Goal: Task Accomplishment & Management: Use online tool/utility

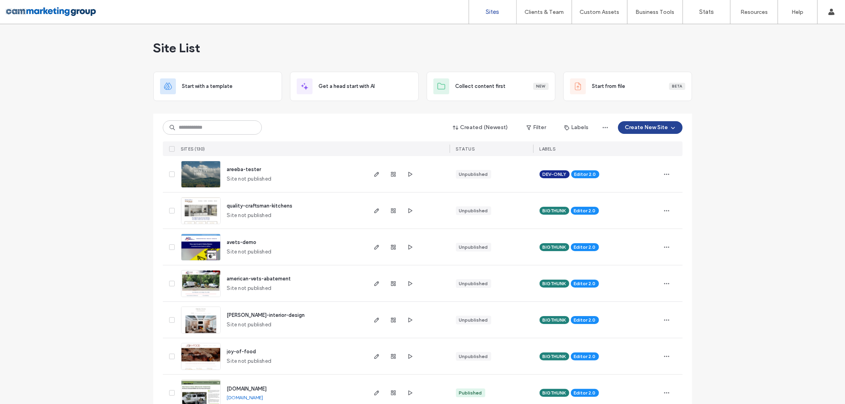
click at [621, 127] on button "Create New Site" at bounding box center [650, 127] width 65 height 13
click at [655, 152] on div "Start with a template" at bounding box center [671, 155] width 51 height 8
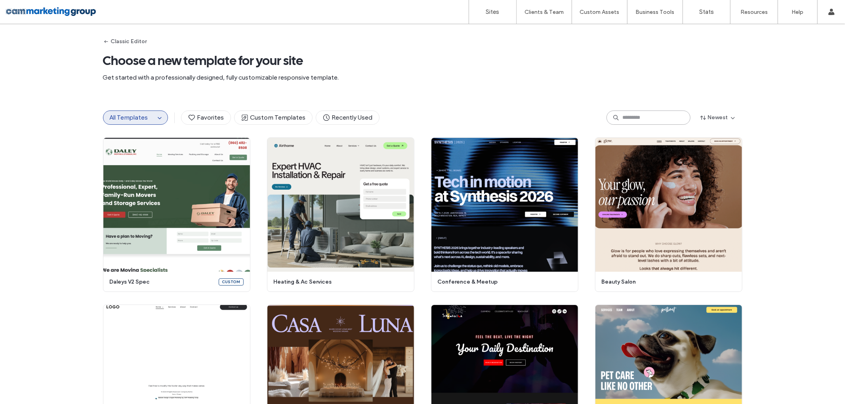
click at [627, 119] on input at bounding box center [648, 117] width 84 height 14
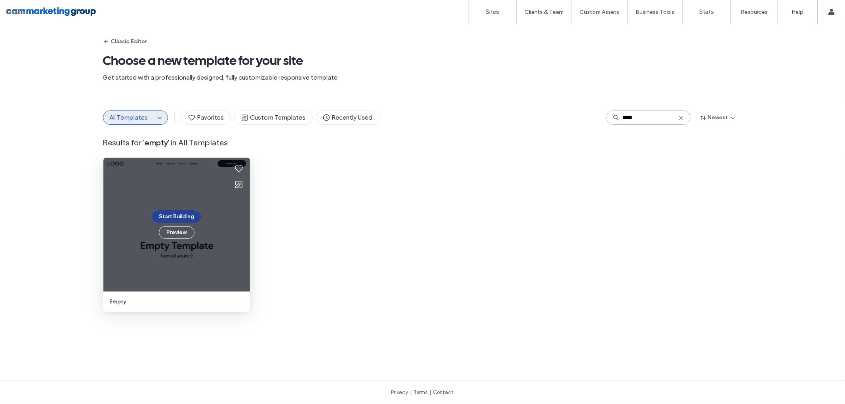
type input "*****"
click at [177, 213] on button "Start Building" at bounding box center [177, 216] width 50 height 13
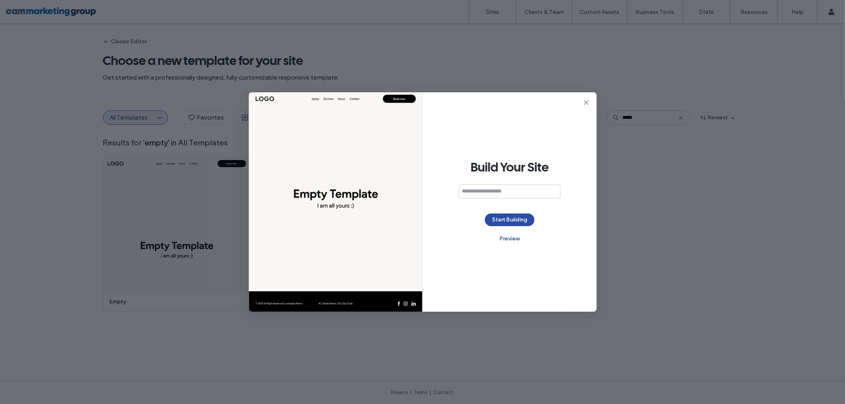
click at [494, 192] on input at bounding box center [510, 192] width 102 height 14
type input "**********"
click at [516, 219] on button "Start Building" at bounding box center [510, 219] width 50 height 13
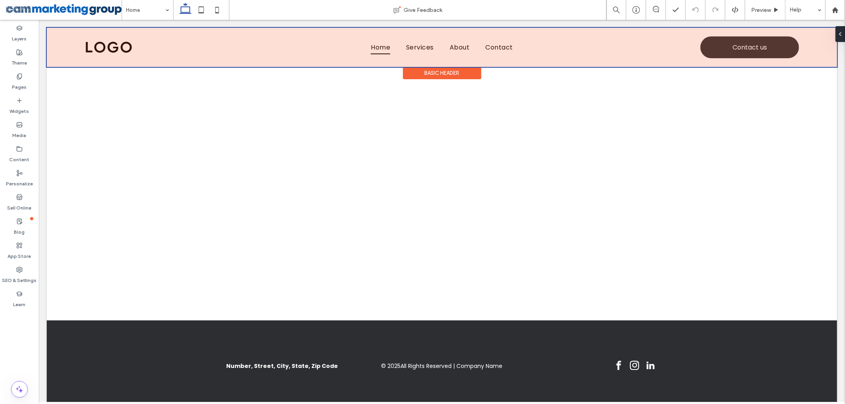
click at [434, 69] on div "Basic Header" at bounding box center [441, 73] width 78 height 12
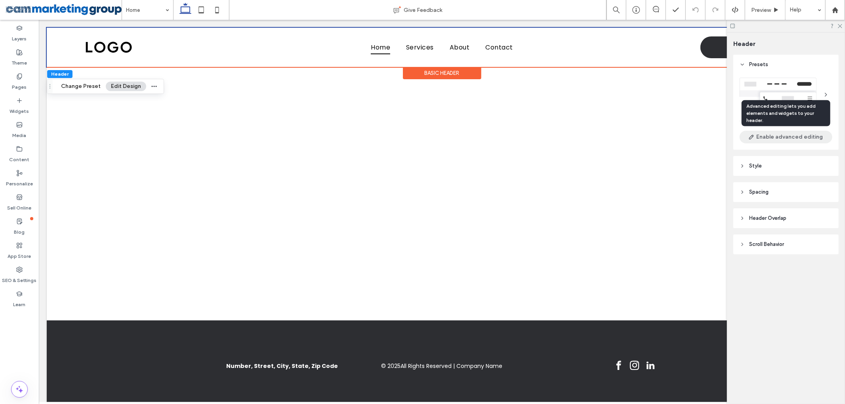
click at [783, 138] on button "Enable advanced editing" at bounding box center [785, 137] width 93 height 13
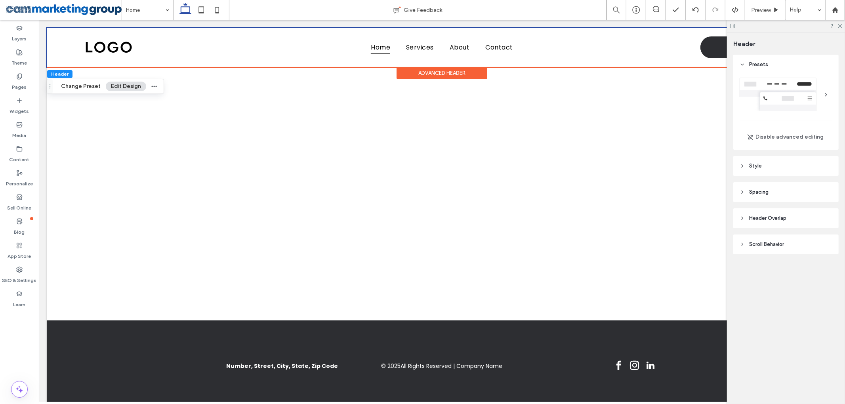
click at [423, 73] on div "Advanced Header" at bounding box center [441, 73] width 91 height 12
click at [764, 162] on header "Style" at bounding box center [785, 166] width 105 height 20
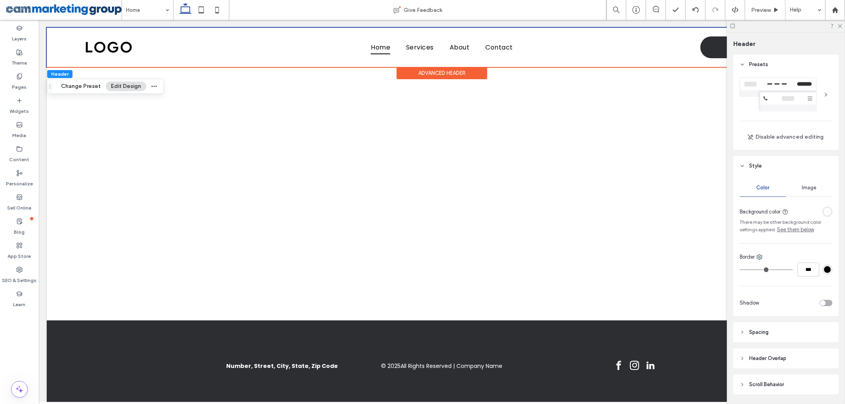
click at [759, 166] on span "Style" at bounding box center [755, 166] width 13 height 8
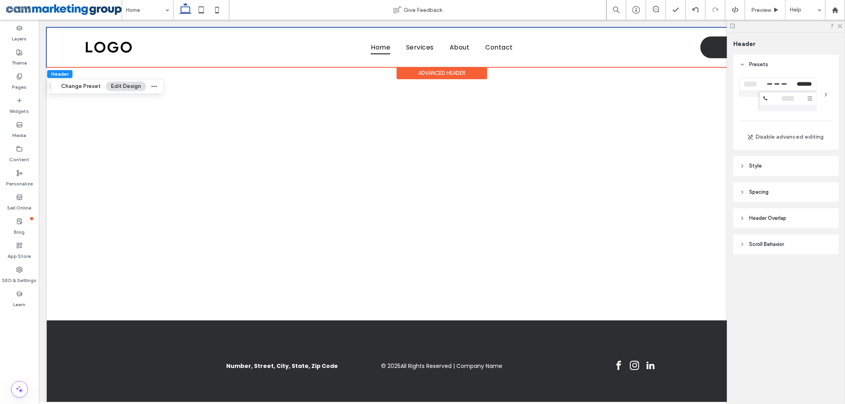
click at [767, 218] on span "Header Overlap" at bounding box center [767, 218] width 37 height 8
drag, startPoint x: 780, startPoint y: 215, endPoint x: 770, endPoint y: 246, distance: 32.1
click at [780, 215] on span "Header Overlap" at bounding box center [767, 218] width 37 height 8
click at [758, 167] on span "Style" at bounding box center [755, 166] width 13 height 8
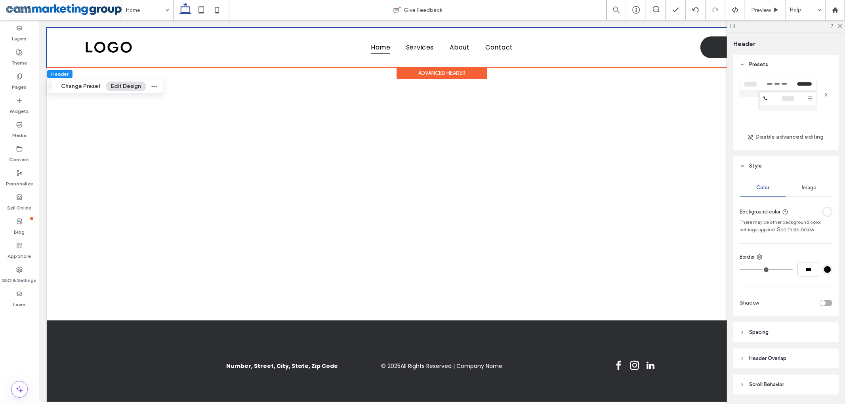
scroll to position [26, 0]
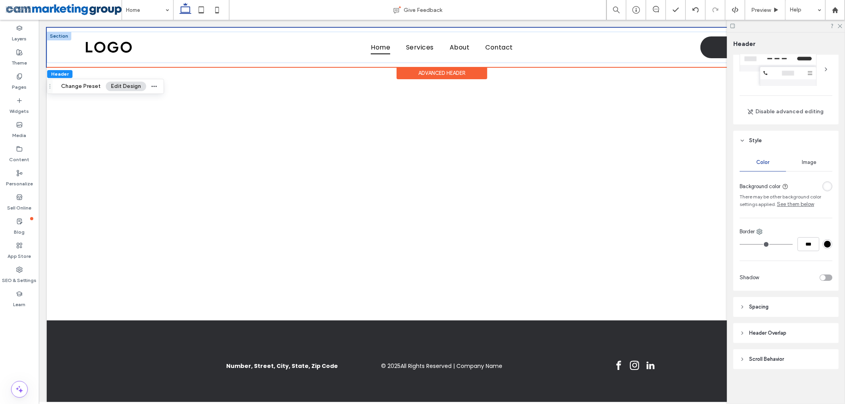
click at [63, 34] on div at bounding box center [58, 36] width 25 height 9
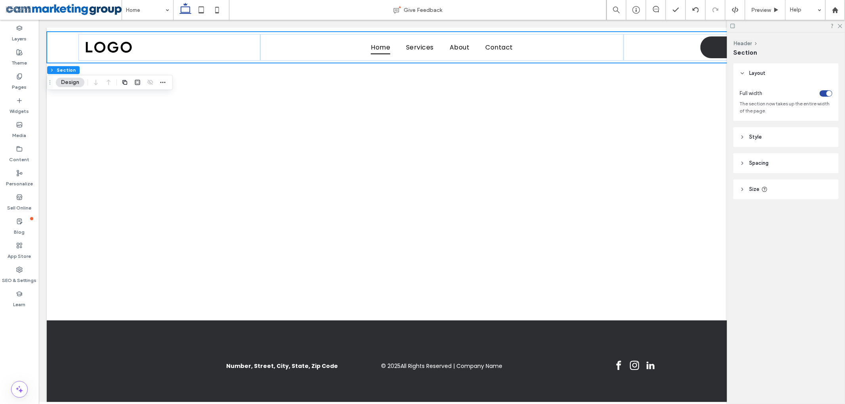
click at [828, 93] on div "toggle" at bounding box center [829, 94] width 6 height 6
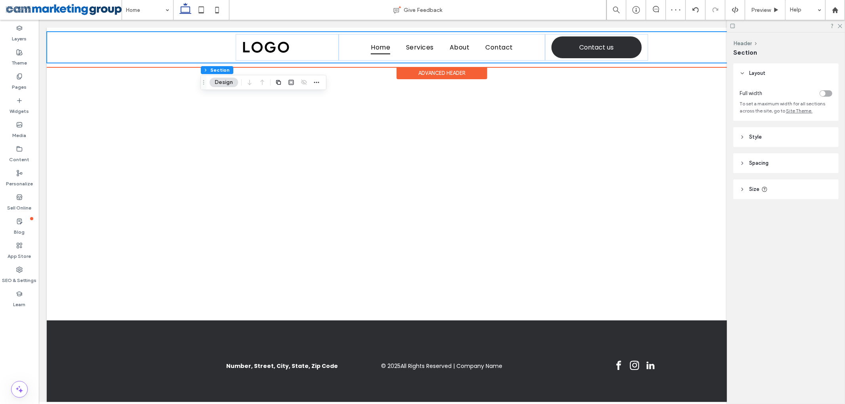
click at [445, 73] on div "Advanced Header" at bounding box center [441, 73] width 91 height 12
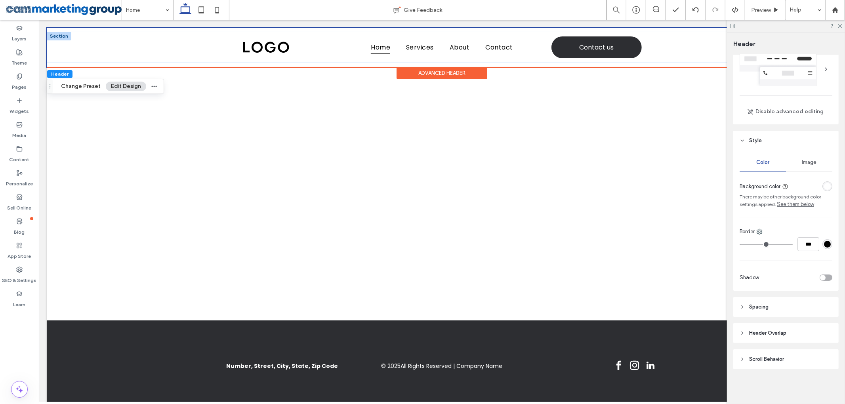
click at [59, 35] on div at bounding box center [58, 36] width 25 height 9
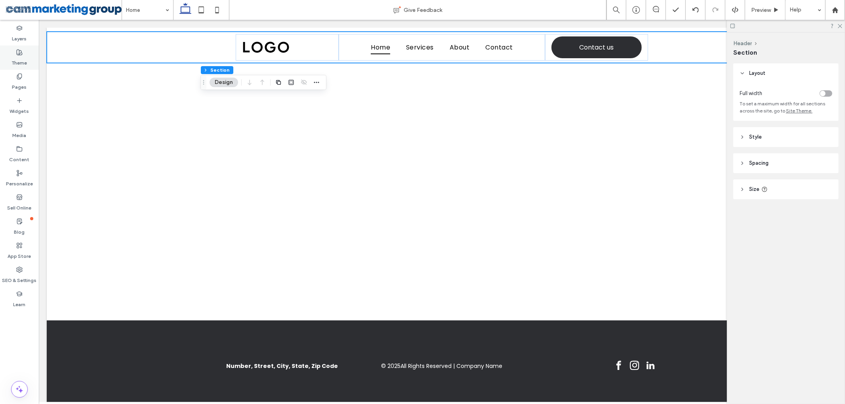
click at [9, 52] on div "Theme" at bounding box center [19, 58] width 39 height 24
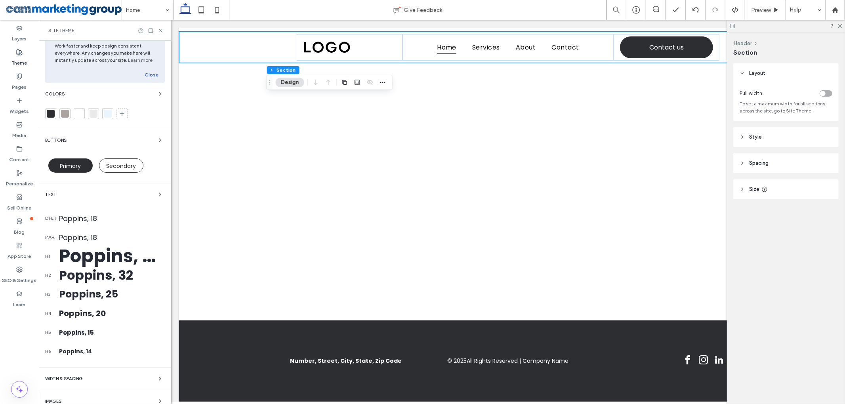
scroll to position [54, 0]
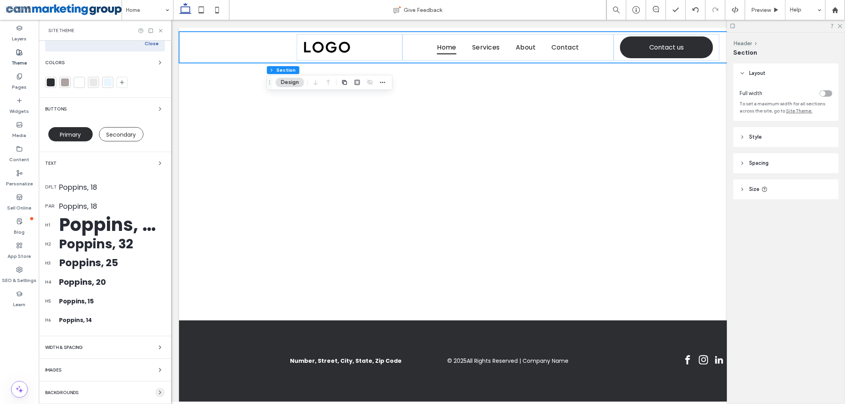
click at [157, 392] on icon "button" at bounding box center [160, 392] width 6 height 6
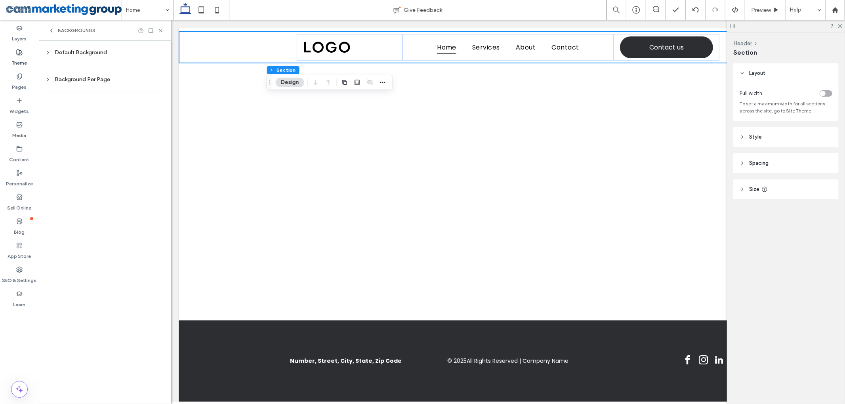
scroll to position [0, 0]
click at [58, 28] on span "Backgrounds" at bounding box center [77, 30] width 38 height 6
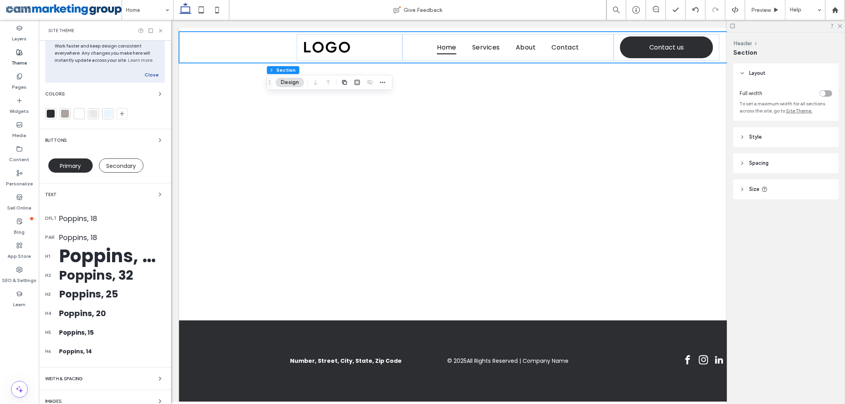
scroll to position [54, 0]
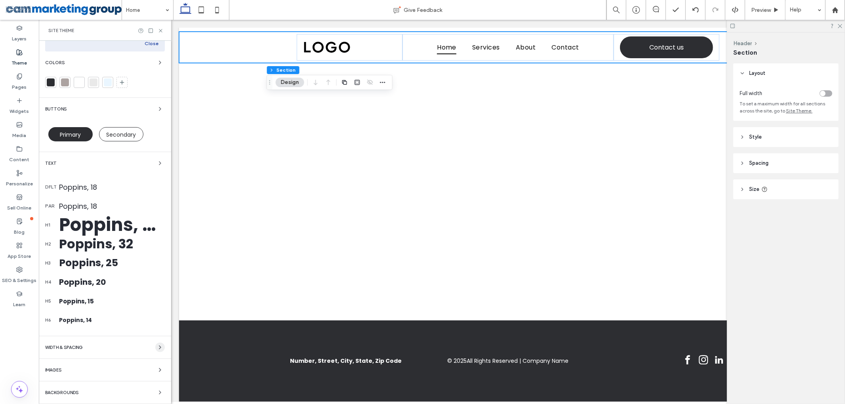
click at [157, 344] on icon "button" at bounding box center [160, 347] width 6 height 6
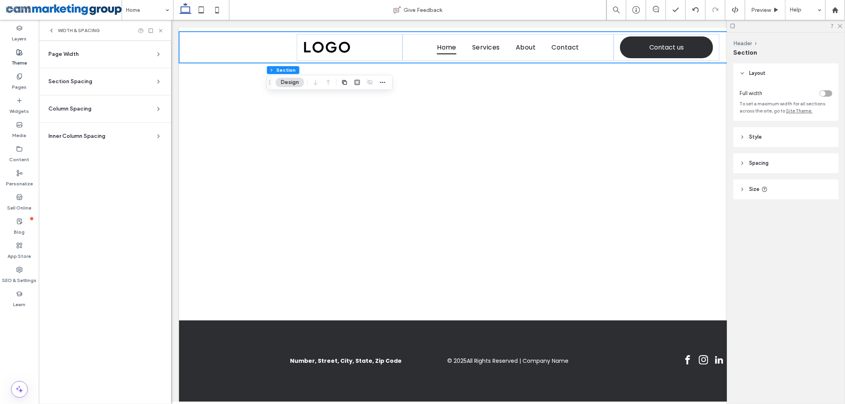
scroll to position [0, 0]
click at [156, 79] on icon at bounding box center [158, 81] width 6 height 6
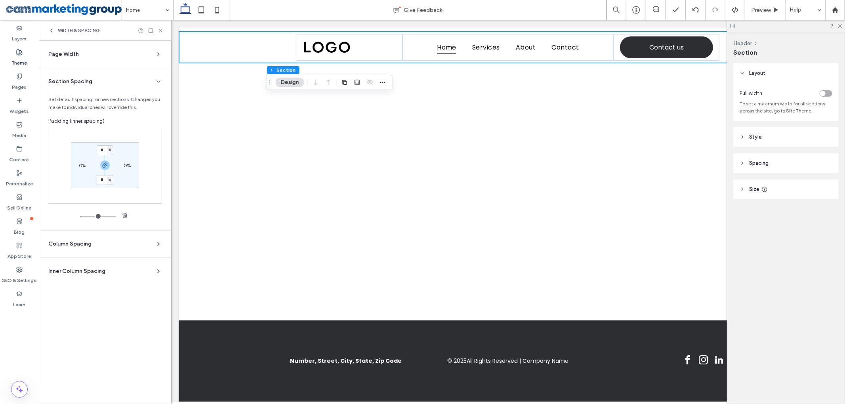
click at [159, 245] on use at bounding box center [159, 243] width 2 height 3
click at [98, 317] on input "**" at bounding box center [102, 313] width 10 height 10
type input "*"
click at [120, 297] on div "* px 10px * px 10px" at bounding box center [105, 327] width 114 height 77
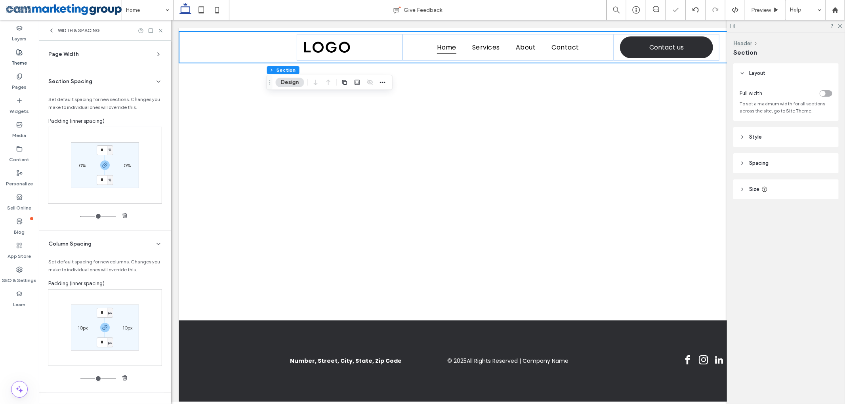
click at [78, 330] on label "10px" at bounding box center [83, 328] width 10 height 6
type input "**"
click at [81, 328] on div "** px" at bounding box center [82, 327] width 17 height 10
click at [81, 328] on input "**" at bounding box center [79, 327] width 10 height 10
type input "*"
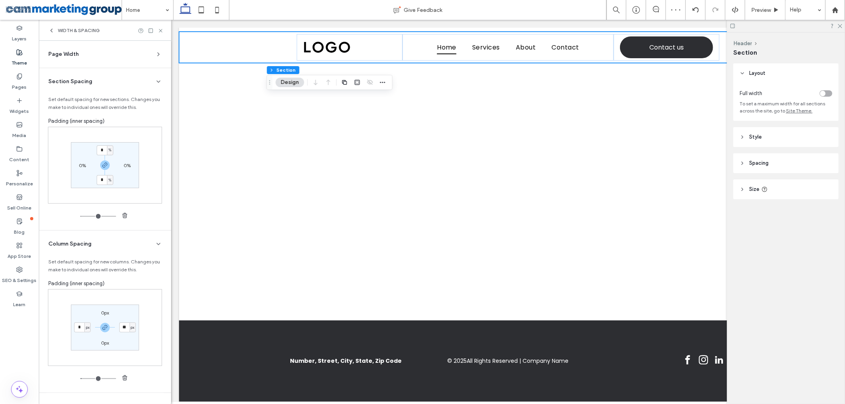
type input "*"
click at [144, 286] on div "Padding (inner spacing)" at bounding box center [104, 284] width 113 height 8
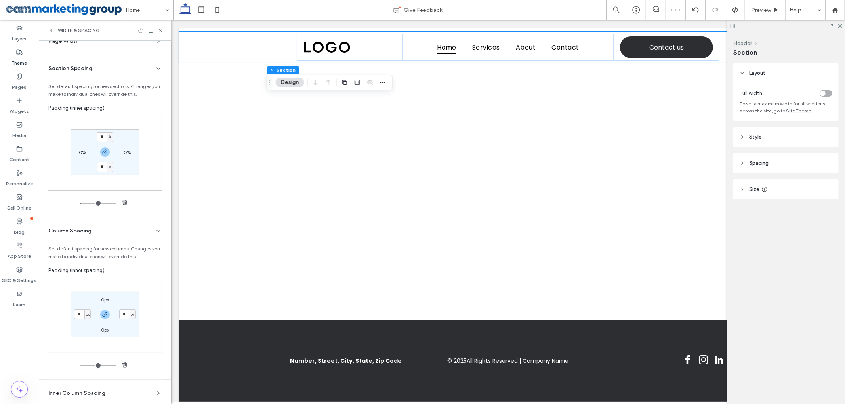
scroll to position [24, 0]
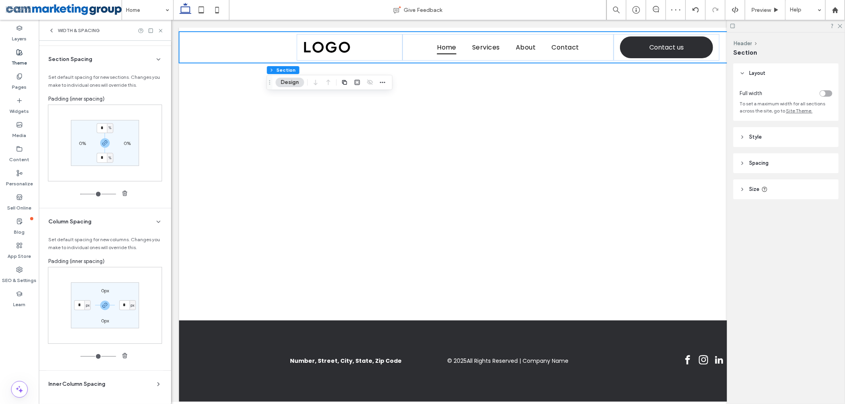
click at [67, 385] on span "Inner Column Spacing" at bounding box center [76, 384] width 57 height 8
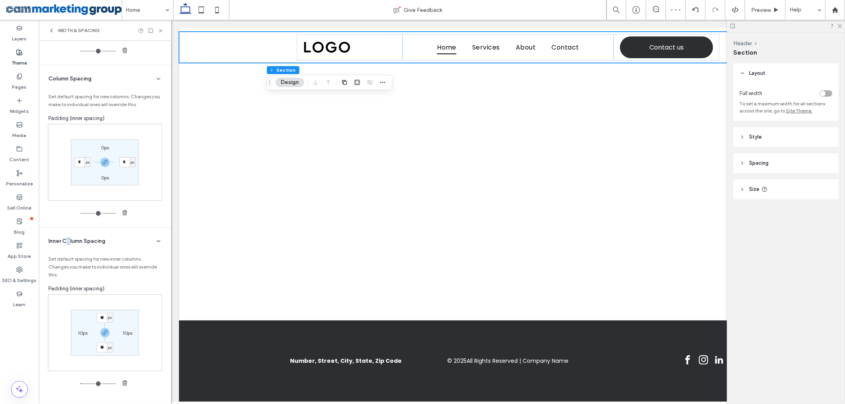
scroll to position [168, 0]
click at [97, 317] on input "**" at bounding box center [102, 318] width 10 height 10
type input "*"
click at [80, 332] on label "10px" at bounding box center [83, 333] width 10 height 6
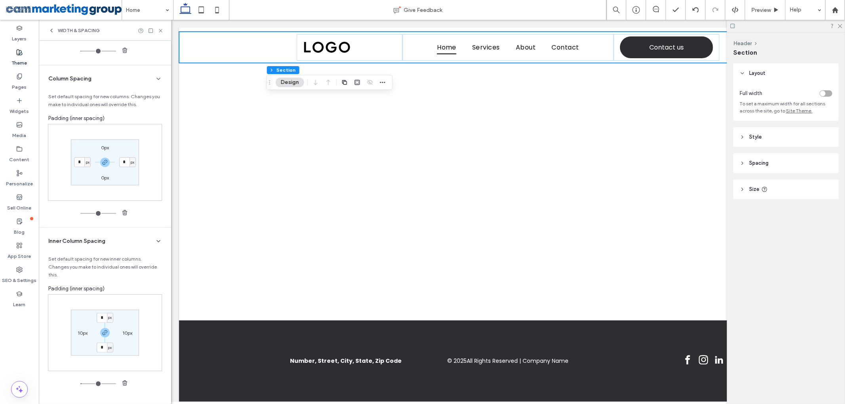
type input "**"
click at [81, 332] on input "**" at bounding box center [79, 333] width 10 height 10
type input "*"
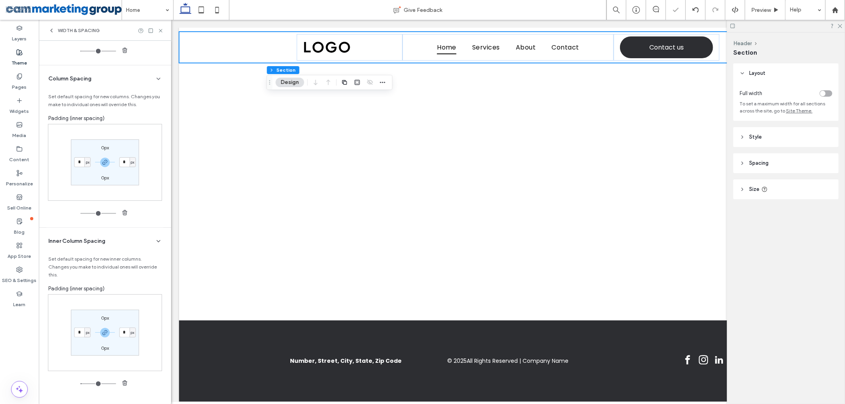
click at [142, 291] on div "Padding (inner spacing)" at bounding box center [104, 289] width 113 height 8
click at [134, 286] on div "Padding (inner spacing)" at bounding box center [104, 289] width 113 height 8
click at [155, 56] on icon at bounding box center [158, 54] width 6 height 6
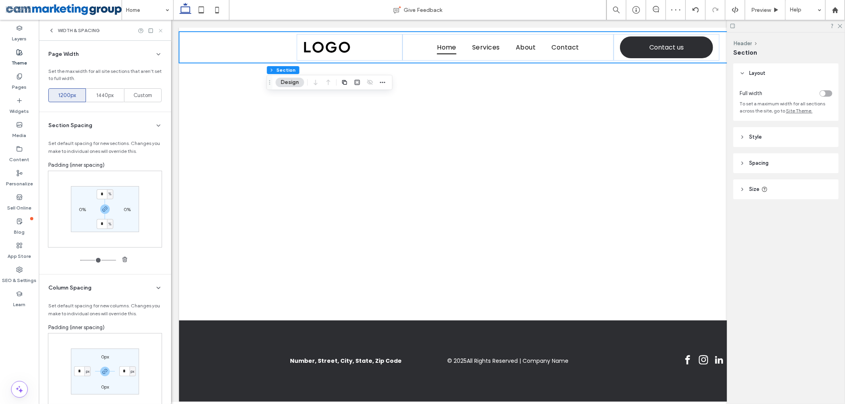
click at [160, 29] on icon at bounding box center [161, 31] width 6 height 6
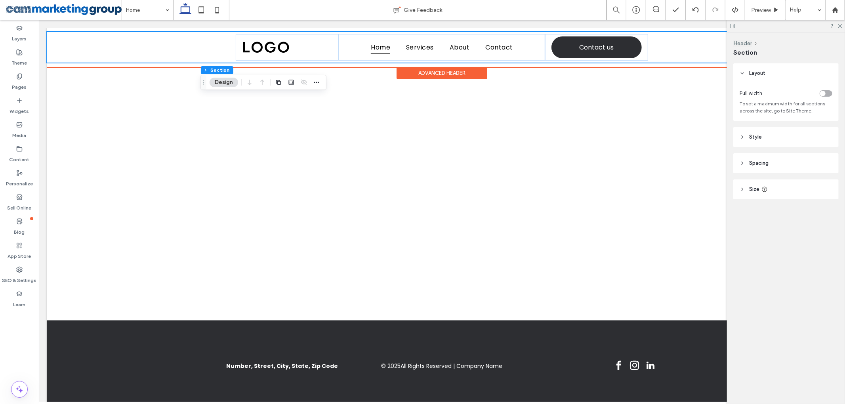
click at [168, 44] on div "Home Services About Contact Contact us" at bounding box center [441, 47] width 790 height 31
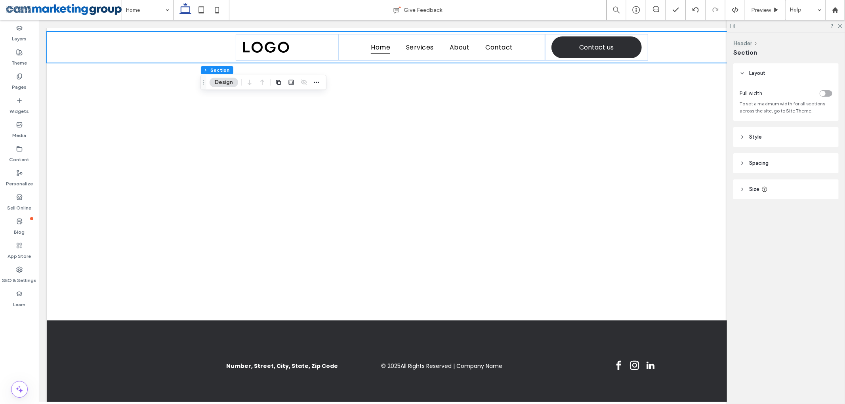
drag, startPoint x: 757, startPoint y: 158, endPoint x: 778, endPoint y: 186, distance: 34.5
click at [757, 160] on header "Spacing" at bounding box center [785, 163] width 105 height 20
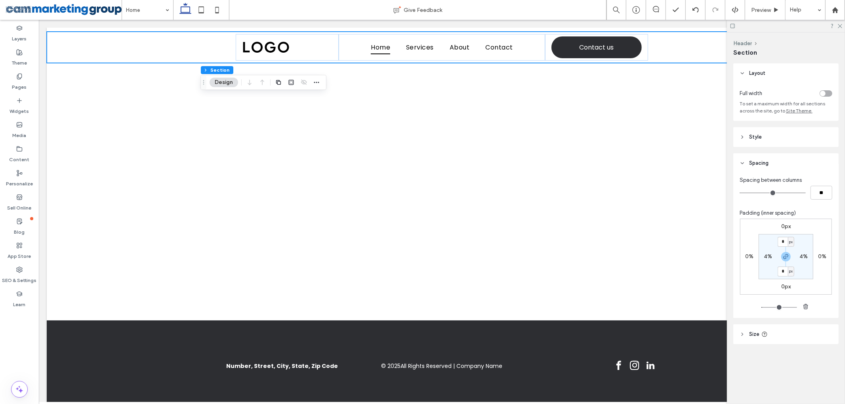
click at [764, 257] on label "4%" at bounding box center [768, 256] width 8 height 7
type input "*"
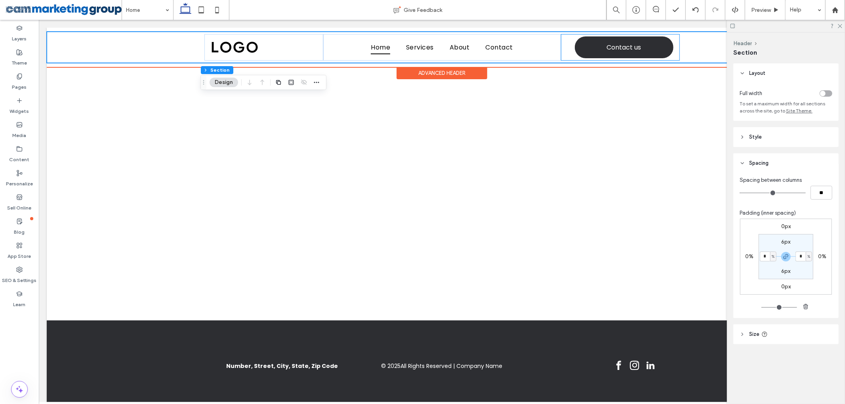
click at [562, 48] on div "Contact us" at bounding box center [619, 47] width 119 height 27
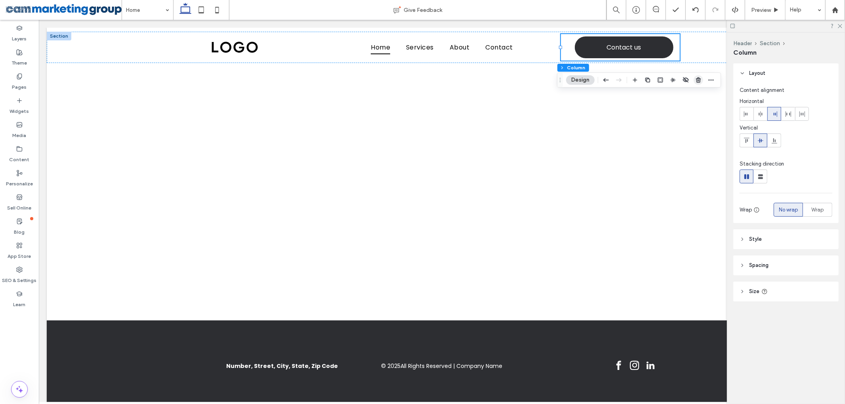
click at [700, 77] on icon "button" at bounding box center [698, 80] width 6 height 6
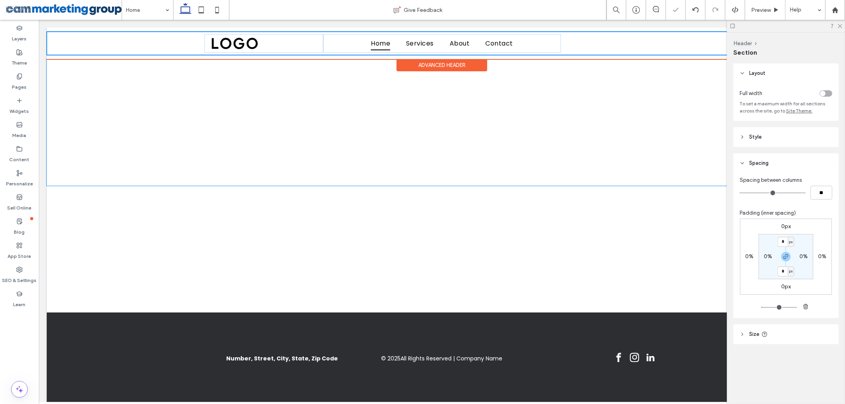
type input "***"
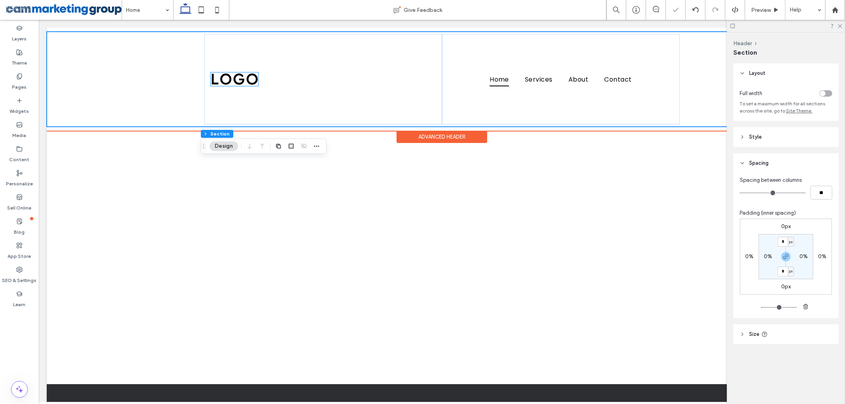
click at [230, 76] on img at bounding box center [234, 78] width 48 height 13
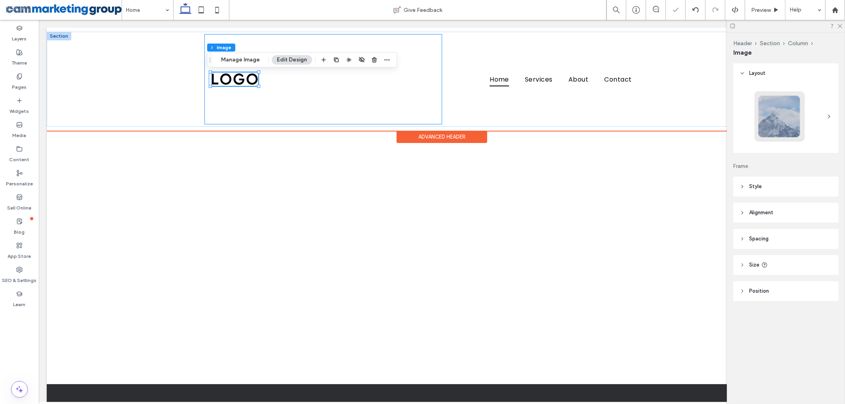
click at [263, 120] on div at bounding box center [323, 79] width 238 height 90
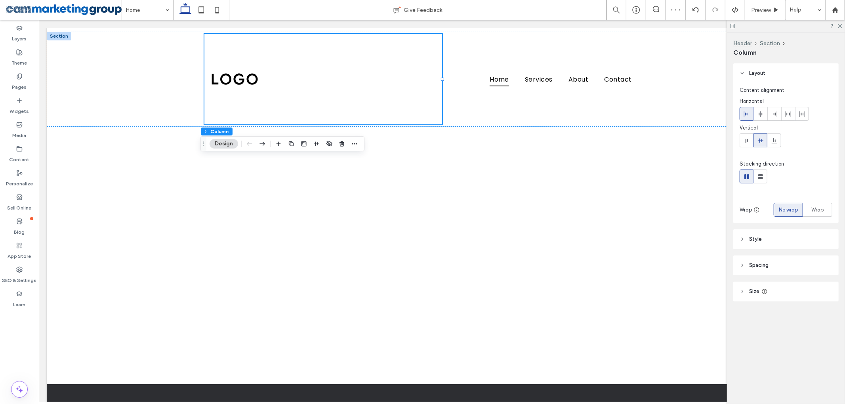
drag, startPoint x: 775, startPoint y: 263, endPoint x: 786, endPoint y: 267, distance: 11.3
click at [775, 263] on header "Spacing" at bounding box center [785, 265] width 105 height 20
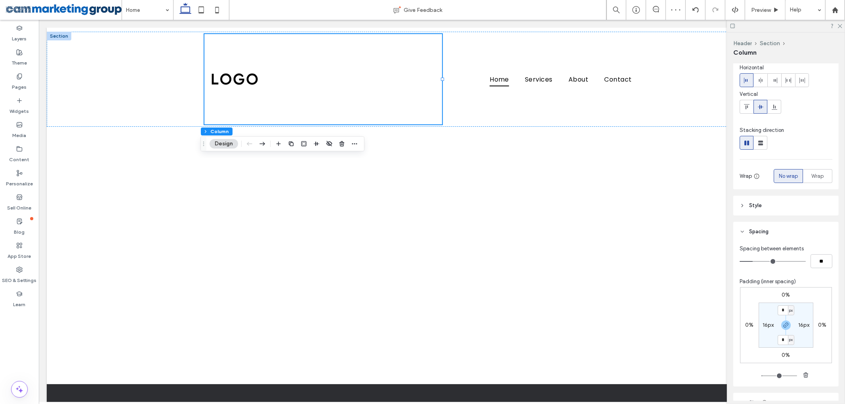
scroll to position [78, 0]
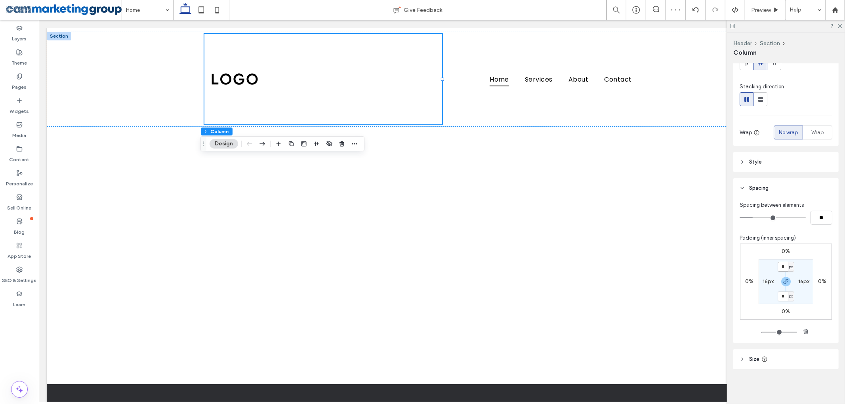
click at [780, 270] on input "*" at bounding box center [782, 267] width 10 height 10
type input "*"
click at [759, 283] on div "16px" at bounding box center [768, 281] width 18 height 7
click at [762, 281] on label "16px" at bounding box center [767, 281] width 11 height 7
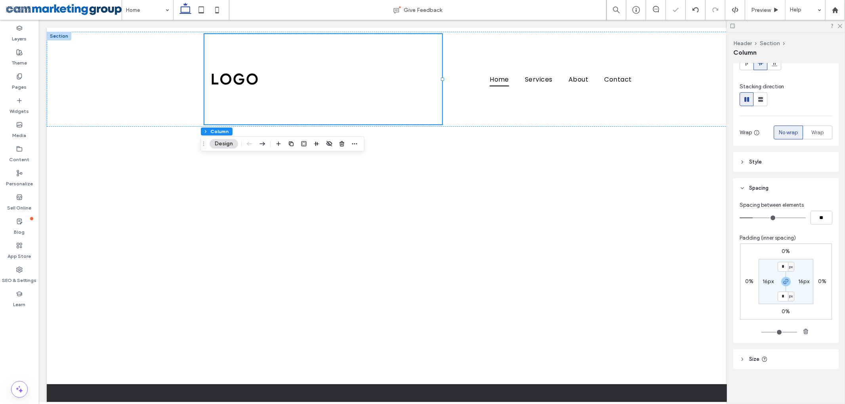
type input "**"
type input "*"
click at [803, 251] on div "0% 0% 0% 0% 0px * px 0px * px" at bounding box center [786, 282] width 92 height 76
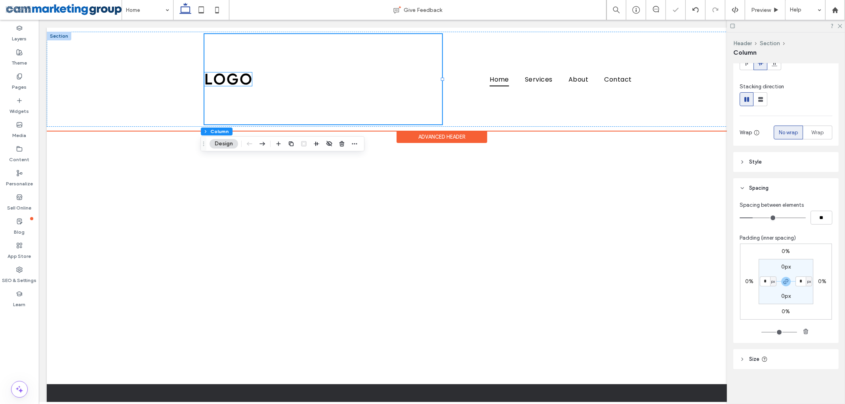
click at [234, 81] on img at bounding box center [228, 78] width 48 height 13
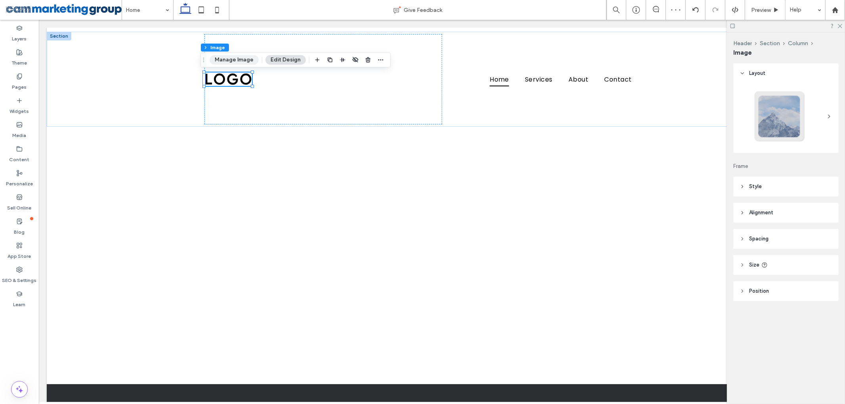
click at [235, 59] on button "Manage Image" at bounding box center [234, 60] width 49 height 10
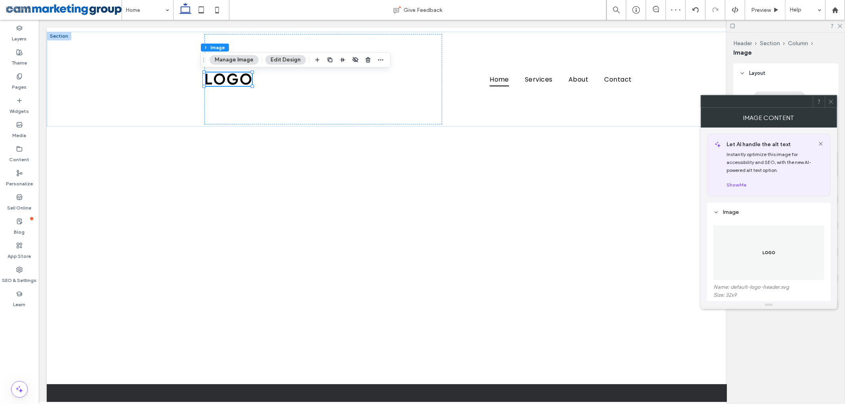
click at [781, 265] on figure at bounding box center [768, 252] width 111 height 55
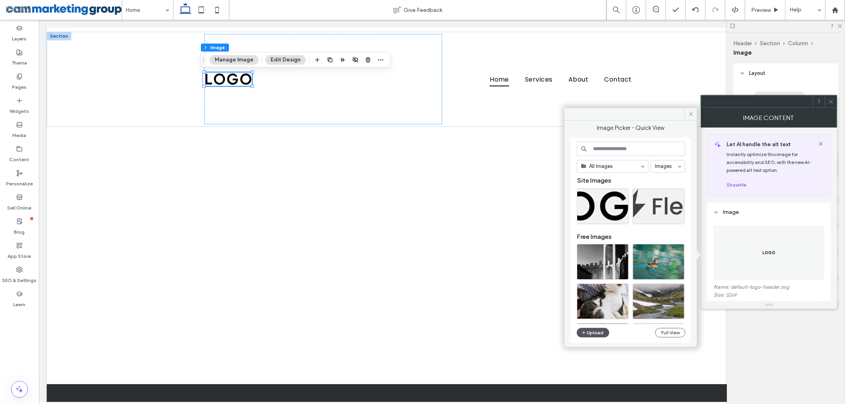
click at [591, 333] on button "Upload" at bounding box center [593, 333] width 32 height 10
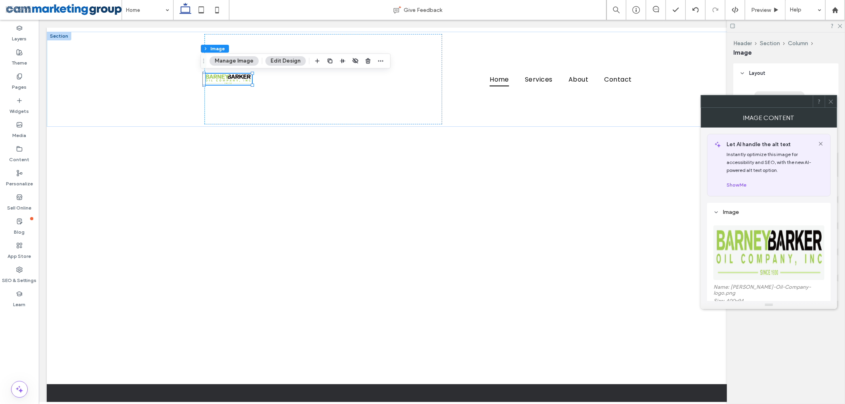
click at [830, 100] on icon at bounding box center [831, 102] width 6 height 6
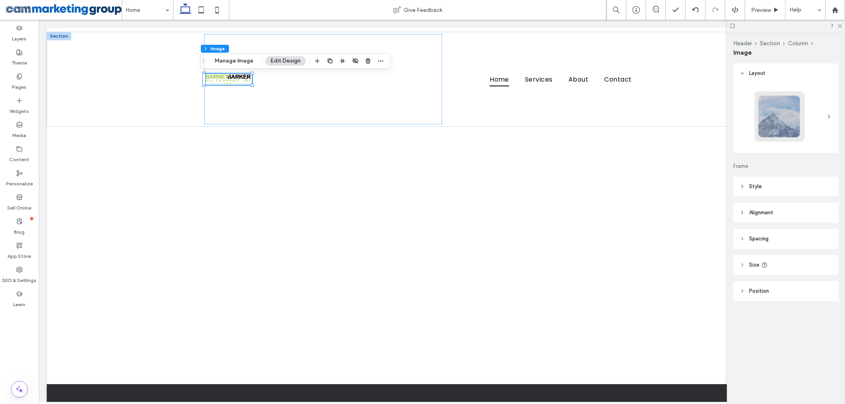
click at [756, 189] on span "Style" at bounding box center [755, 187] width 13 height 8
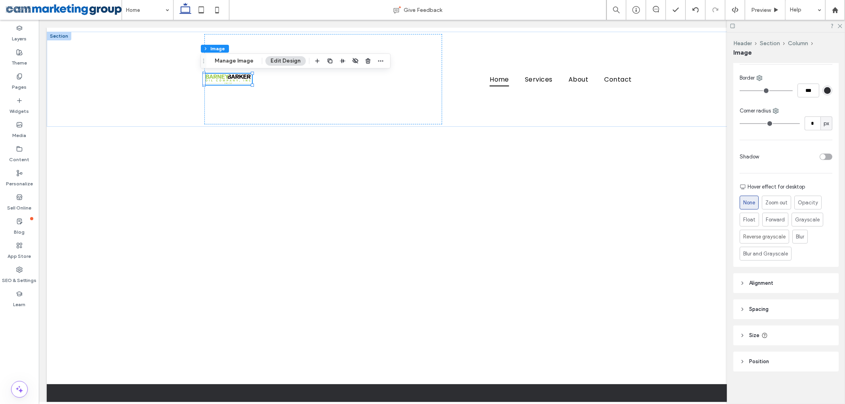
scroll to position [240, 0]
click at [748, 333] on header "Size" at bounding box center [785, 333] width 105 height 20
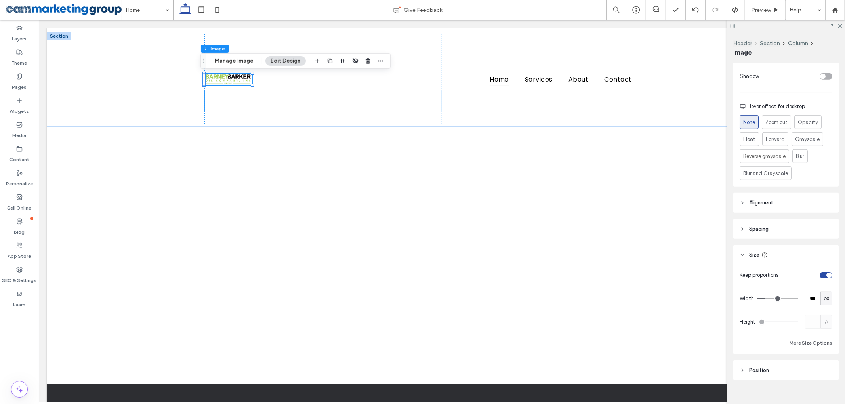
scroll to position [329, 0]
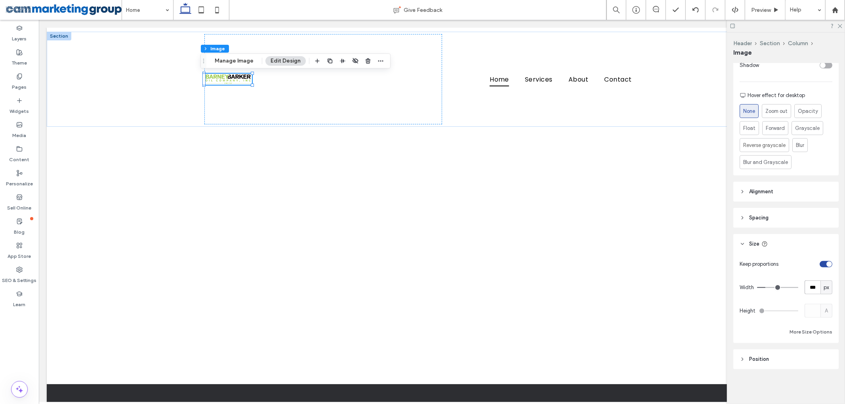
click at [804, 288] on input "***" at bounding box center [812, 287] width 16 height 14
type input "***"
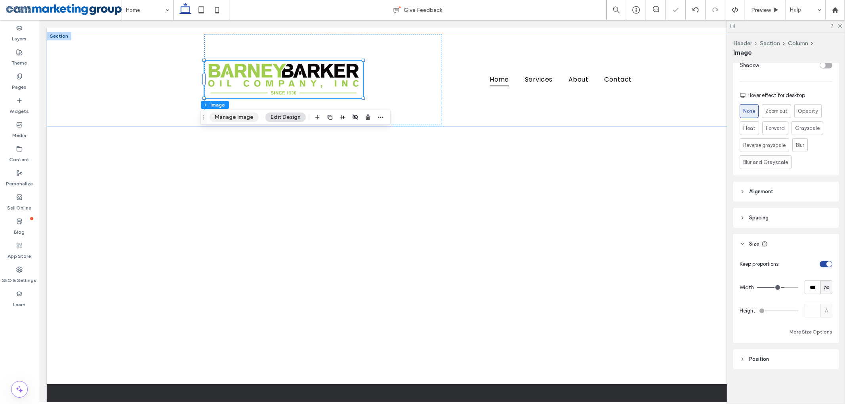
click at [239, 119] on button "Manage Image" at bounding box center [234, 117] width 49 height 10
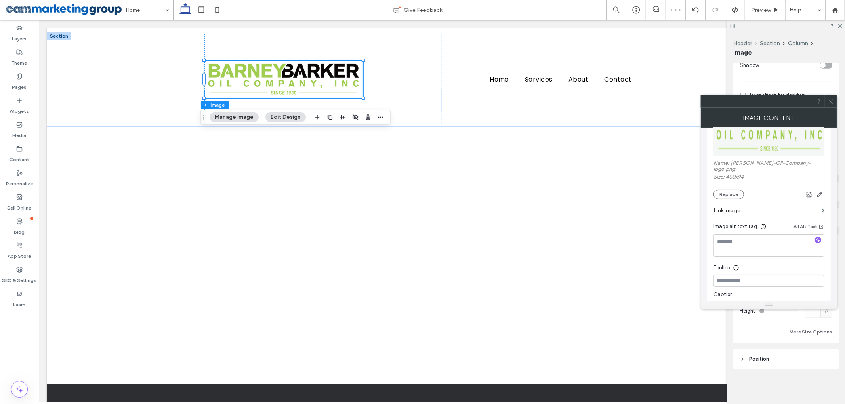
scroll to position [105, 0]
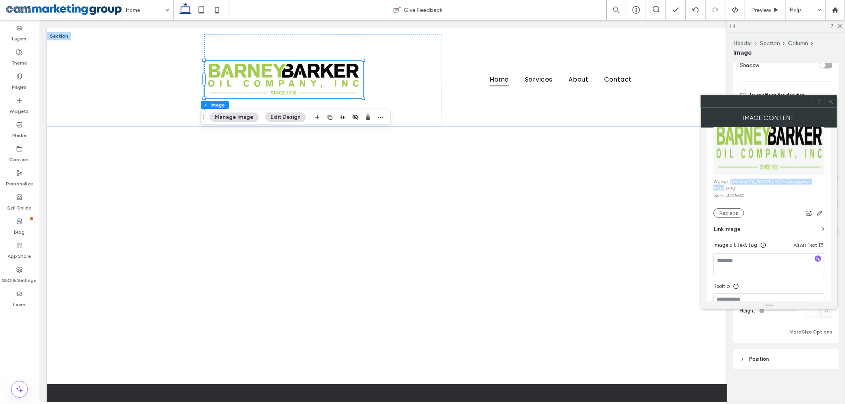
drag, startPoint x: 731, startPoint y: 181, endPoint x: 810, endPoint y: 184, distance: 79.7
click at [810, 184] on label "Name: Barney-Barker-Oil-Company-logo.png" at bounding box center [768, 186] width 111 height 14
copy label "Barney-Barker-Oil-Company-logo"
click at [743, 257] on textarea at bounding box center [768, 264] width 111 height 22
click at [743, 257] on textarea "To enrich screen reader interactions, please activate Accessibility in Grammarl…" at bounding box center [768, 264] width 111 height 22
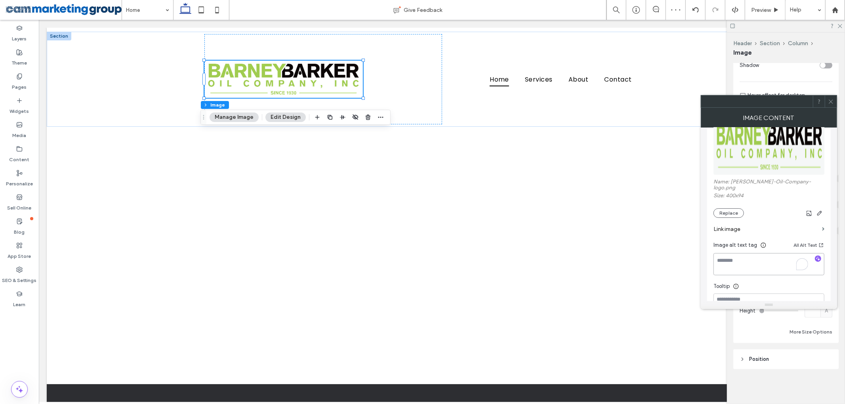
paste textarea "**********"
click at [735, 257] on textarea "**********" at bounding box center [768, 264] width 111 height 22
type textarea "**********"
click at [762, 223] on label "Link image" at bounding box center [765, 229] width 105 height 15
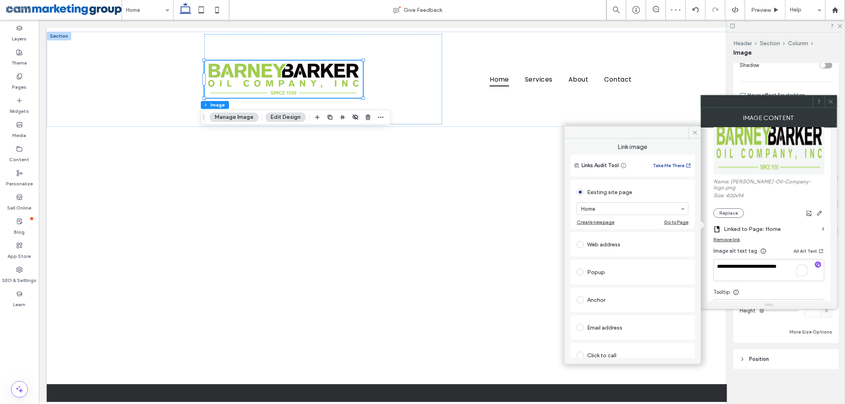
click at [829, 100] on icon at bounding box center [831, 102] width 6 height 6
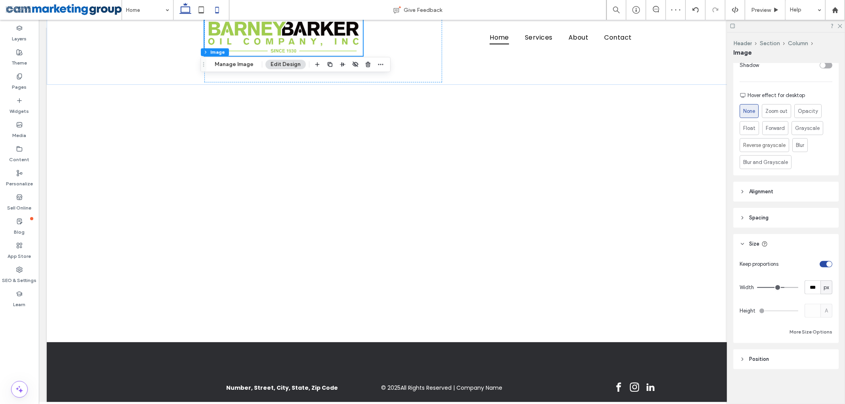
scroll to position [0, 0]
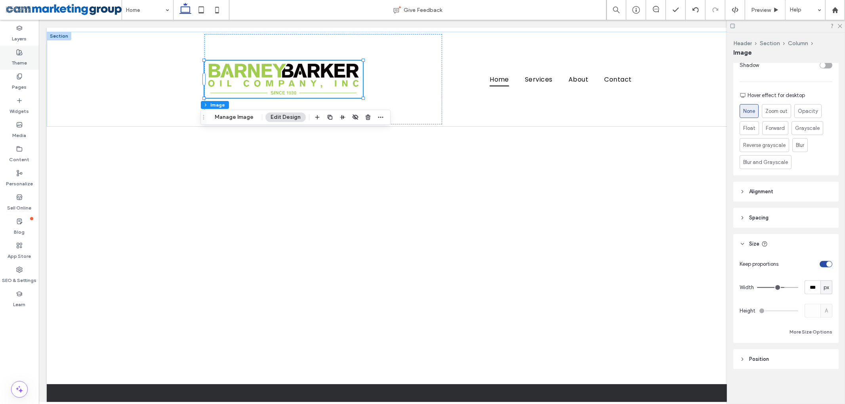
click at [17, 54] on use at bounding box center [20, 53] width 6 height 6
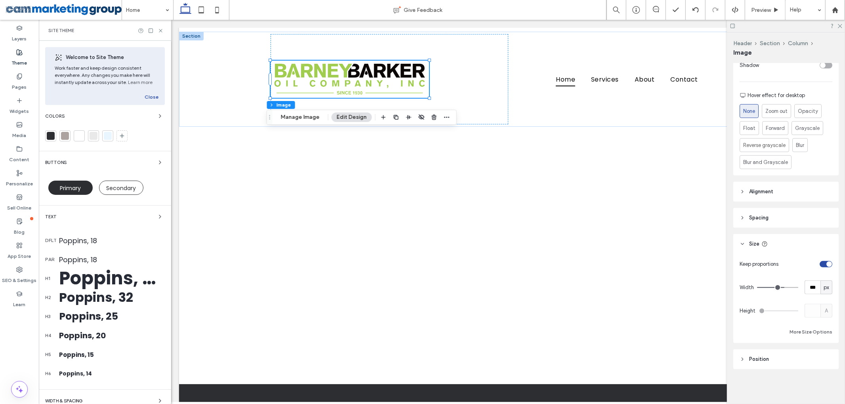
click at [79, 240] on div "Poppins, 18" at bounding box center [112, 240] width 106 height 11
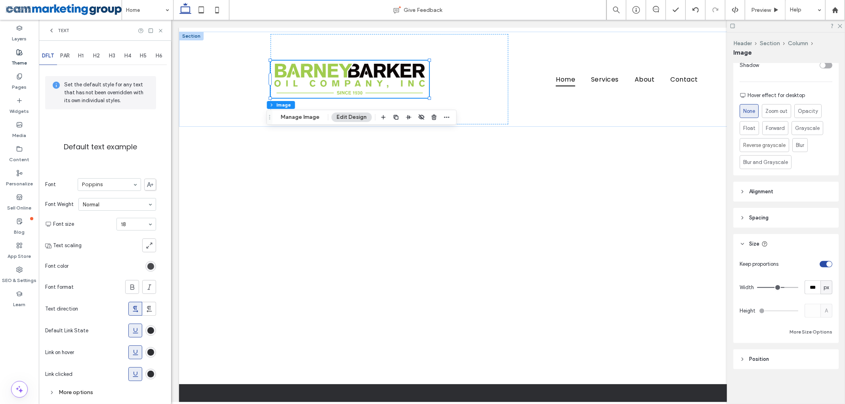
click at [150, 268] on div "rgb(45, 46, 50)" at bounding box center [150, 266] width 7 height 7
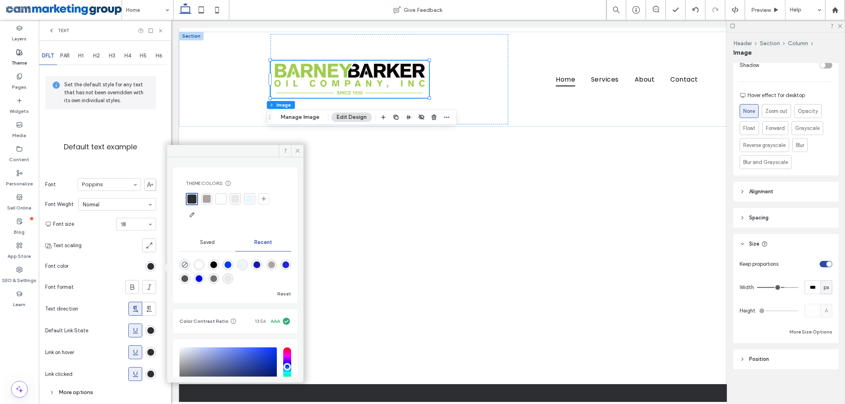
click at [17, 57] on label "Theme" at bounding box center [19, 60] width 15 height 11
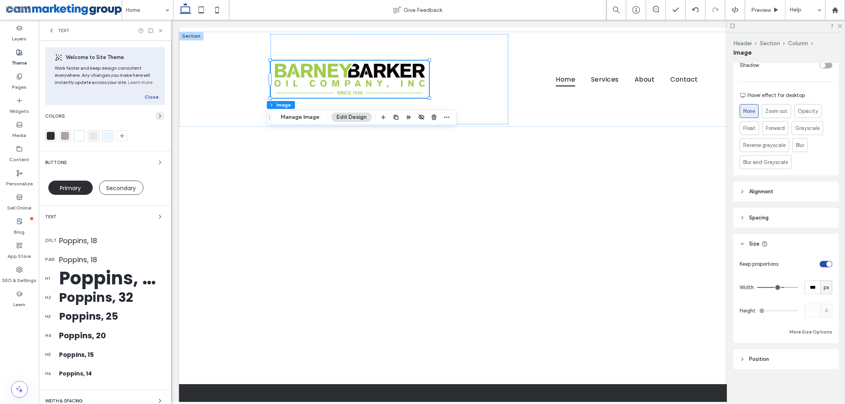
click at [157, 117] on icon "button" at bounding box center [160, 116] width 6 height 6
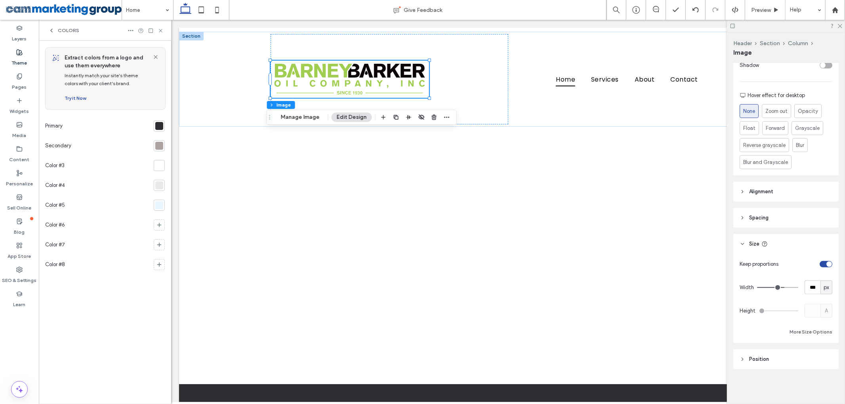
click at [158, 150] on div at bounding box center [159, 146] width 8 height 8
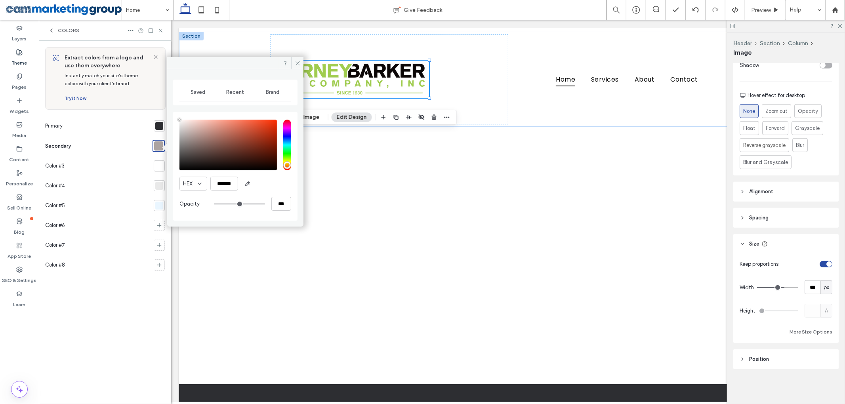
type input "****"
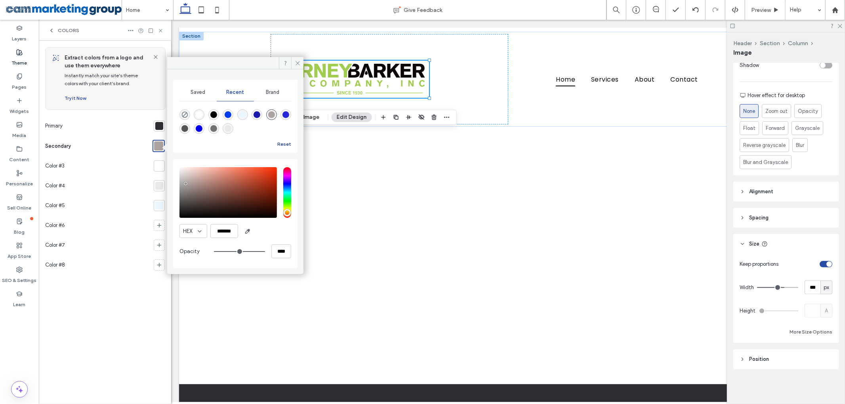
click at [286, 143] on button "Reset" at bounding box center [284, 144] width 14 height 10
click at [227, 232] on input "*******" at bounding box center [224, 231] width 28 height 14
paste input "color picker textbox"
type input "*******"
click at [262, 233] on div "HEX *******" at bounding box center [235, 231] width 112 height 14
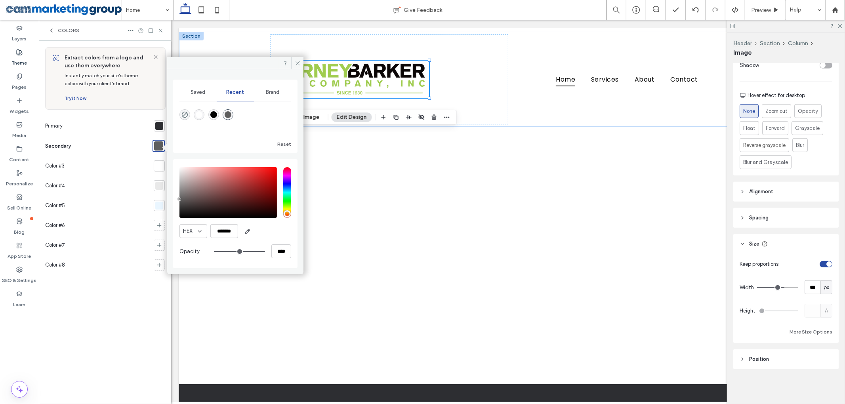
drag, startPoint x: 158, startPoint y: 124, endPoint x: 165, endPoint y: 135, distance: 12.4
click at [159, 124] on div at bounding box center [159, 126] width 8 height 8
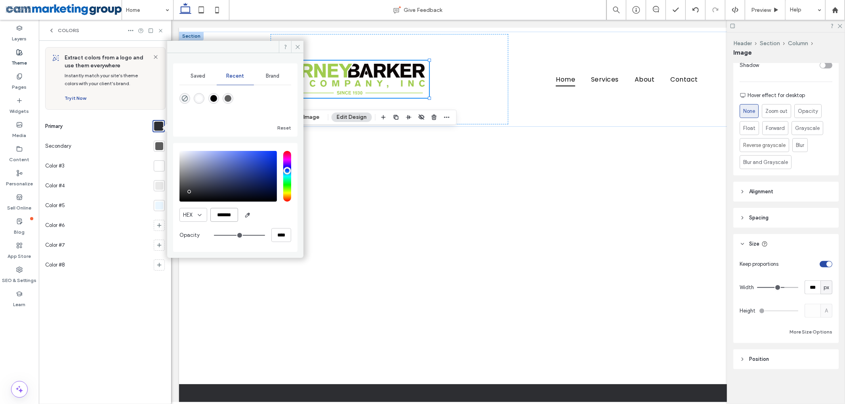
click at [224, 214] on input "*******" at bounding box center [224, 215] width 28 height 14
paste input "color picker textbox"
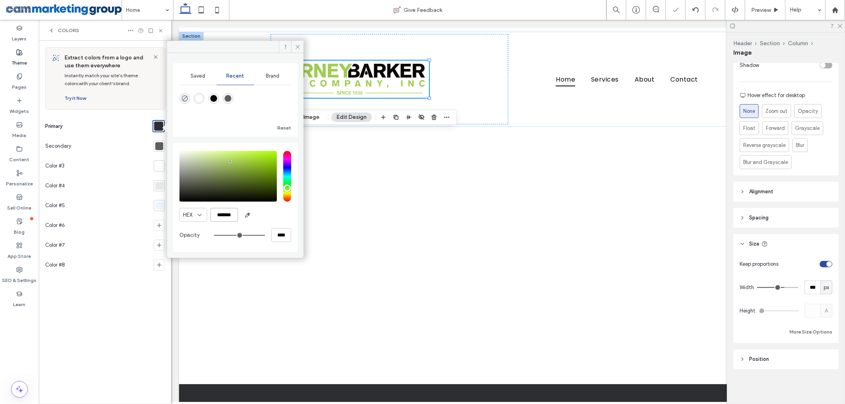
type input "*******"
click at [273, 219] on div "HEX *******" at bounding box center [235, 215] width 112 height 14
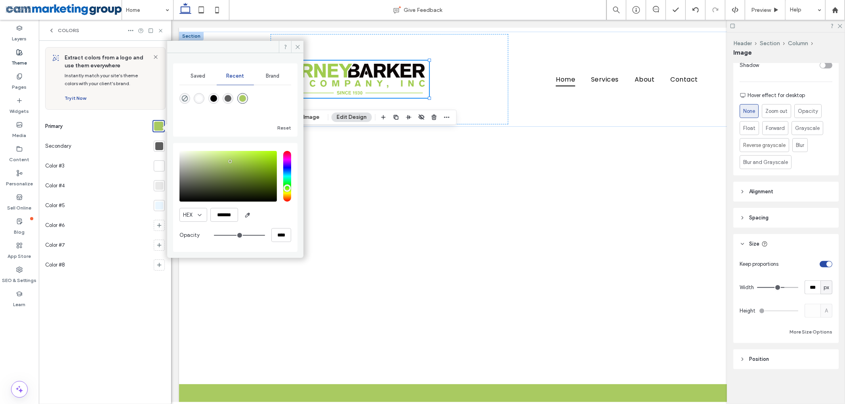
click at [157, 184] on div at bounding box center [159, 186] width 8 height 8
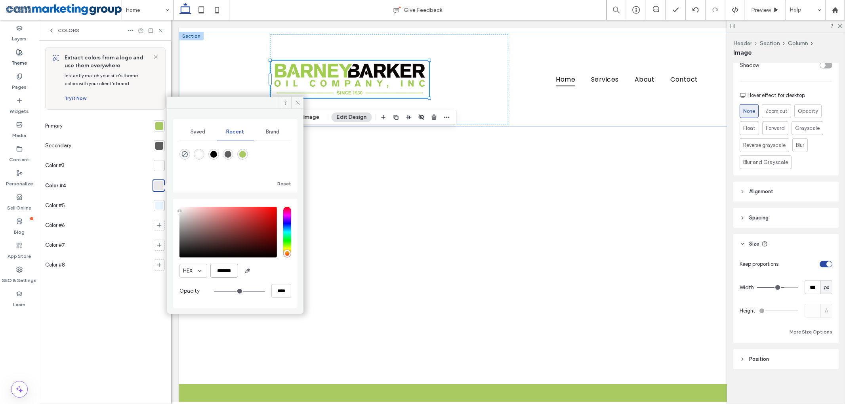
click at [226, 275] on input "*******" at bounding box center [224, 271] width 28 height 14
paste input "color picker textbox"
type input "*******"
click at [271, 276] on div "HEX *******" at bounding box center [235, 271] width 112 height 14
click at [130, 200] on div "Color #5" at bounding box center [97, 206] width 105 height 20
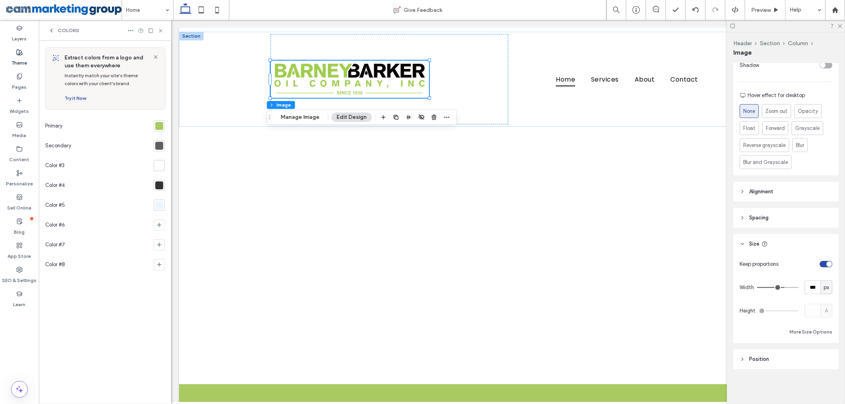
click at [17, 54] on use at bounding box center [20, 53] width 6 height 6
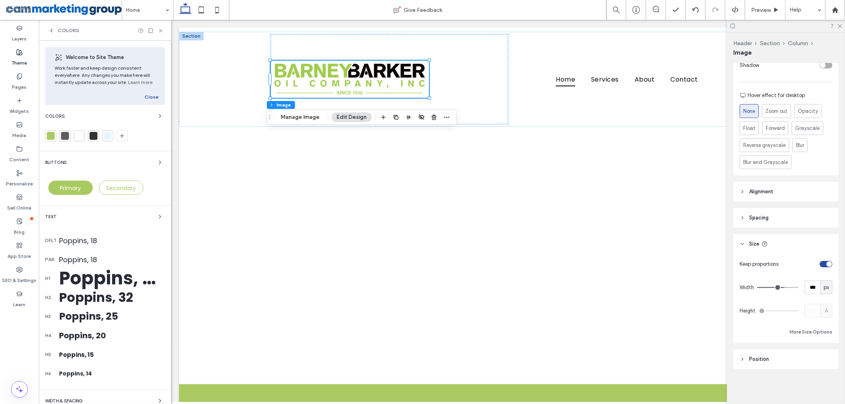
click at [90, 238] on div "Poppins, 18" at bounding box center [112, 240] width 106 height 11
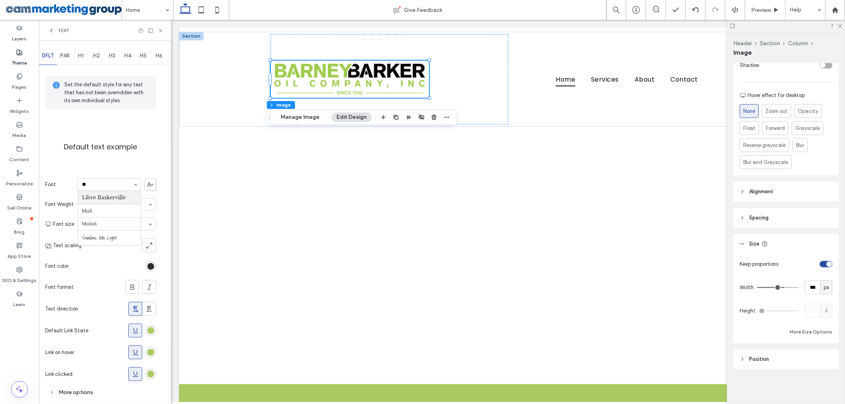
type input "***"
drag, startPoint x: 93, startPoint y: 197, endPoint x: 102, endPoint y: 186, distance: 13.9
drag, startPoint x: 133, startPoint y: 157, endPoint x: 139, endPoint y: 170, distance: 13.8
click at [133, 158] on label "Default text example" at bounding box center [101, 147] width 76 height 24
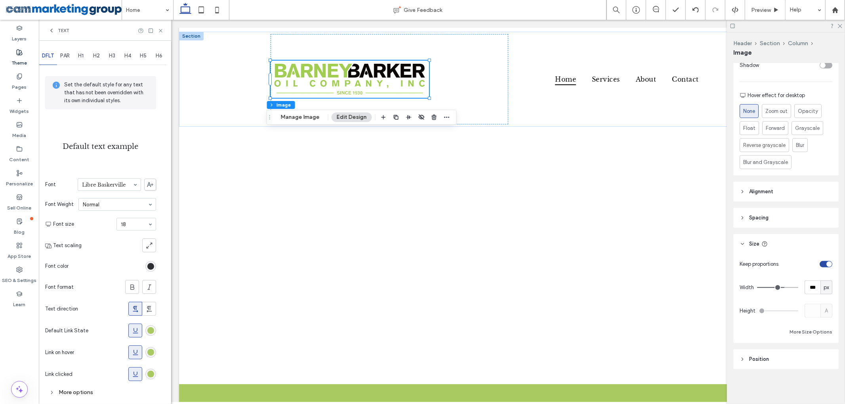
click at [152, 185] on use at bounding box center [150, 184] width 6 height 5
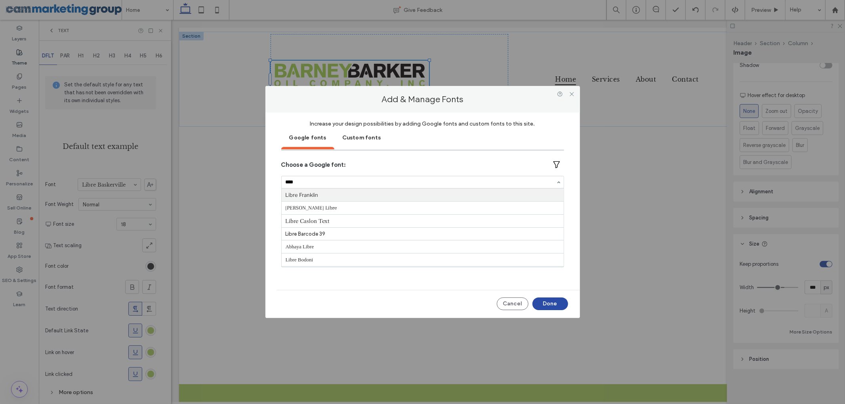
type input "*****"
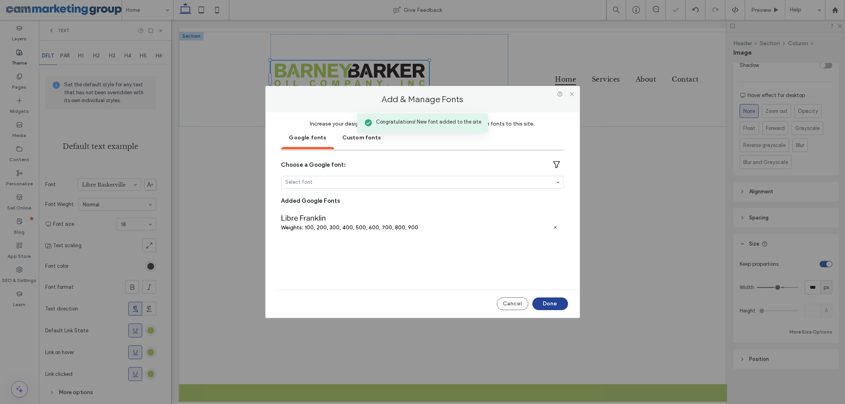
click at [545, 297] on button "Done" at bounding box center [550, 303] width 36 height 13
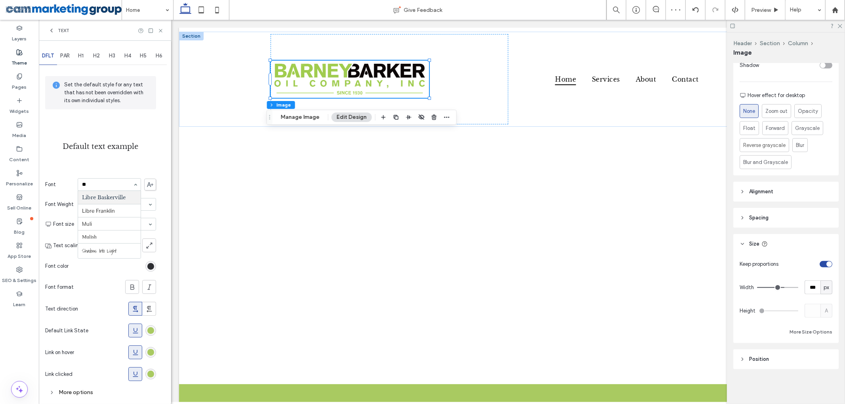
scroll to position [0, 0]
type input "***"
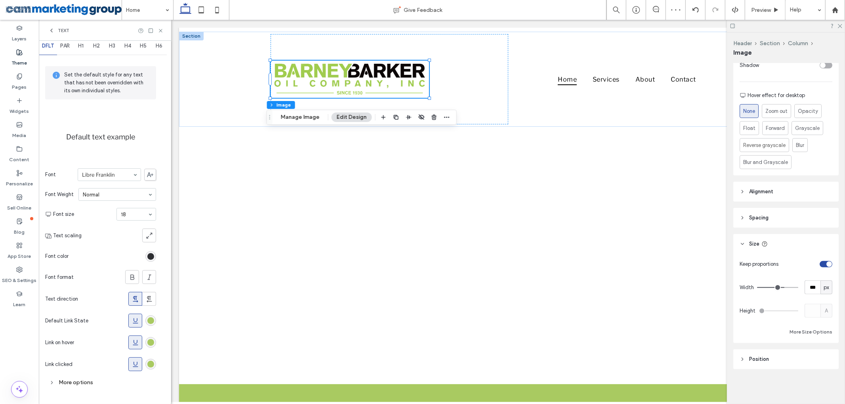
scroll to position [13, 0]
drag, startPoint x: 135, startPoint y: 316, endPoint x: 133, endPoint y: 351, distance: 34.9
click at [135, 317] on icon at bounding box center [135, 319] width 8 height 8
click at [133, 341] on use at bounding box center [135, 340] width 5 height 5
click at [138, 362] on icon at bounding box center [135, 363] width 8 height 8
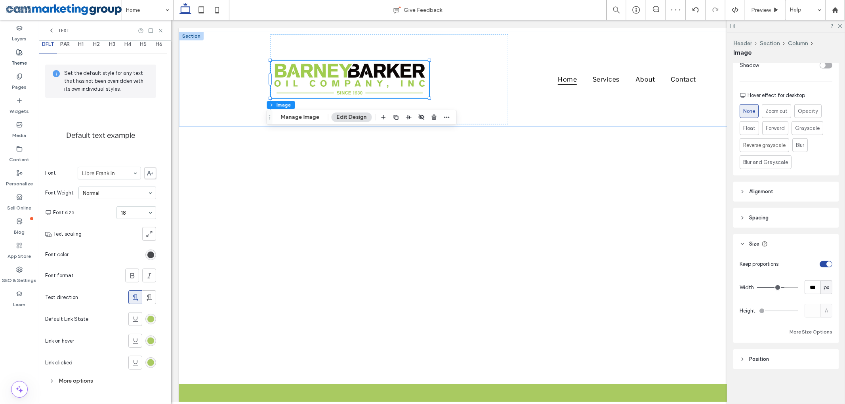
click at [150, 254] on div "rgb(45, 46, 50)" at bounding box center [150, 254] width 7 height 7
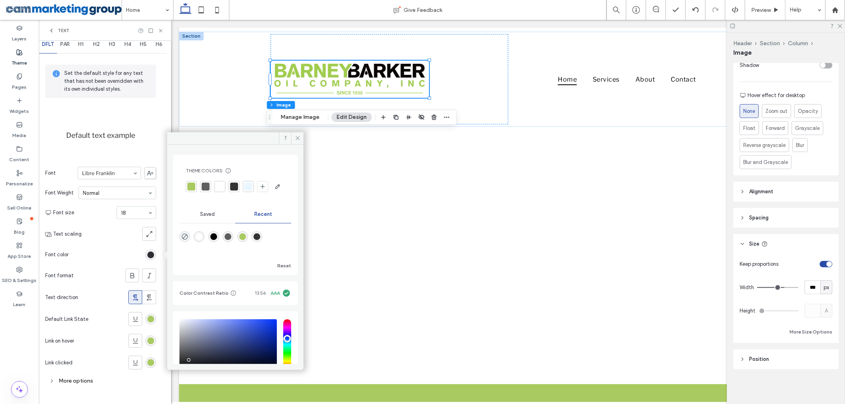
click at [207, 185] on div at bounding box center [206, 187] width 8 height 8
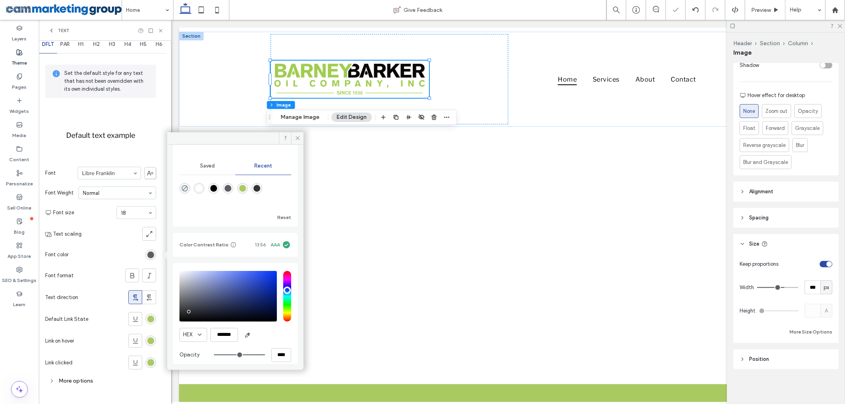
scroll to position [72, 0]
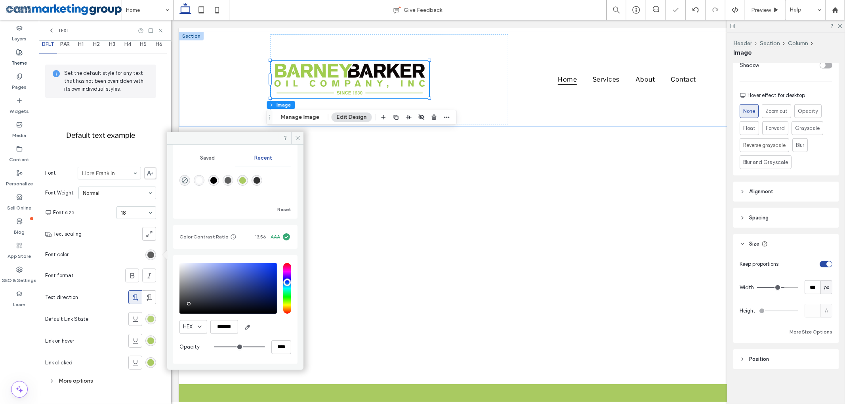
click at [151, 320] on div "rgb(169, 202, 97)" at bounding box center [150, 319] width 7 height 7
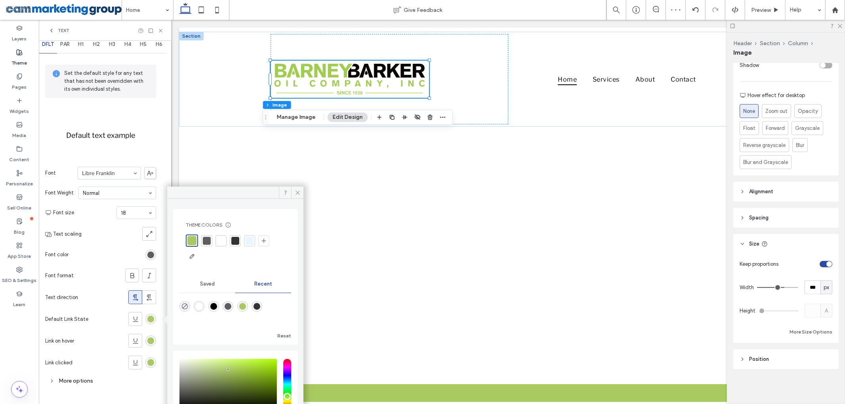
click at [207, 239] on div at bounding box center [207, 241] width 8 height 8
click at [150, 338] on div "rgb(169, 202, 97)" at bounding box center [150, 340] width 7 height 7
drag, startPoint x: 207, startPoint y: 242, endPoint x: 171, endPoint y: 320, distance: 85.6
click at [206, 243] on div at bounding box center [207, 241] width 8 height 8
click at [150, 358] on div "rgb(169, 202, 97)" at bounding box center [150, 362] width 11 height 11
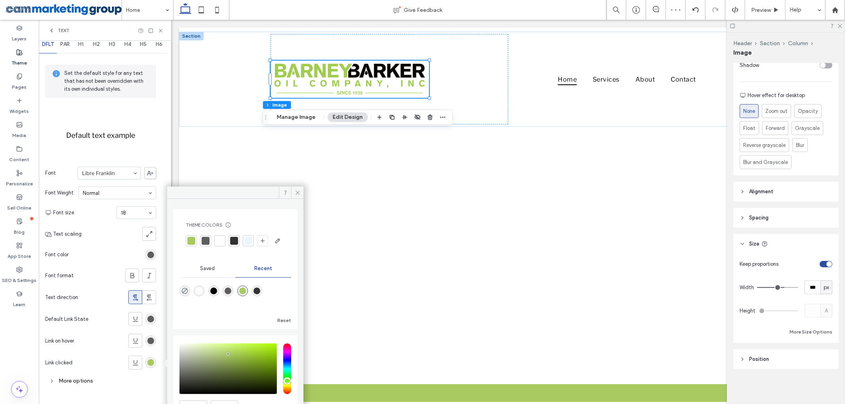
click at [202, 242] on div at bounding box center [206, 241] width 8 height 8
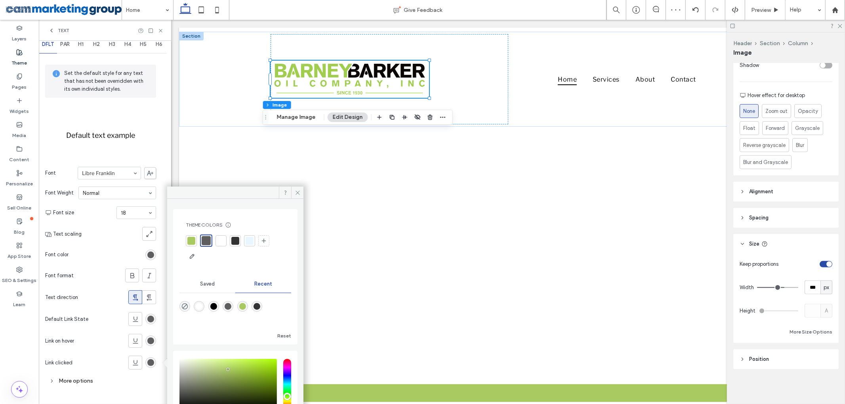
click at [60, 29] on span "Text" at bounding box center [63, 30] width 11 height 6
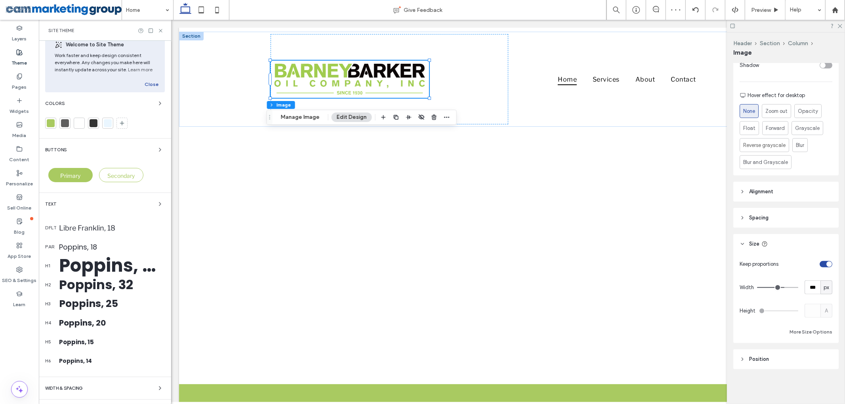
click at [75, 229] on div "Libre Franklin, 18" at bounding box center [112, 228] width 106 height 8
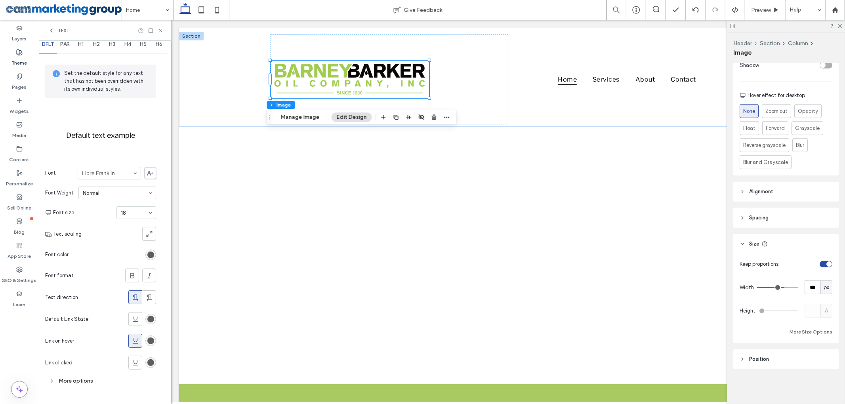
click at [133, 339] on use at bounding box center [135, 340] width 5 height 5
drag, startPoint x: 52, startPoint y: 31, endPoint x: 46, endPoint y: 80, distance: 49.1
click at [53, 30] on icon at bounding box center [51, 30] width 6 height 6
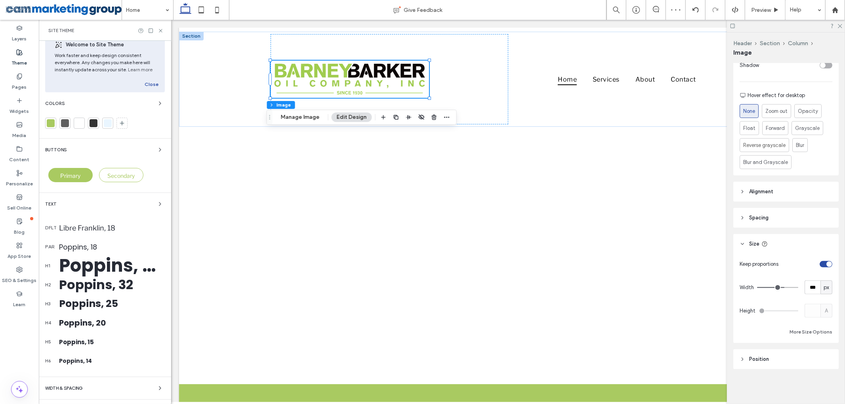
click at [88, 246] on div "Poppins, 18" at bounding box center [112, 247] width 106 height 11
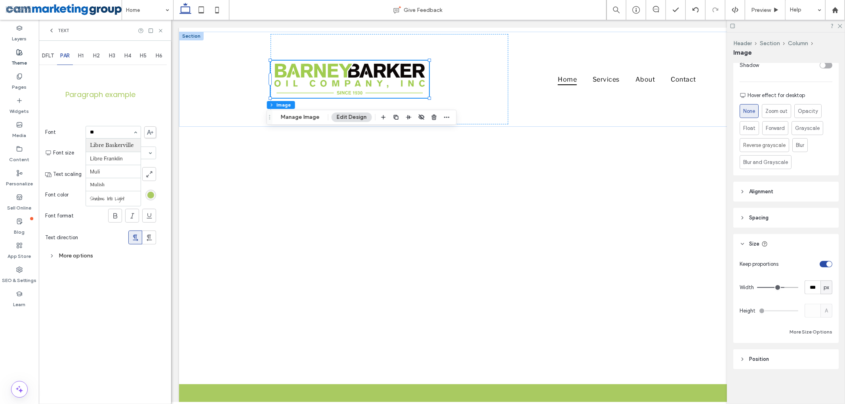
scroll to position [0, 0]
type input "***"
click at [146, 192] on section "Font color" at bounding box center [100, 195] width 111 height 20
click at [148, 196] on div "rgb(169, 202, 97)" at bounding box center [150, 195] width 7 height 7
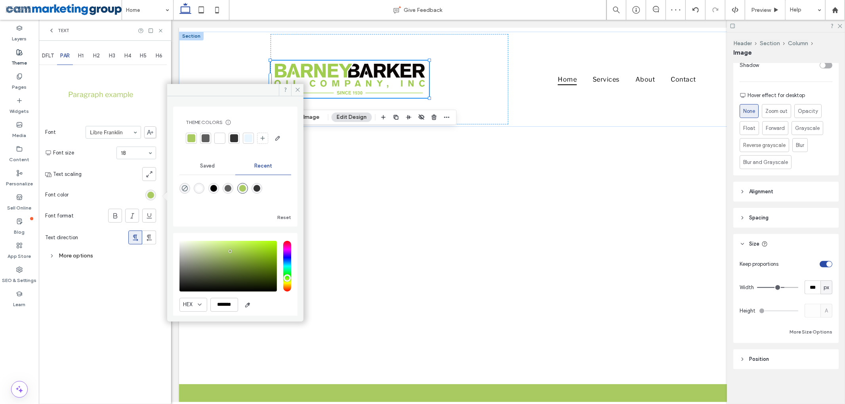
click at [205, 141] on div at bounding box center [206, 138] width 8 height 8
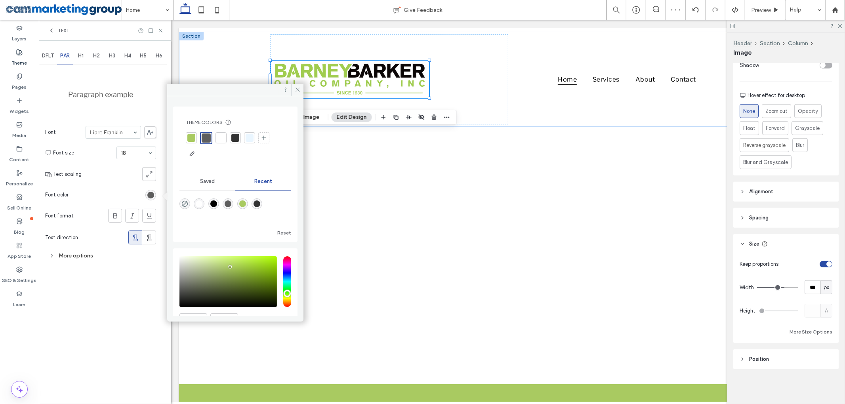
click at [91, 177] on div at bounding box center [120, 174] width 71 height 14
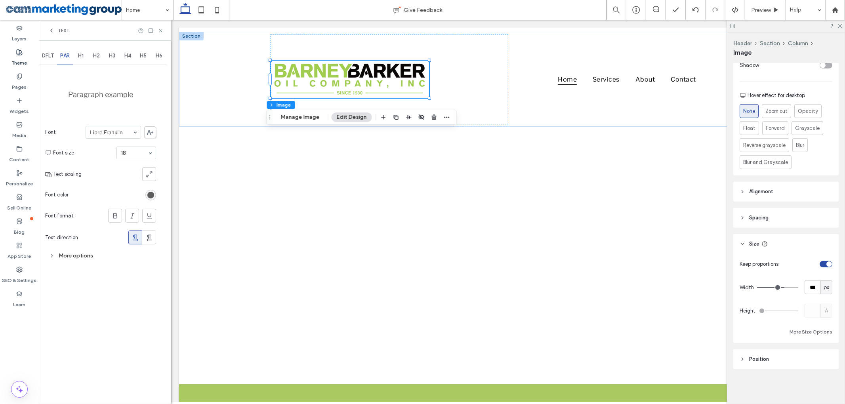
click at [84, 57] on span "H1" at bounding box center [81, 56] width 6 height 6
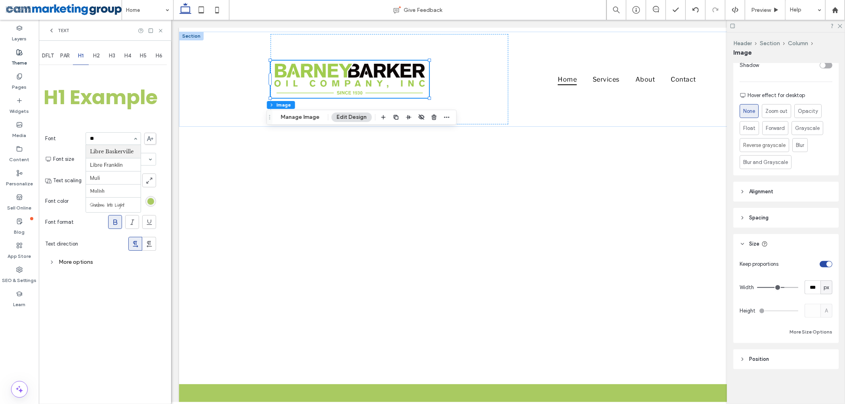
type input "***"
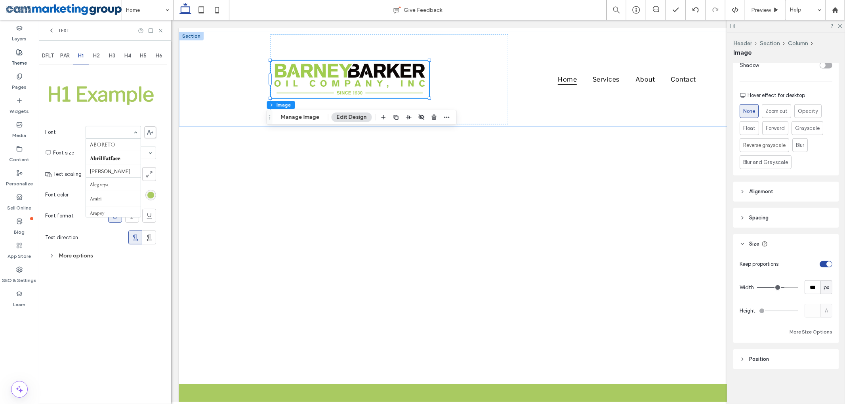
scroll to position [392, 0]
click at [110, 225] on section "Font format" at bounding box center [100, 216] width 111 height 22
click at [116, 219] on icon at bounding box center [115, 216] width 8 height 8
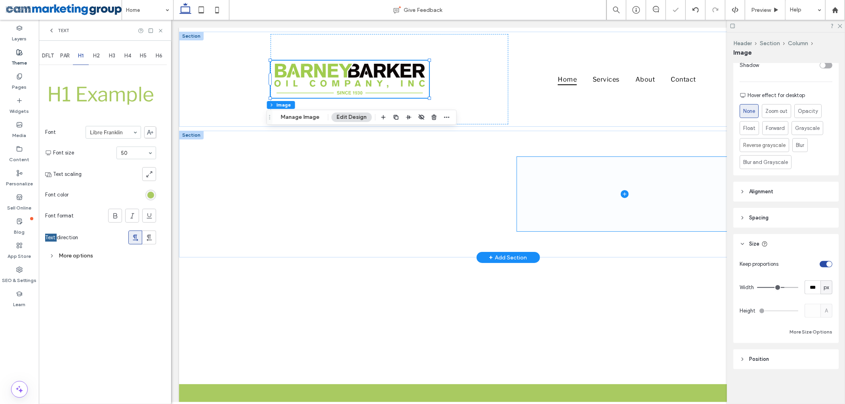
click at [536, 164] on span at bounding box center [623, 194] width 215 height 74
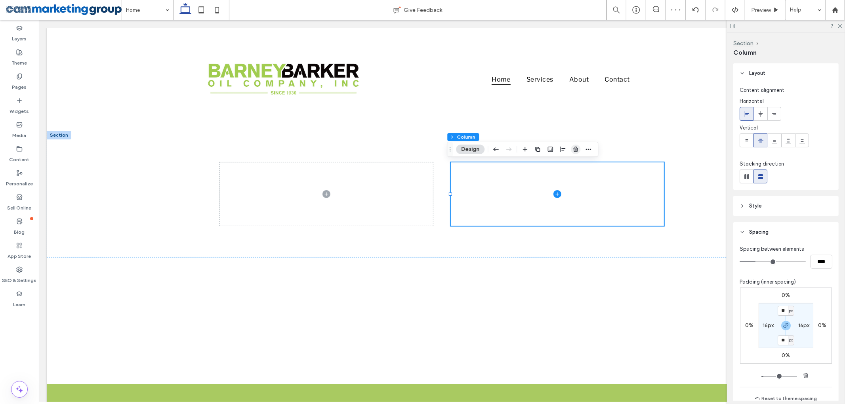
click at [574, 150] on icon "button" at bounding box center [575, 149] width 6 height 6
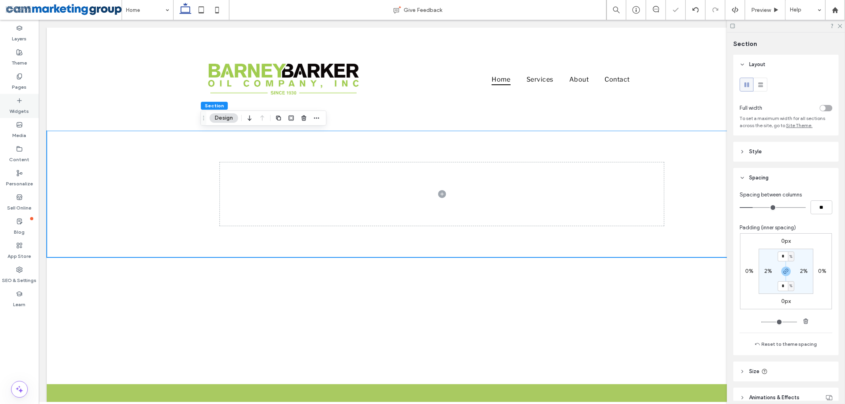
click at [26, 100] on div "Widgets" at bounding box center [19, 106] width 39 height 24
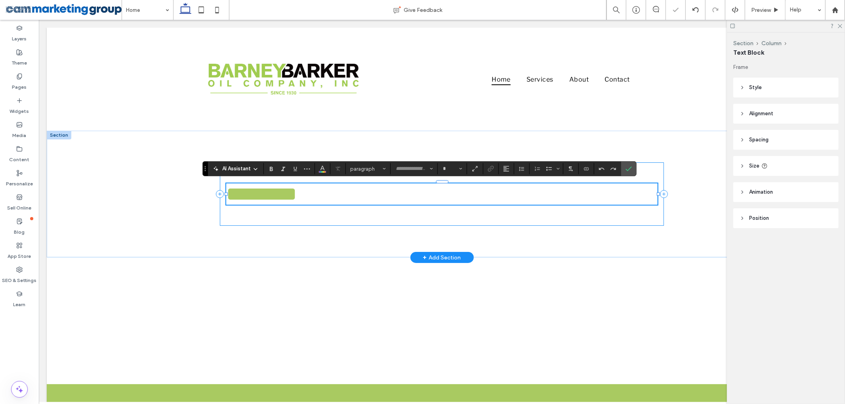
type input "**********"
type input "**"
drag, startPoint x: 628, startPoint y: 166, endPoint x: 570, endPoint y: 149, distance: 60.5
click at [628, 166] on icon "Confirm" at bounding box center [628, 169] width 6 height 6
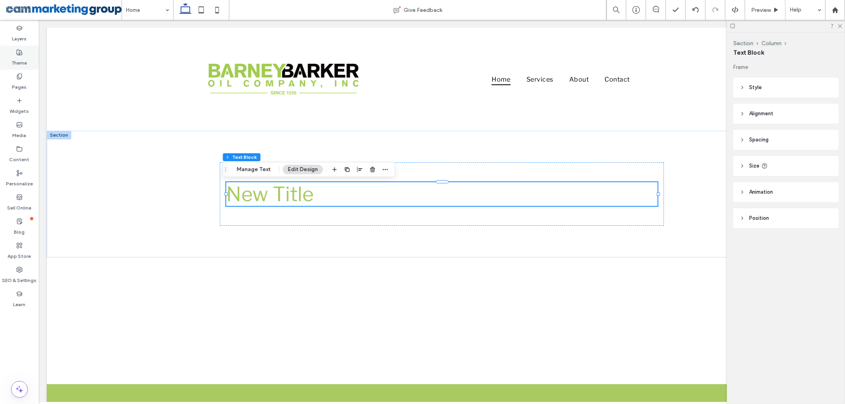
click at [24, 59] on label "Theme" at bounding box center [19, 60] width 15 height 11
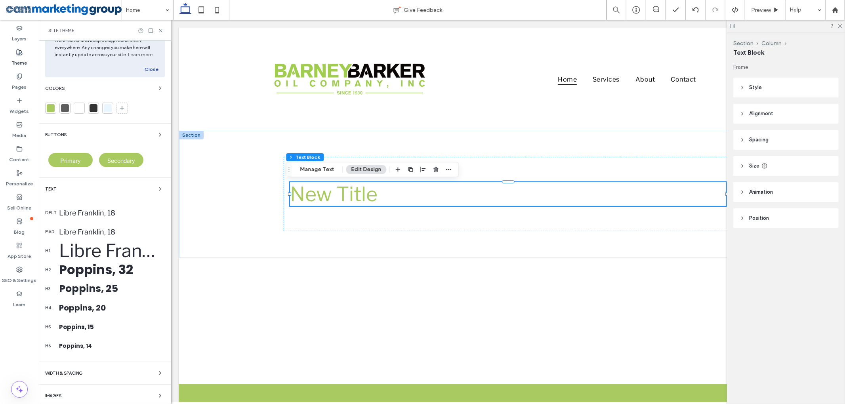
scroll to position [54, 0]
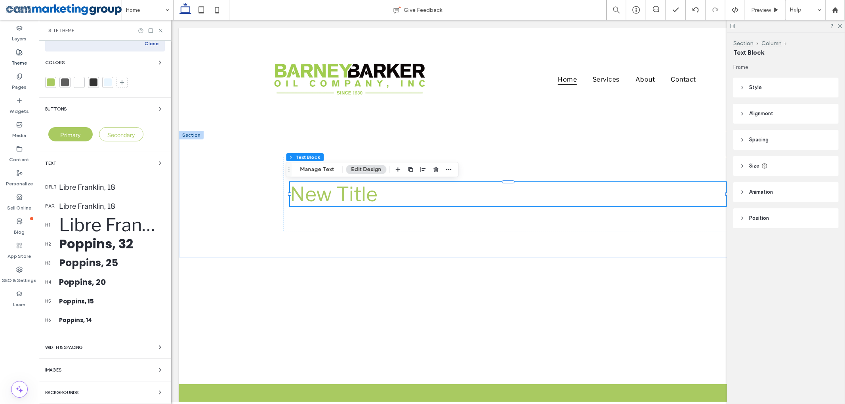
drag, startPoint x: 99, startPoint y: 221, endPoint x: 116, endPoint y: 182, distance: 42.4
click at [98, 222] on div "Libre Franklin, 50" at bounding box center [112, 224] width 106 height 21
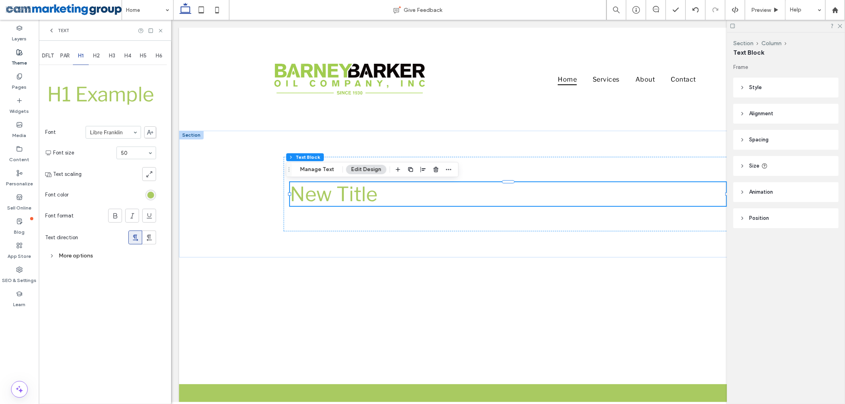
scroll to position [0, 0]
click at [637, 7] on icon at bounding box center [636, 10] width 8 height 8
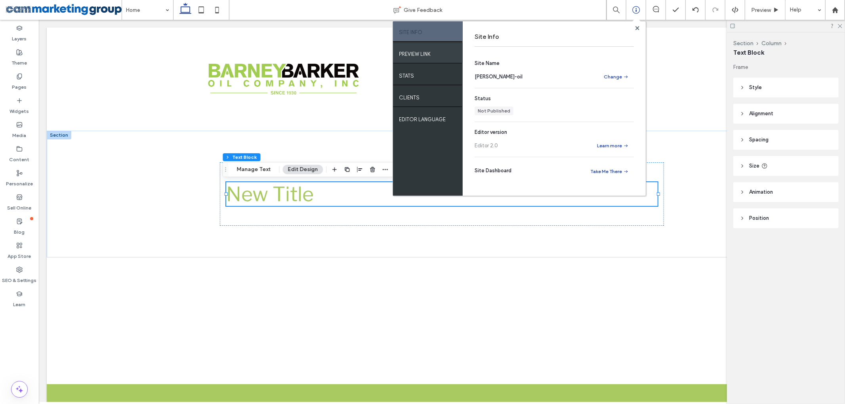
click at [413, 50] on label "PREVIEW LINK" at bounding box center [415, 52] width 32 height 10
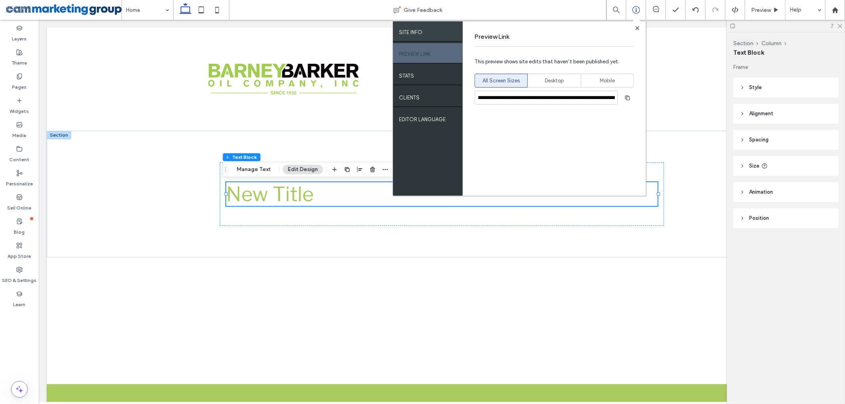
drag, startPoint x: 625, startPoint y: 97, endPoint x: 456, endPoint y: 32, distance: 180.3
click at [624, 97] on icon "button" at bounding box center [627, 98] width 6 height 6
click at [18, 55] on use at bounding box center [20, 53] width 6 height 6
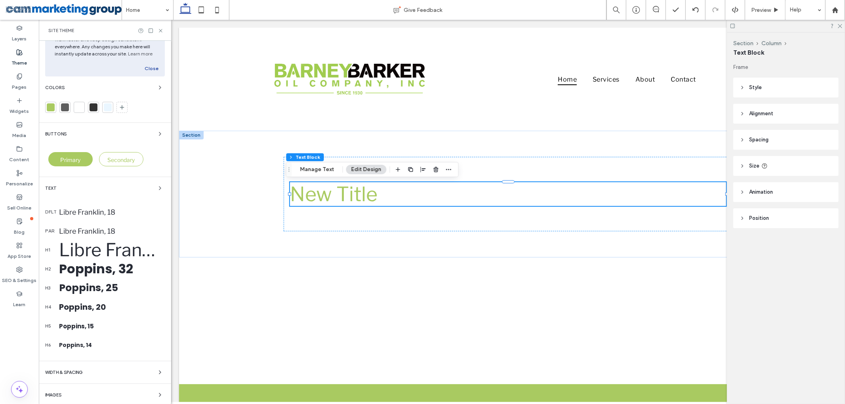
scroll to position [54, 0]
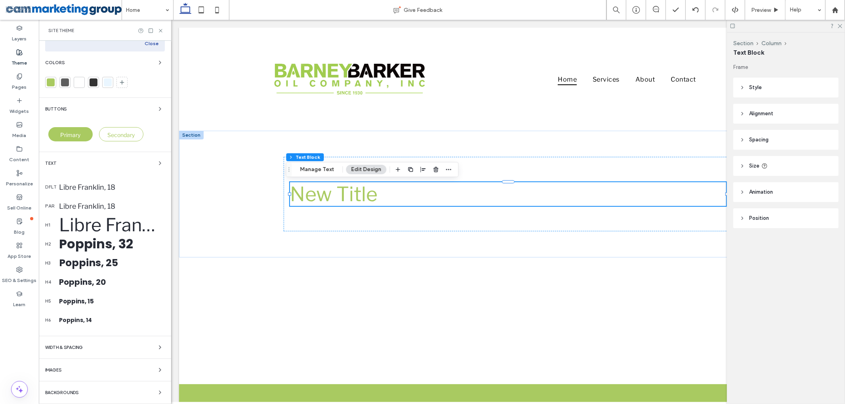
click at [105, 219] on div "Libre Franklin, 50" at bounding box center [112, 224] width 106 height 21
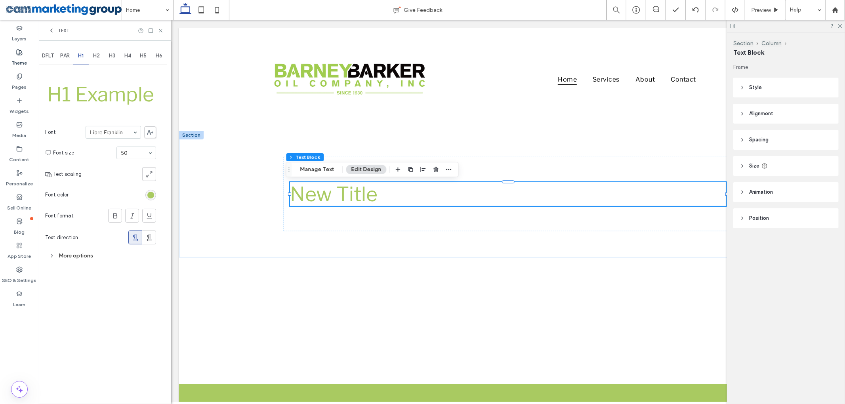
scroll to position [0, 0]
click at [71, 254] on div "More options" at bounding box center [100, 255] width 111 height 11
click at [116, 254] on div "Less options" at bounding box center [100, 255] width 111 height 11
click at [331, 191] on span "New Title" at bounding box center [334, 194] width 88 height 24
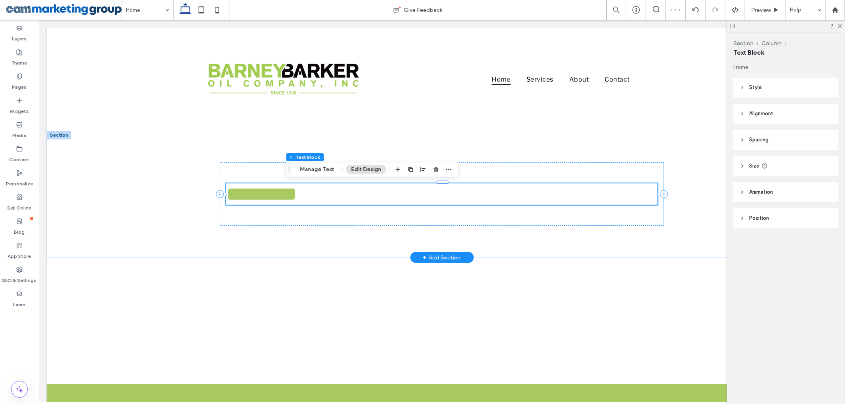
click at [305, 191] on h1 "*********" at bounding box center [441, 193] width 431 height 21
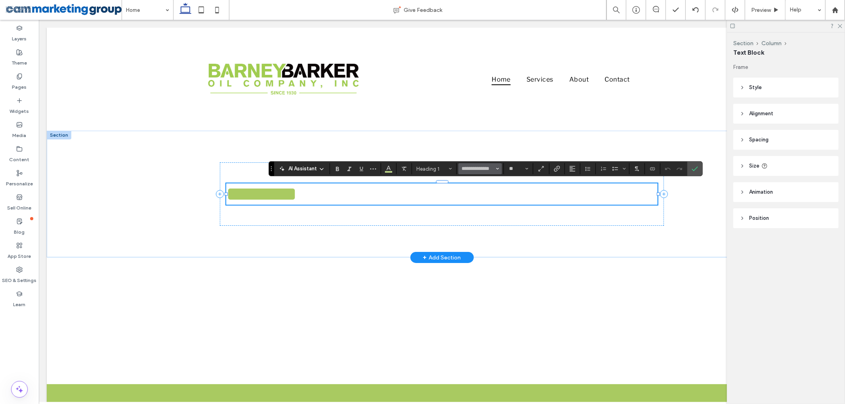
click at [499, 168] on button "**********" at bounding box center [480, 168] width 44 height 11
click at [695, 170] on icon "Confirm" at bounding box center [694, 169] width 6 height 6
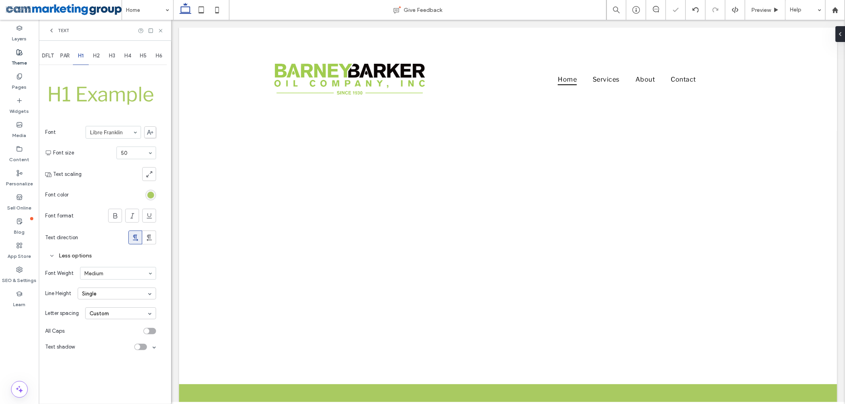
click at [115, 257] on div "Less options" at bounding box center [100, 255] width 111 height 11
click at [115, 257] on div "More options" at bounding box center [100, 255] width 111 height 11
click at [113, 253] on div "Less options" at bounding box center [100, 255] width 111 height 11
drag, startPoint x: 162, startPoint y: 30, endPoint x: 71, endPoint y: 97, distance: 111.9
click at [160, 32] on icon at bounding box center [161, 31] width 6 height 6
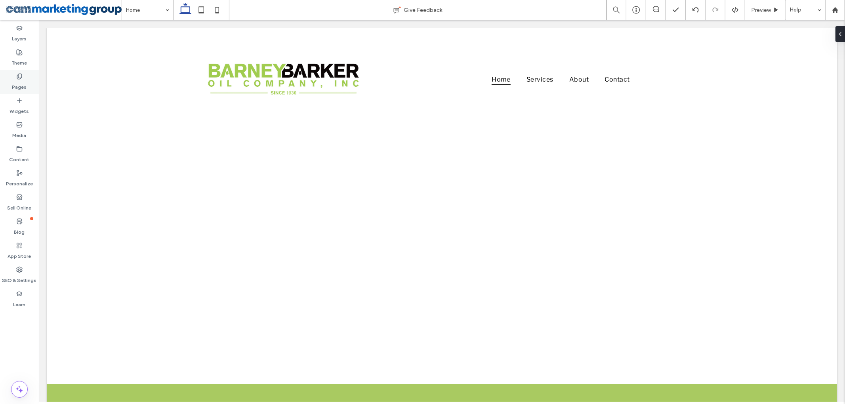
click at [12, 56] on label "Theme" at bounding box center [19, 60] width 15 height 11
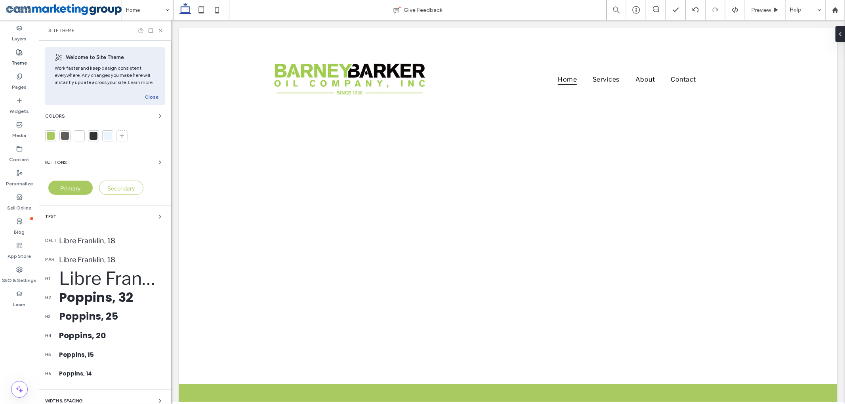
click at [77, 280] on div "Libre Franklin, 50" at bounding box center [112, 278] width 106 height 21
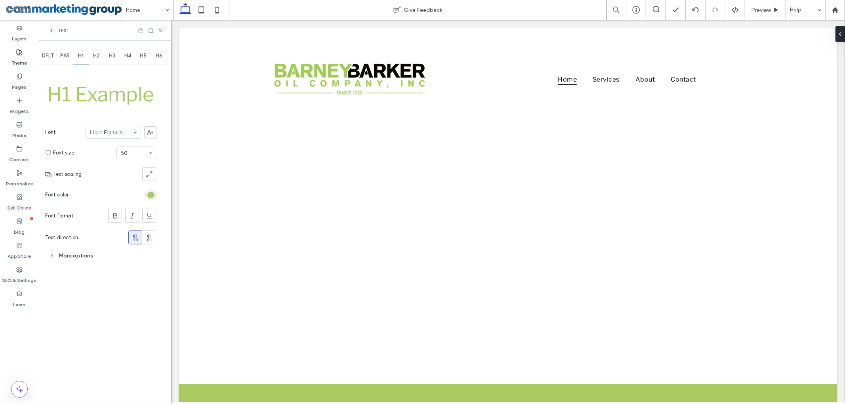
click at [72, 257] on div "More options" at bounding box center [100, 255] width 111 height 11
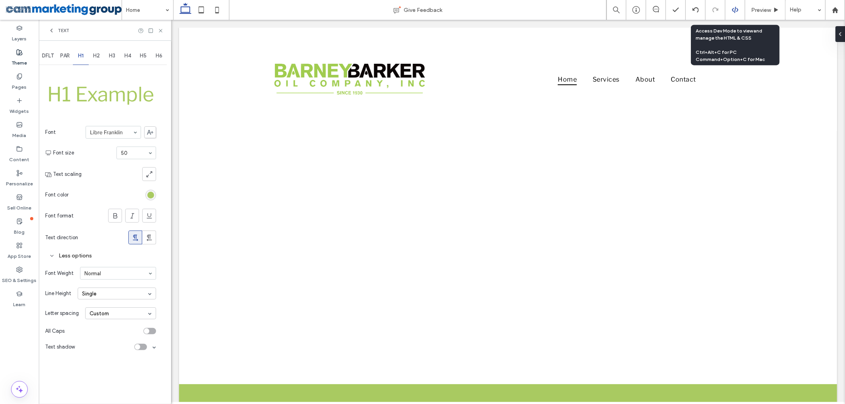
click at [736, 7] on icon at bounding box center [734, 9] width 7 height 7
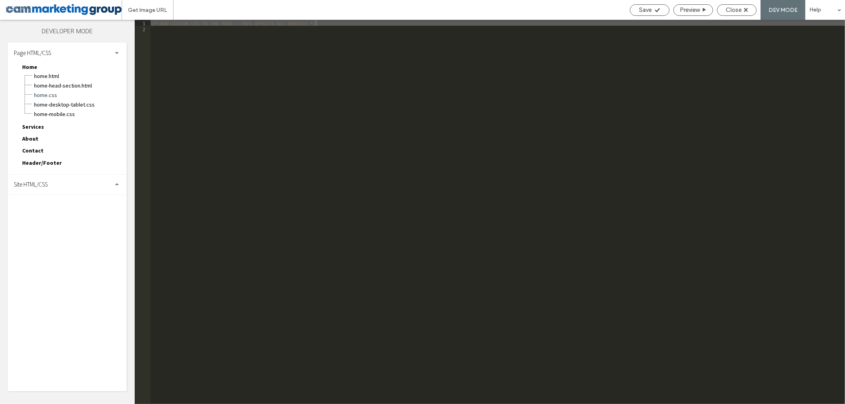
click at [48, 175] on div "Site HTML/CSS" at bounding box center [67, 185] width 119 height 20
click at [51, 225] on span "site-theme.css" at bounding box center [82, 229] width 90 height 8
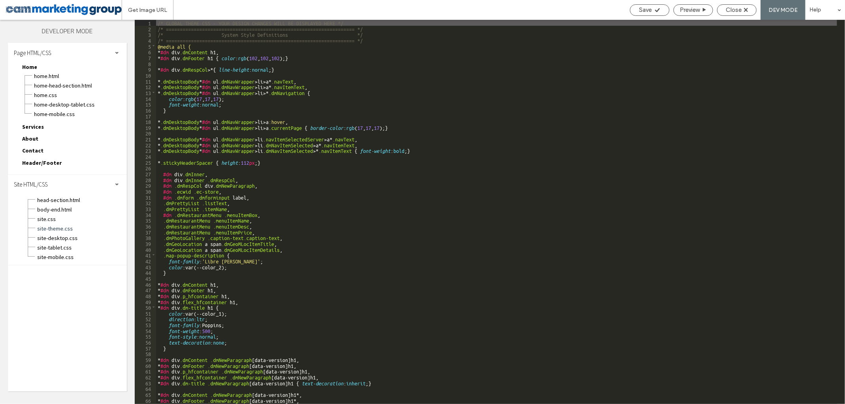
click at [488, 128] on div "/* GLOBAL THEME CSS - YOUR DESIGN CHANGES WILL BE DISPLAYED HERE */ /* ========…" at bounding box center [496, 218] width 681 height 396
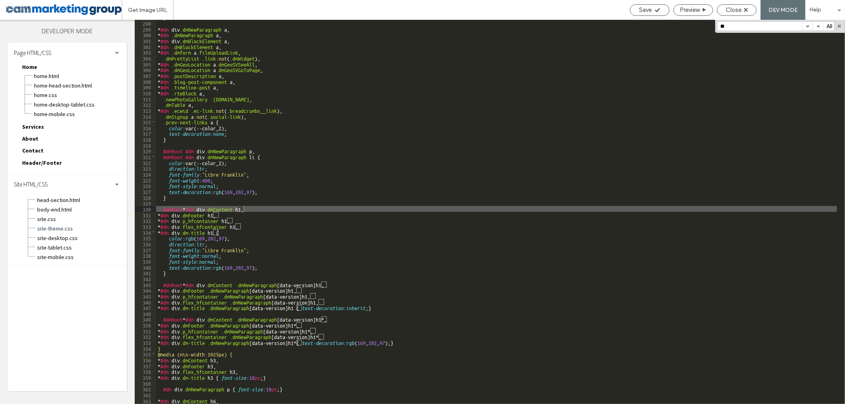
scroll to position [1724, 0]
type input "**"
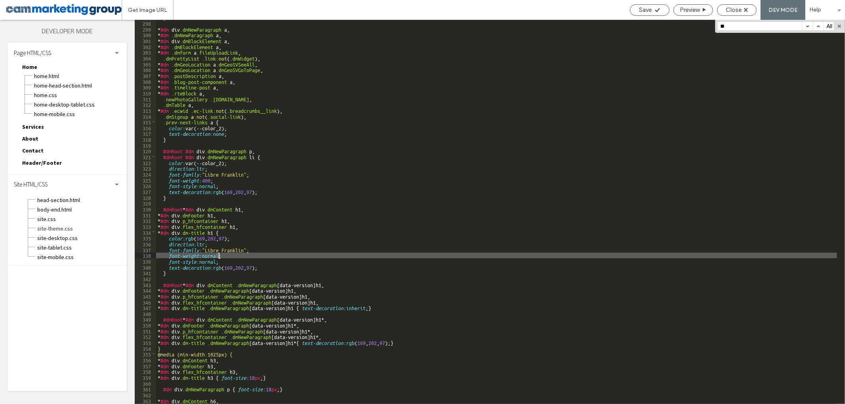
click at [218, 255] on div "} * #dm div .dmNewParagraph a , * #dm .dmNewParagraph a , * #dm div .dmBlockEle…" at bounding box center [496, 212] width 681 height 396
click at [202, 257] on div "} * #dm div .dmNewParagraph a , * #dm .dmNewParagraph a , * #dm div .dmBlockEle…" at bounding box center [496, 212] width 681 height 396
type textarea "**"
click at [559, 140] on div "} * #dm div .dmNewParagraph a , * #dm .dmNewParagraph a , * #dm div .dmBlockEle…" at bounding box center [496, 212] width 681 height 396
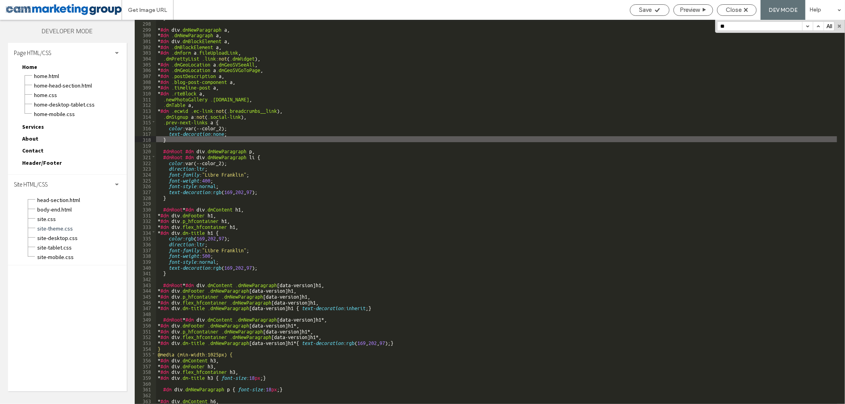
click at [751, 26] on input "**" at bounding box center [759, 26] width 85 height 9
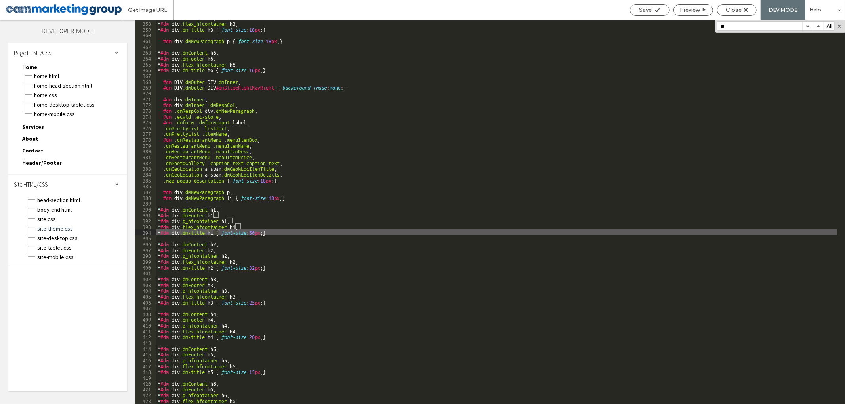
scroll to position [2503, 0]
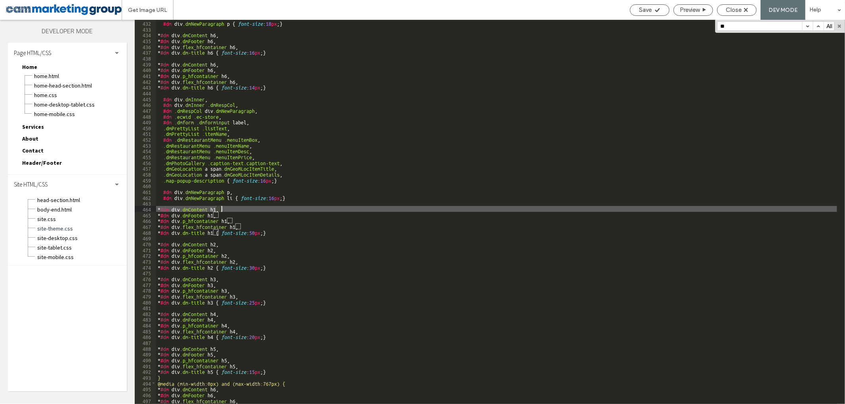
click at [735, 10] on span "Close" at bounding box center [734, 9] width 16 height 7
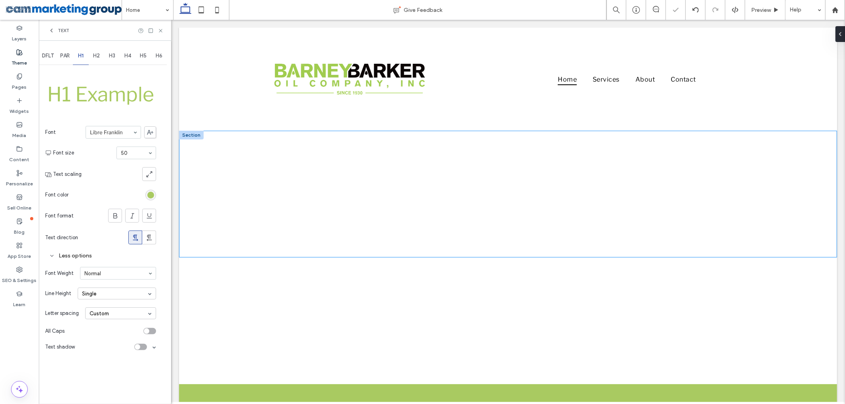
scroll to position [0, 0]
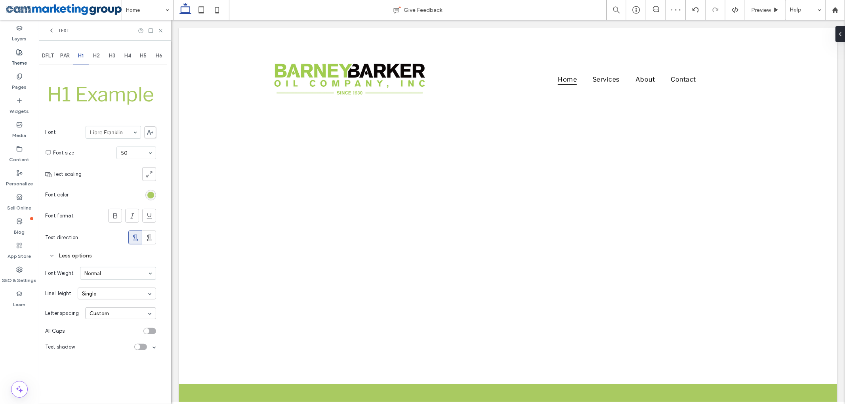
click at [162, 29] on icon at bounding box center [161, 31] width 6 height 6
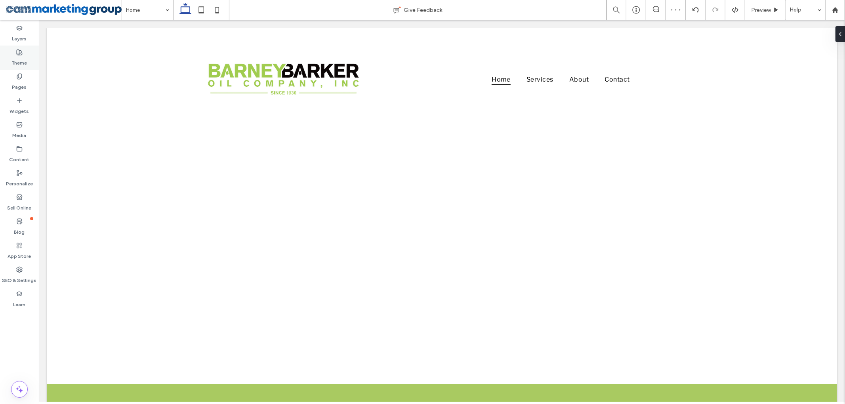
click at [23, 57] on label "Theme" at bounding box center [19, 60] width 15 height 11
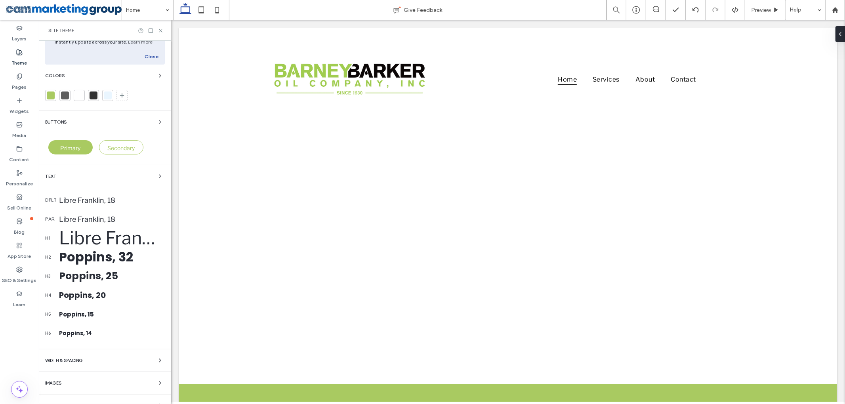
scroll to position [54, 0]
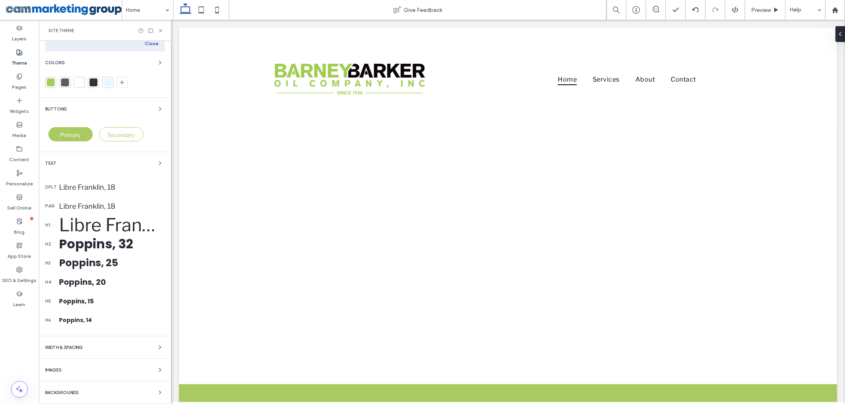
click at [95, 218] on div "Libre Franklin, 50" at bounding box center [112, 224] width 106 height 21
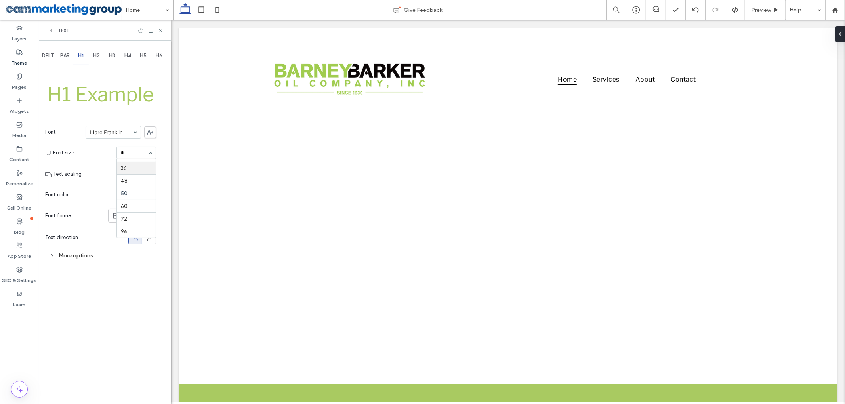
scroll to position [0, 0]
type input "**"
click at [111, 159] on section "Font size 32" at bounding box center [104, 153] width 103 height 21
click at [152, 195] on div "rgb(169, 202, 97)" at bounding box center [150, 195] width 7 height 7
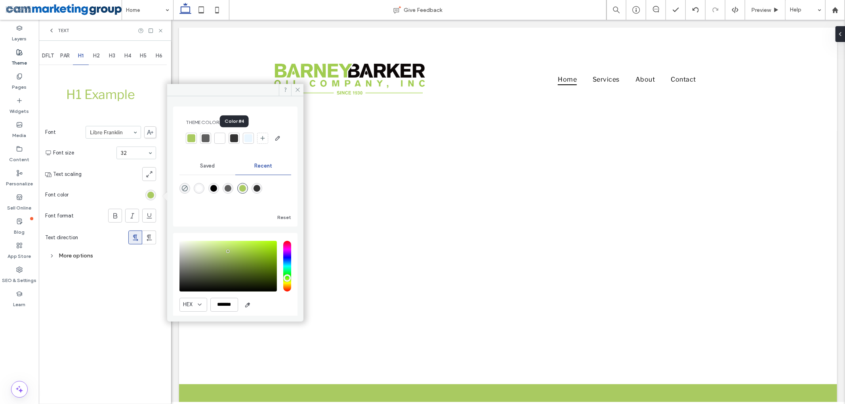
click at [235, 140] on div at bounding box center [234, 138] width 8 height 8
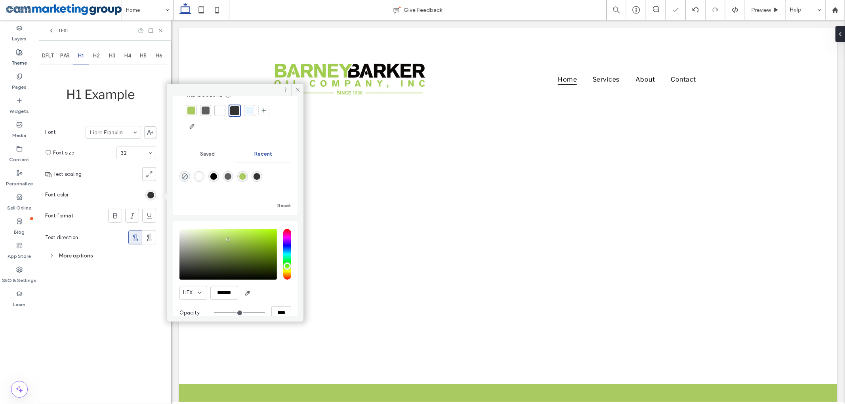
scroll to position [42, 0]
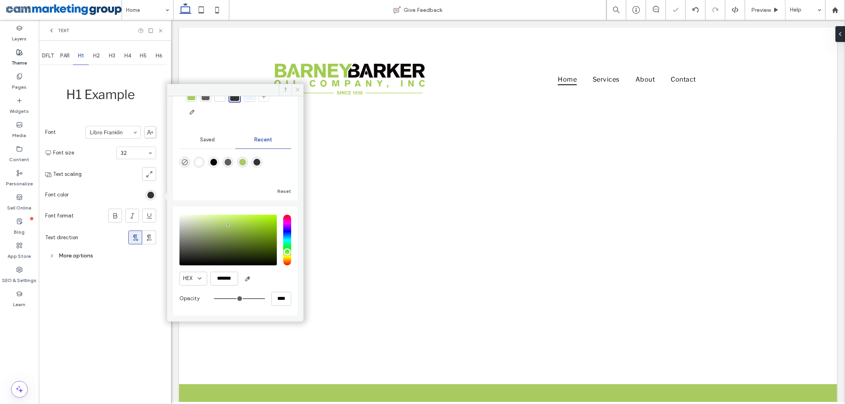
click at [295, 93] on span at bounding box center [297, 90] width 12 height 12
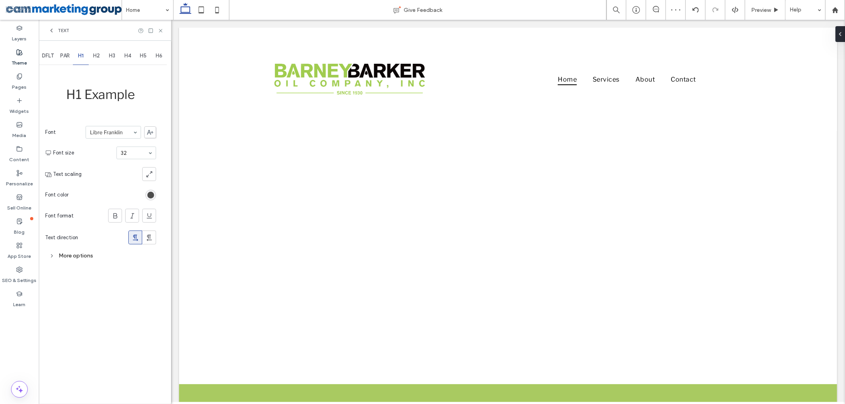
click at [150, 193] on div "rgba(51, 51, 51, 1)" at bounding box center [150, 195] width 7 height 7
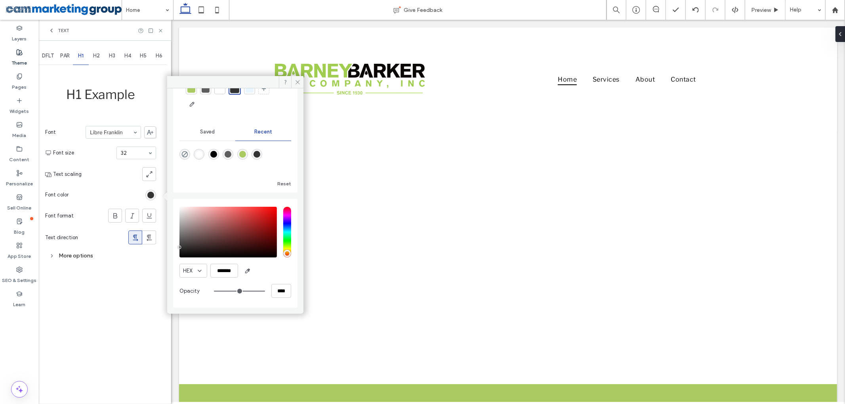
click at [97, 54] on span "H2" at bounding box center [96, 56] width 7 height 6
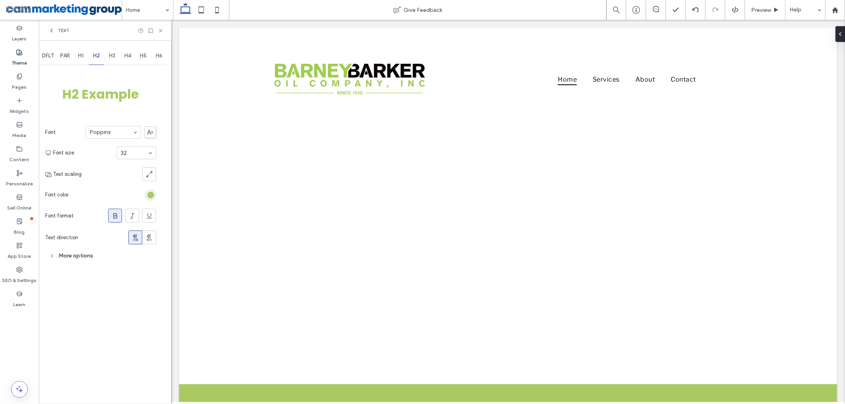
click at [113, 51] on div "H3" at bounding box center [112, 55] width 16 height 17
click at [97, 59] on div "H2" at bounding box center [97, 55] width 16 height 17
click at [81, 54] on span "H1" at bounding box center [81, 56] width 6 height 6
click at [99, 51] on div "H2" at bounding box center [97, 55] width 16 height 17
drag, startPoint x: 128, startPoint y: 151, endPoint x: 168, endPoint y: 161, distance: 41.5
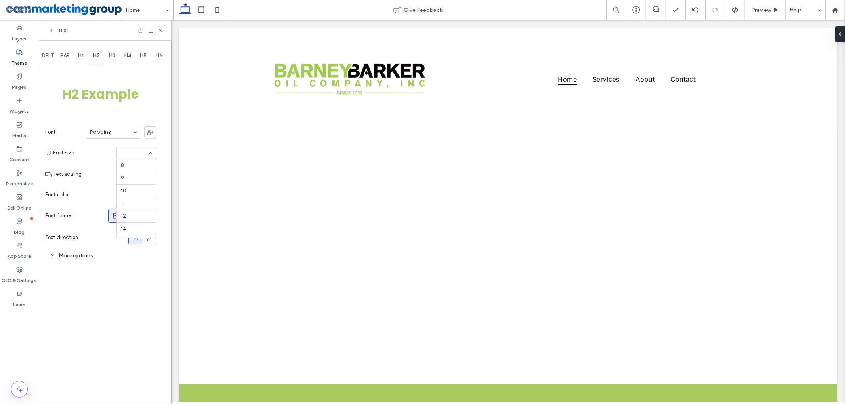
scroll to position [127, 0]
type input "**"
type input "*"
type input "***"
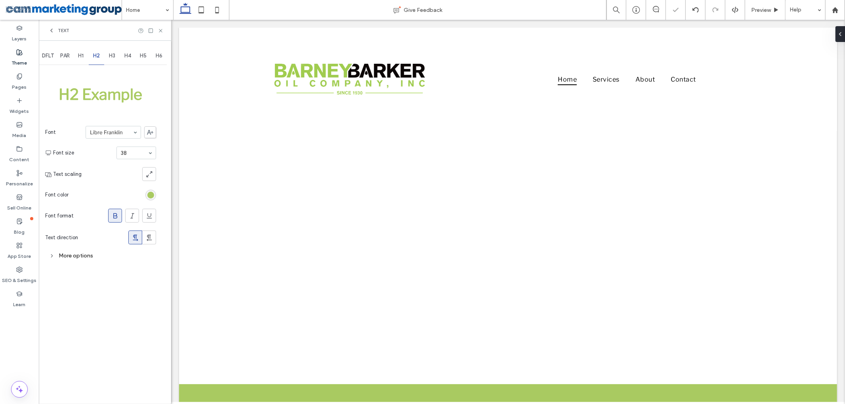
click at [80, 251] on div "More options" at bounding box center [100, 255] width 111 height 11
click at [100, 238] on section "Text direction" at bounding box center [100, 238] width 111 height 22
click at [81, 57] on span "H1" at bounding box center [81, 56] width 6 height 6
click at [162, 26] on div "Text" at bounding box center [105, 30] width 132 height 21
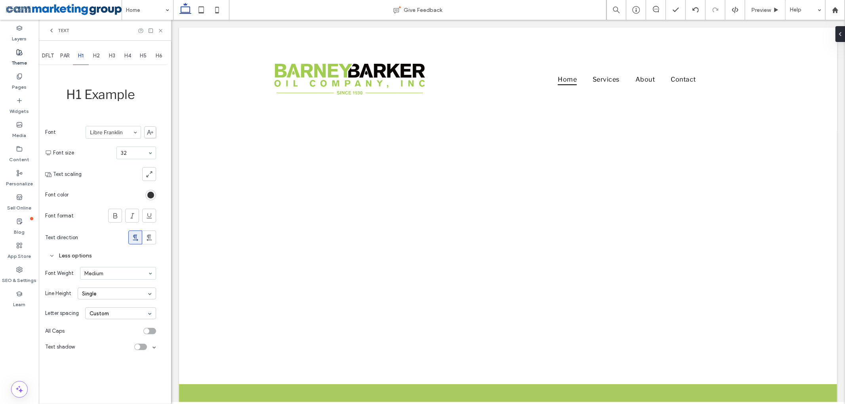
click at [160, 34] on div "Text" at bounding box center [105, 30] width 132 height 21
drag, startPoint x: 160, startPoint y: 30, endPoint x: 237, endPoint y: 65, distance: 83.8
click at [160, 30] on use at bounding box center [160, 30] width 3 height 3
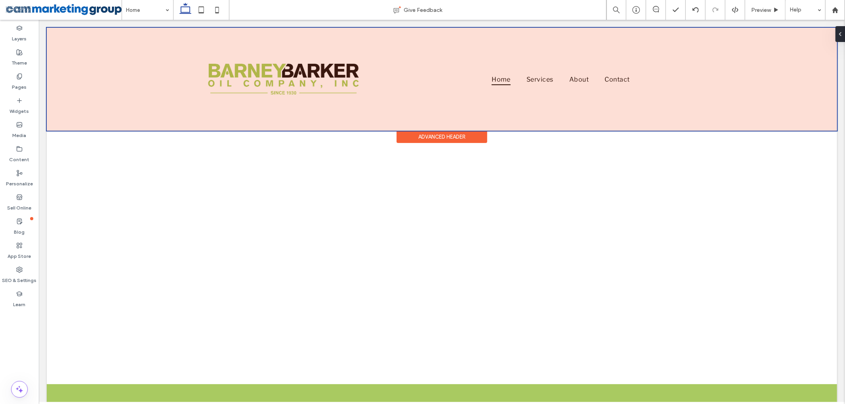
click at [527, 80] on div at bounding box center [441, 79] width 790 height 103
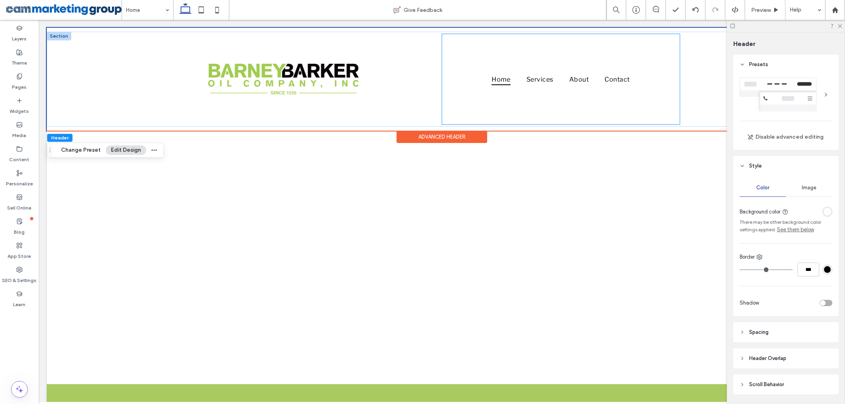
click at [449, 64] on div "Home Services About Contact" at bounding box center [561, 79] width 238 height 90
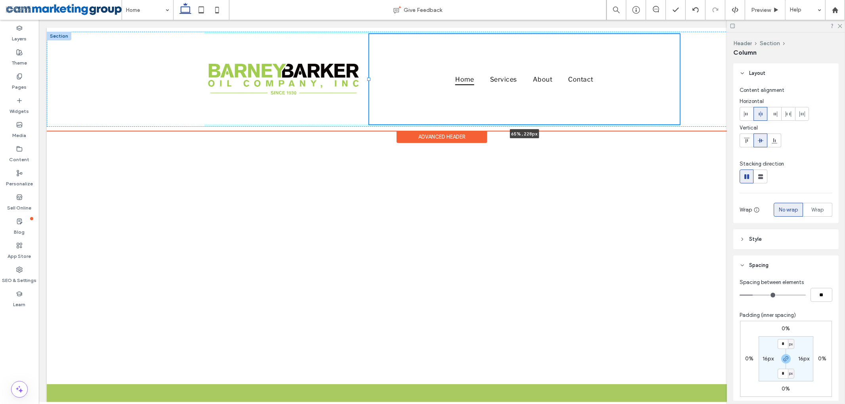
drag, startPoint x: 436, startPoint y: 81, endPoint x: 363, endPoint y: 83, distance: 72.9
click at [363, 83] on div "Home Services About Contact 65% , 228px" at bounding box center [441, 79] width 475 height 95
type input "**"
type input "*****"
drag, startPoint x: 165, startPoint y: 84, endPoint x: 194, endPoint y: 90, distance: 30.0
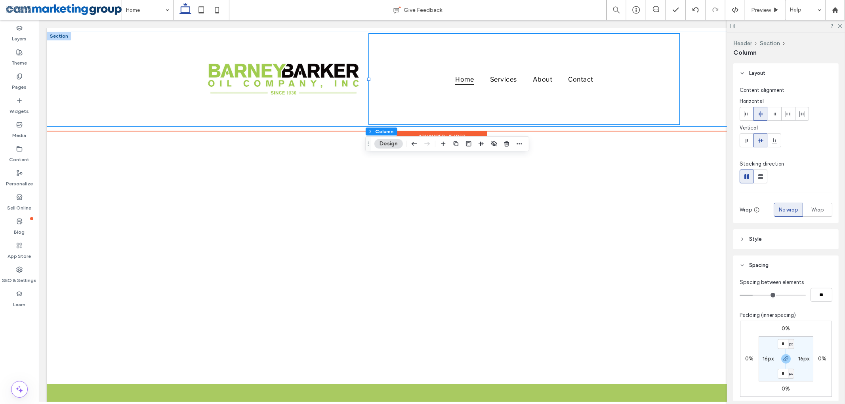
click at [168, 84] on div "Home Services About Contact 65% , 228px" at bounding box center [441, 79] width 790 height 95
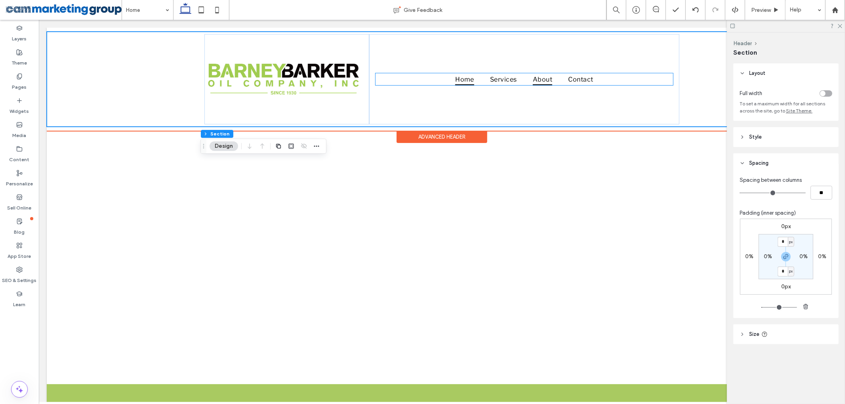
click at [551, 81] on link "About" at bounding box center [541, 78] width 35 height 11
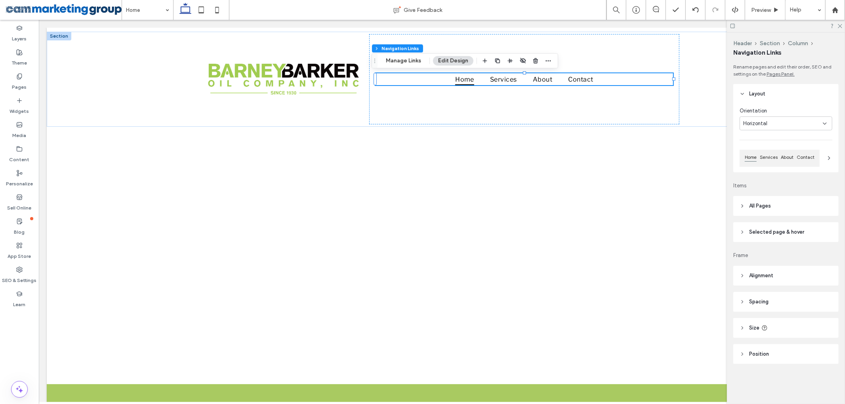
click at [764, 205] on span "All Pages" at bounding box center [760, 206] width 22 height 8
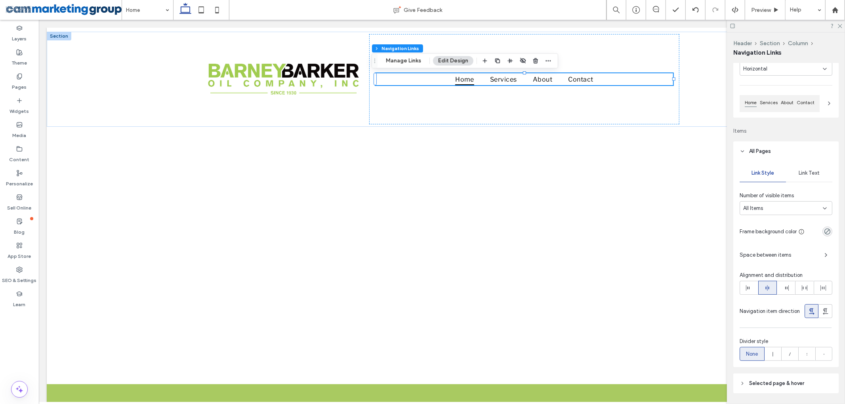
scroll to position [158, 0]
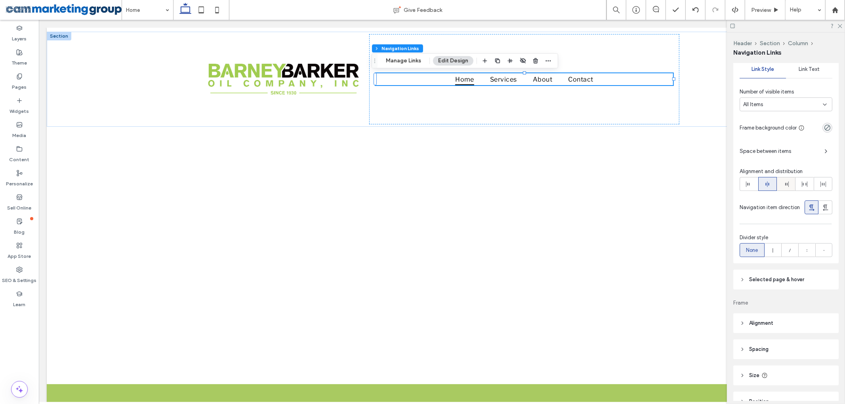
click at [783, 187] on icon at bounding box center [786, 184] width 6 height 6
type input "*"
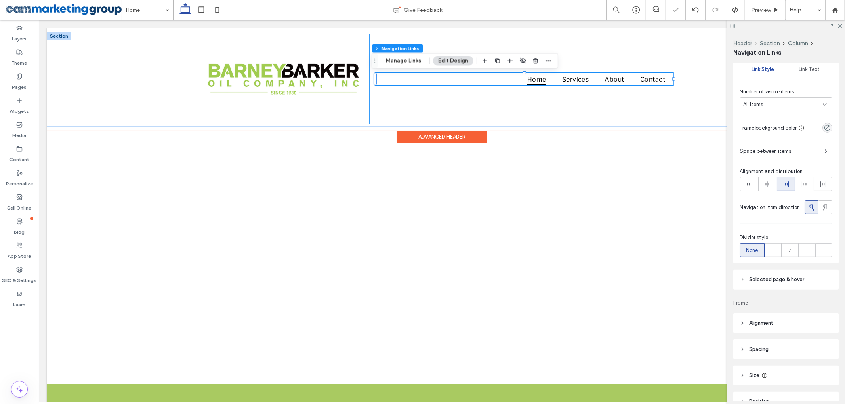
click at [522, 111] on div "Home Services About Contact" at bounding box center [524, 79] width 310 height 90
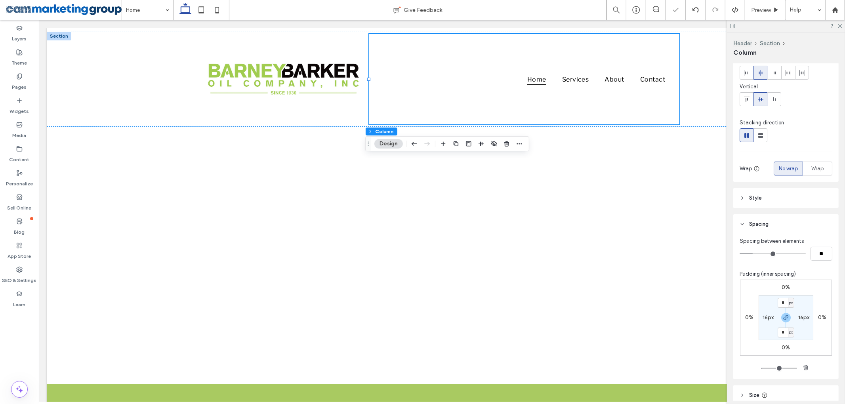
scroll to position [78, 0]
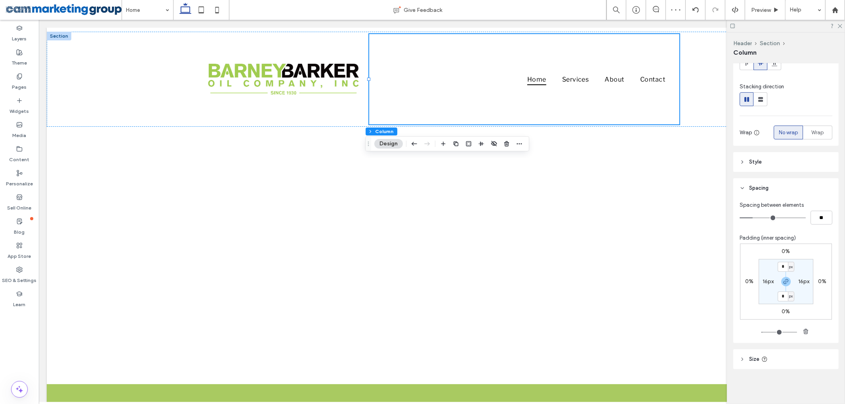
click at [762, 280] on label "16px" at bounding box center [767, 281] width 11 height 7
type input "**"
type input "*"
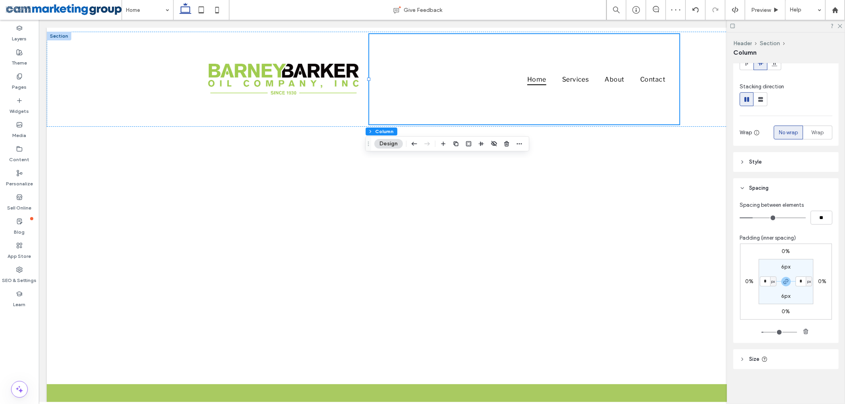
click at [781, 267] on label "6px" at bounding box center [785, 266] width 9 height 7
type input "*"
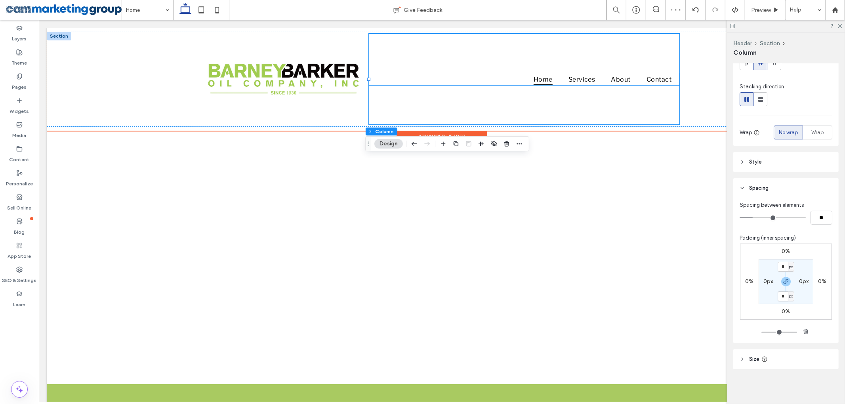
click at [526, 82] on link "Home" at bounding box center [542, 78] width 35 height 11
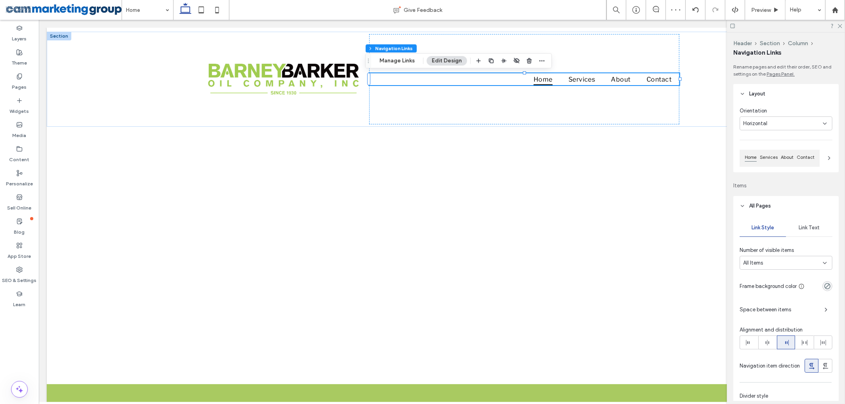
scroll to position [105, 0]
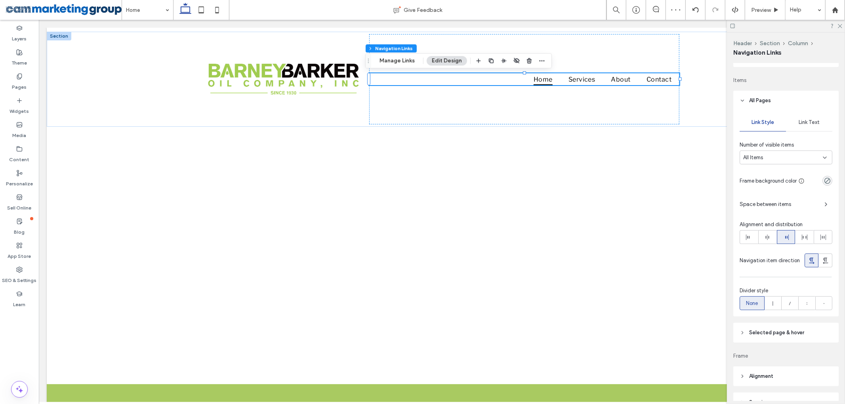
click at [808, 126] on div "Link Text" at bounding box center [809, 122] width 46 height 17
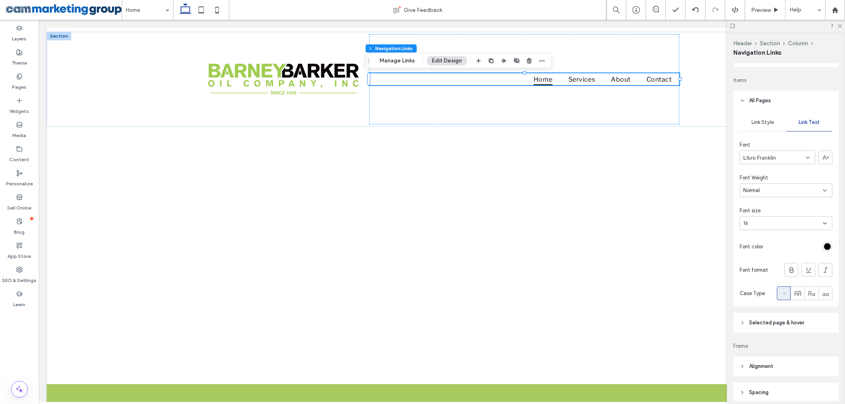
click at [764, 158] on span "Libre Franklin" at bounding box center [759, 158] width 33 height 8
click at [824, 174] on div "Font Weight" at bounding box center [785, 178] width 93 height 8
click at [796, 155] on div "Libre Franklin" at bounding box center [777, 157] width 76 height 14
click at [760, 201] on div "Oswald" at bounding box center [774, 198] width 69 height 14
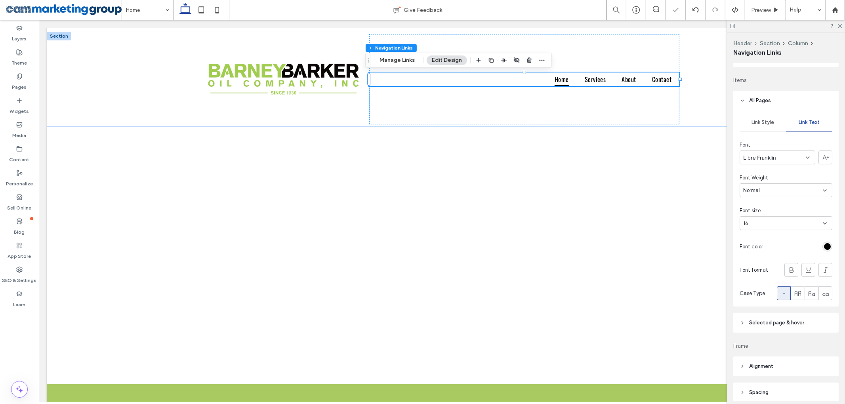
type input "*"
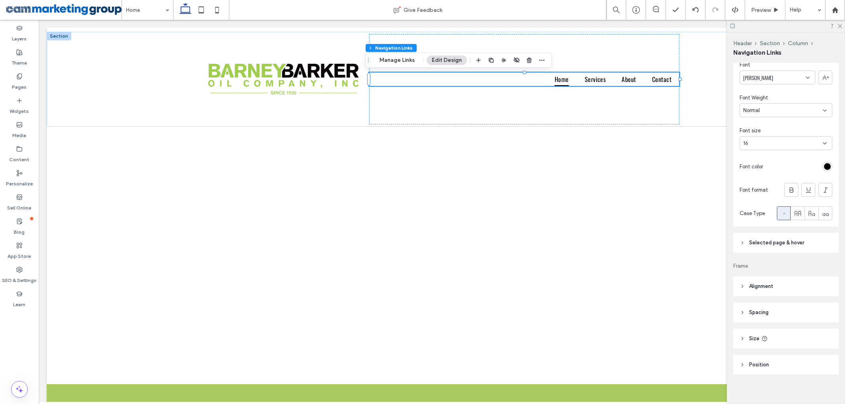
scroll to position [191, 0]
click at [756, 135] on div "16" at bounding box center [781, 138] width 76 height 8
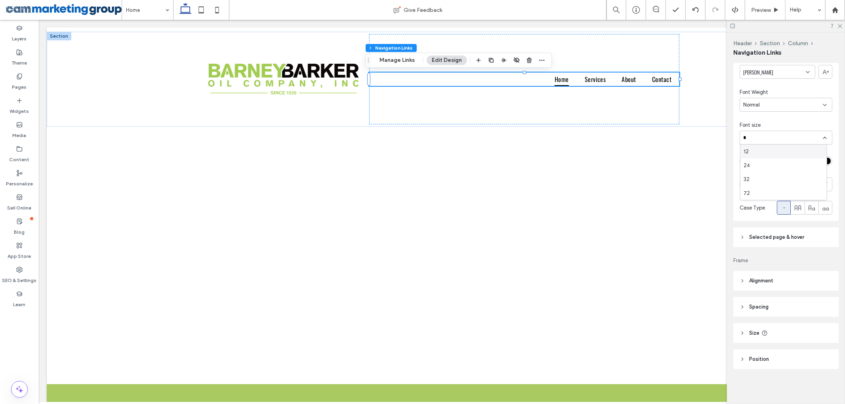
type input "**"
type input "*"
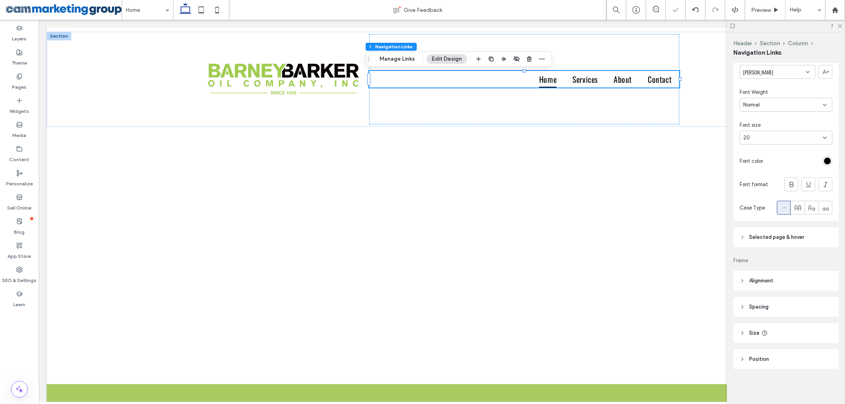
type input "*"
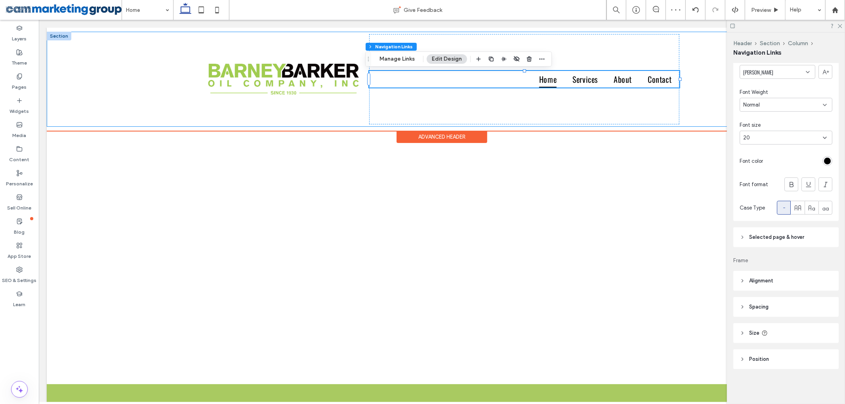
click at [128, 64] on div "Home Services About Contact" at bounding box center [441, 79] width 790 height 95
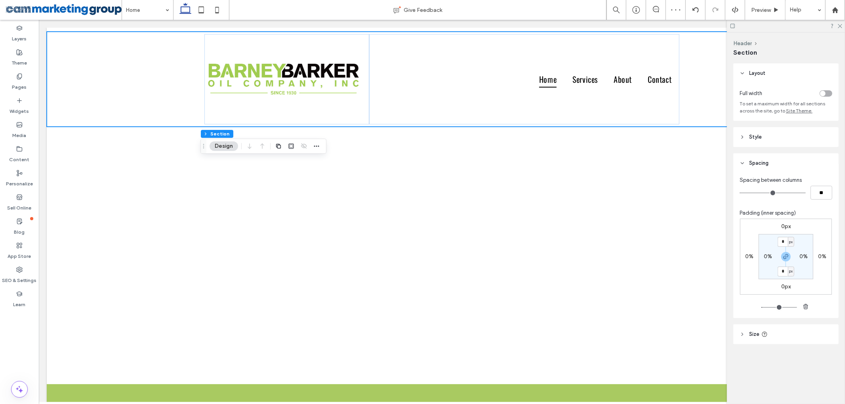
type input "*"
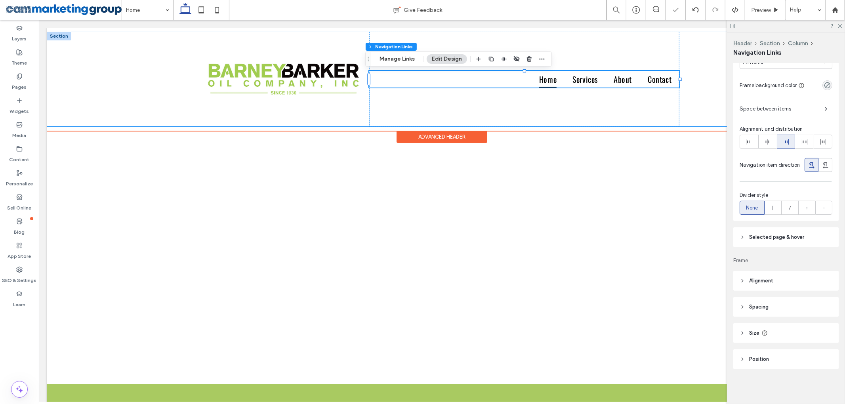
scroll to position [203, 0]
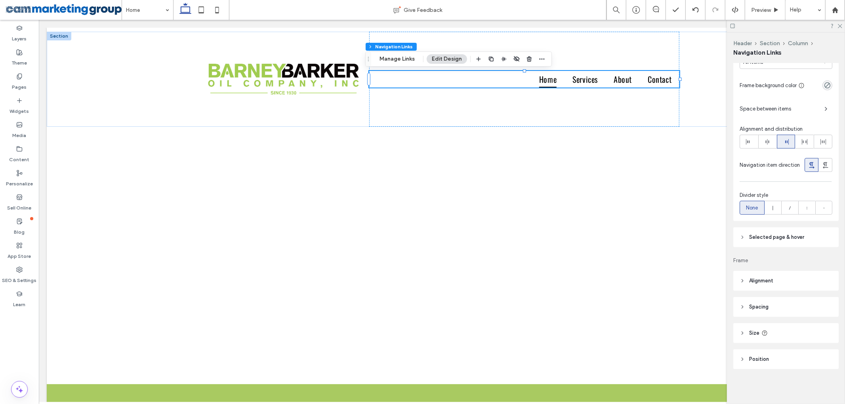
click at [768, 241] on span "Selected page & hover" at bounding box center [776, 237] width 55 height 8
type input "*"
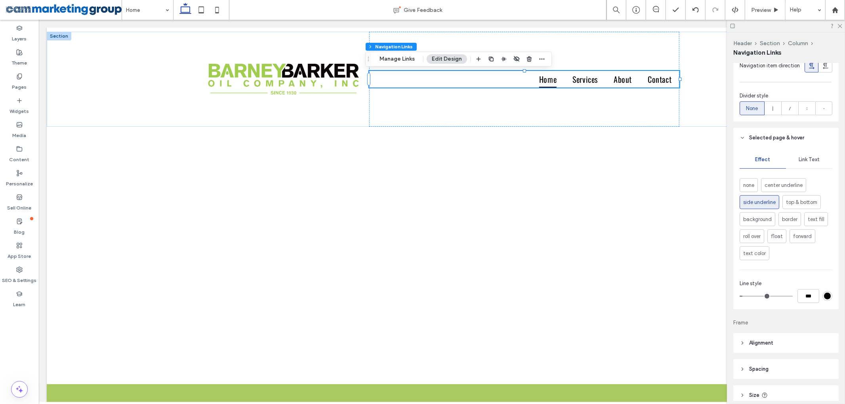
scroll to position [309, 0]
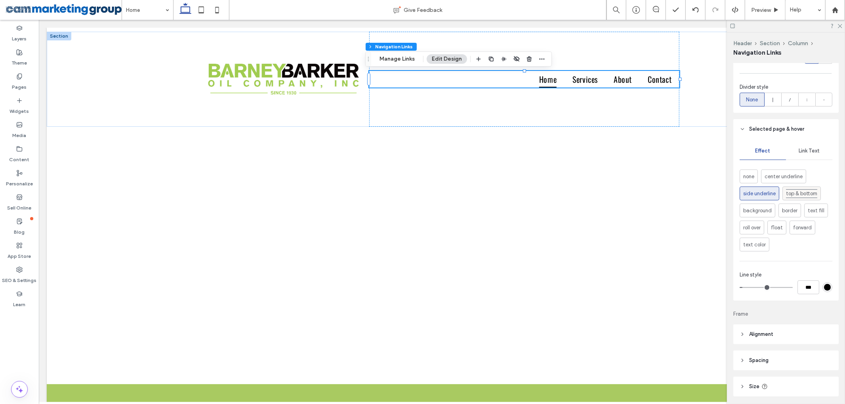
click at [798, 197] on span "top & bottom" at bounding box center [801, 193] width 31 height 9
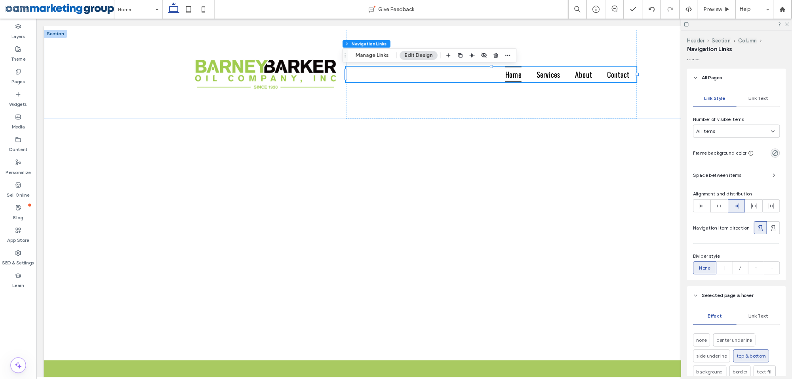
scroll to position [97, 0]
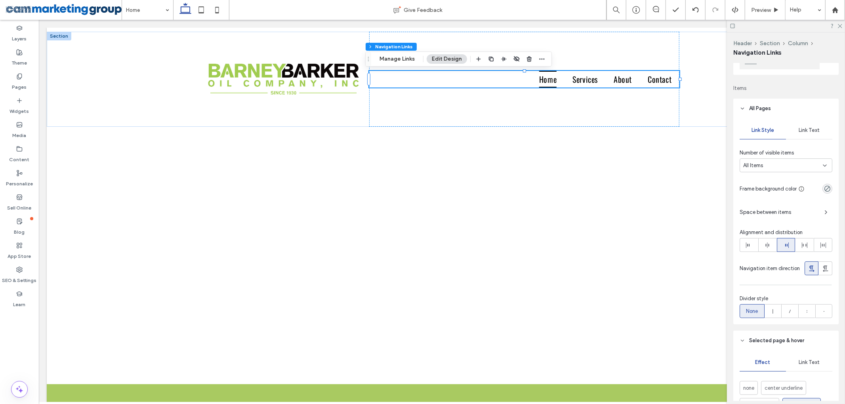
click at [808, 130] on span "Link Text" at bounding box center [808, 130] width 21 height 6
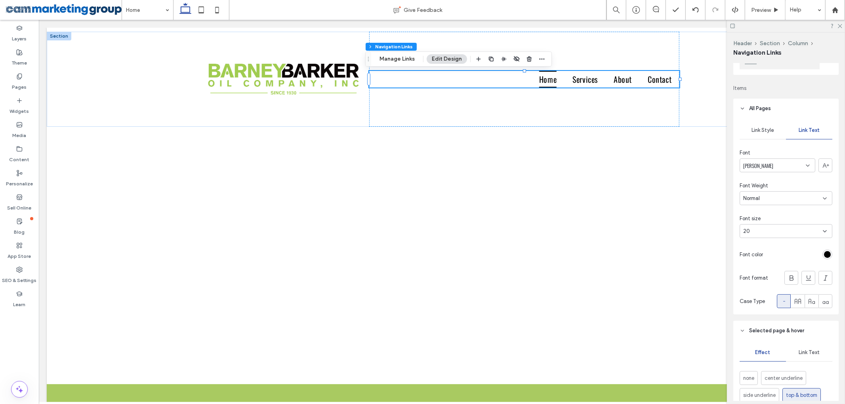
click at [759, 196] on span "Normal" at bounding box center [751, 198] width 17 height 8
click at [756, 251] on span "Medium" at bounding box center [752, 254] width 19 height 8
type input "*"
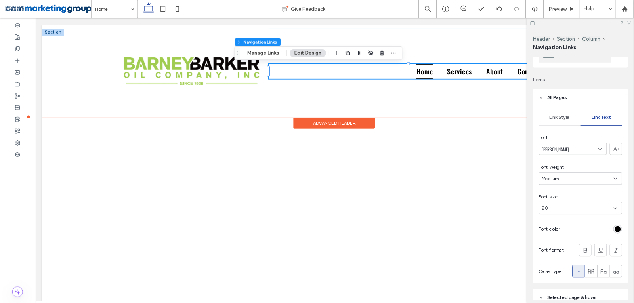
scroll to position [98, 0]
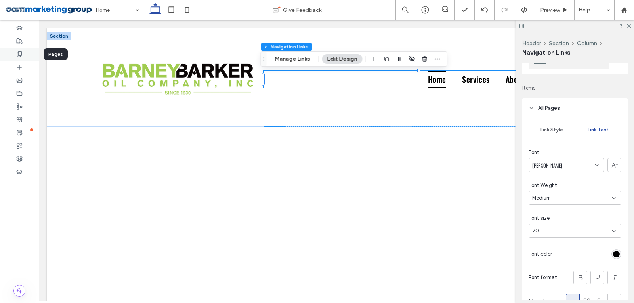
click at [23, 52] on div at bounding box center [19, 54] width 39 height 13
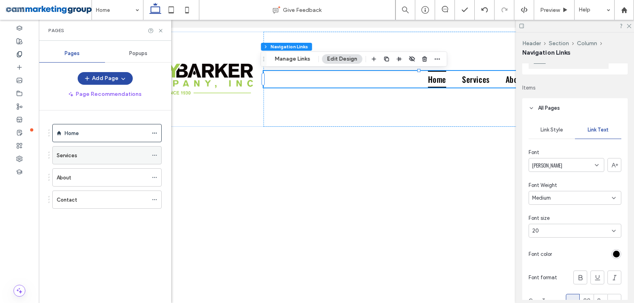
click at [152, 152] on icon at bounding box center [155, 155] width 6 height 6
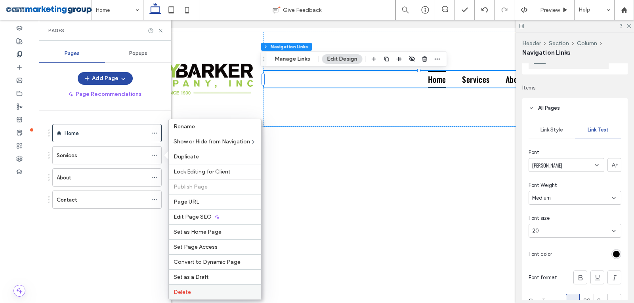
click at [186, 290] on span "Delete" at bounding box center [181, 292] width 17 height 7
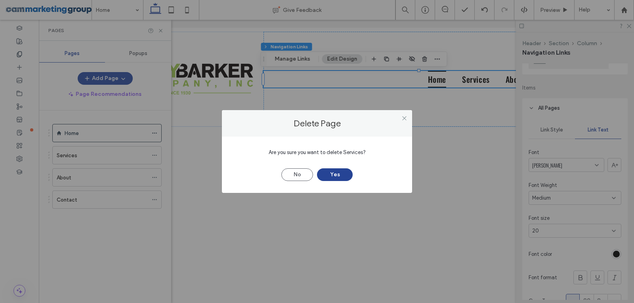
click at [333, 172] on button "Yes" at bounding box center [335, 174] width 36 height 13
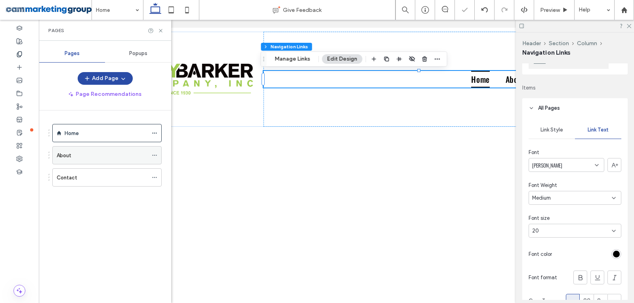
click at [154, 154] on icon at bounding box center [155, 155] width 6 height 6
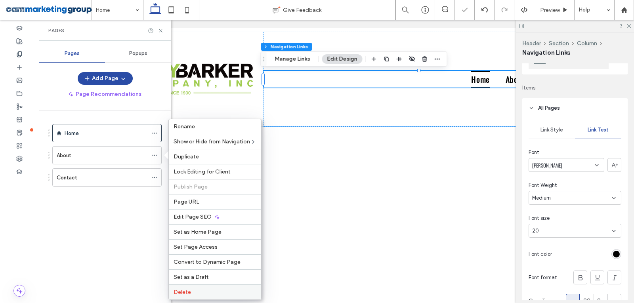
click at [189, 289] on span "Delete" at bounding box center [181, 292] width 17 height 7
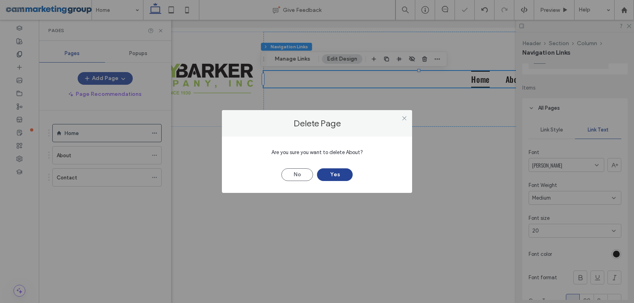
click at [329, 174] on button "Yes" at bounding box center [335, 174] width 36 height 13
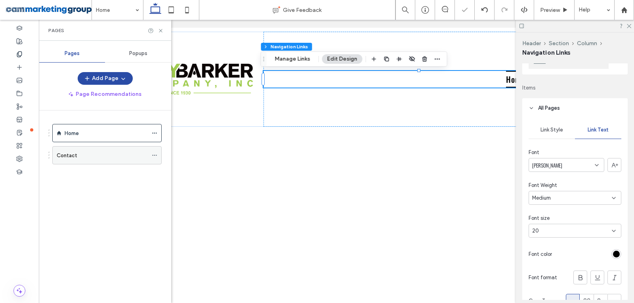
click at [153, 154] on icon at bounding box center [155, 155] width 6 height 6
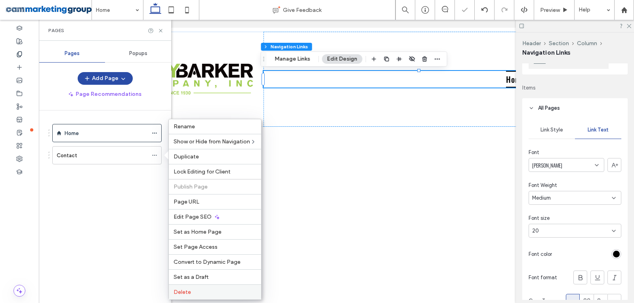
click at [184, 291] on span "Delete" at bounding box center [181, 292] width 17 height 7
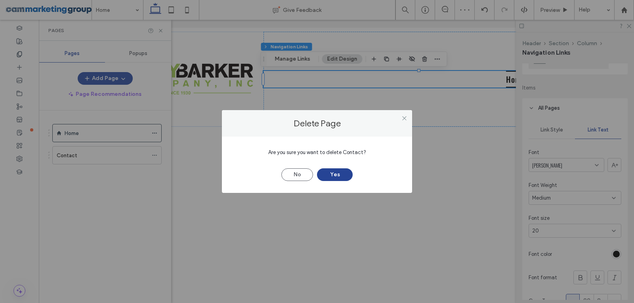
click at [340, 173] on button "Yes" at bounding box center [335, 174] width 36 height 13
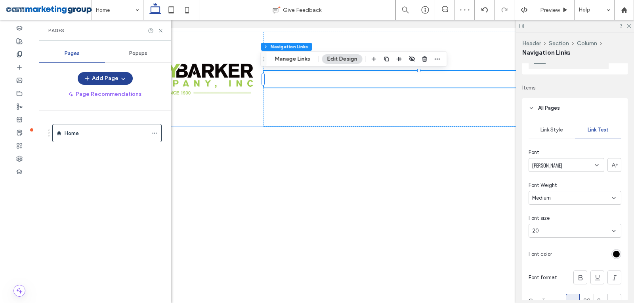
click at [107, 78] on button "Add Page" at bounding box center [105, 78] width 55 height 13
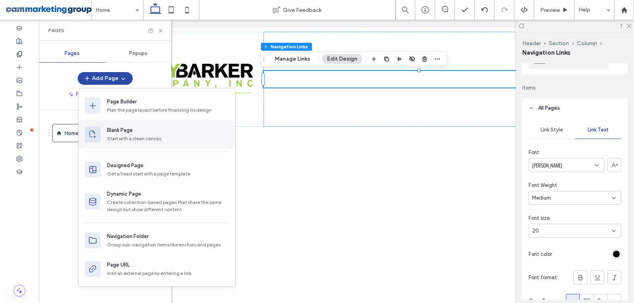
click at [116, 131] on div "Blank Page" at bounding box center [120, 130] width 26 height 8
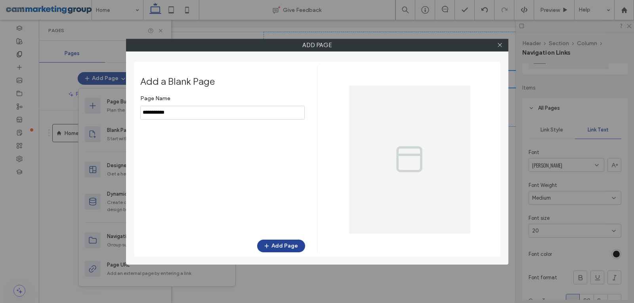
type input "**********"
click at [280, 244] on button "Add Page" at bounding box center [281, 246] width 48 height 13
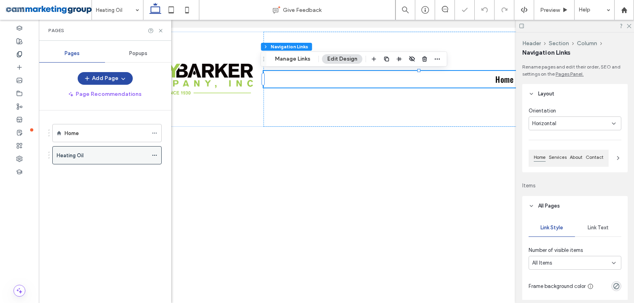
click at [155, 155] on icon at bounding box center [155, 155] width 6 height 6
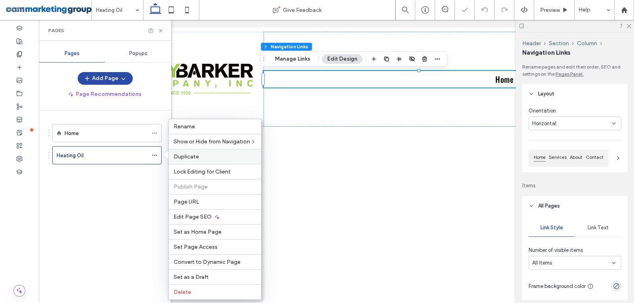
click at [194, 156] on span "Duplicate" at bounding box center [185, 156] width 25 height 7
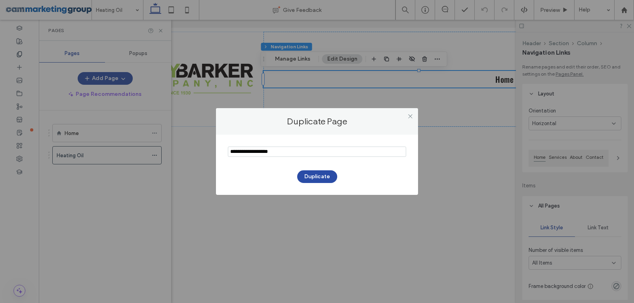
click at [277, 151] on input "notEmpty" at bounding box center [317, 152] width 178 height 10
paste input "**********"
type input "**********"
click at [313, 176] on button "Duplicate" at bounding box center [317, 176] width 40 height 13
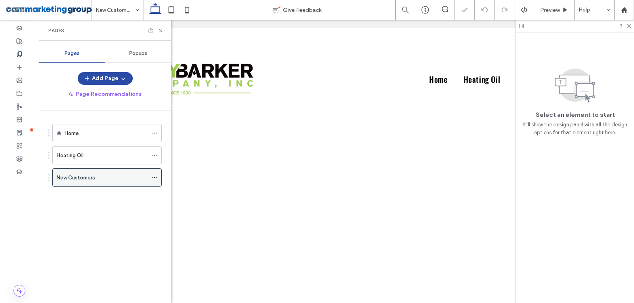
click at [154, 175] on icon at bounding box center [155, 178] width 6 height 6
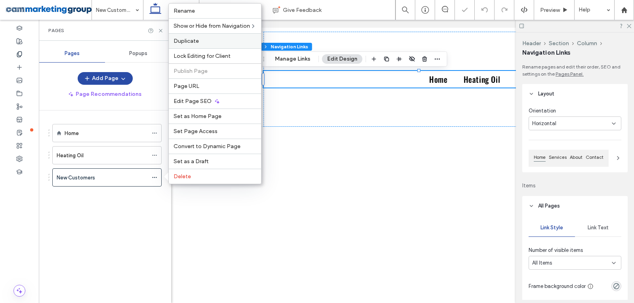
click at [192, 39] on span "Duplicate" at bounding box center [185, 41] width 25 height 7
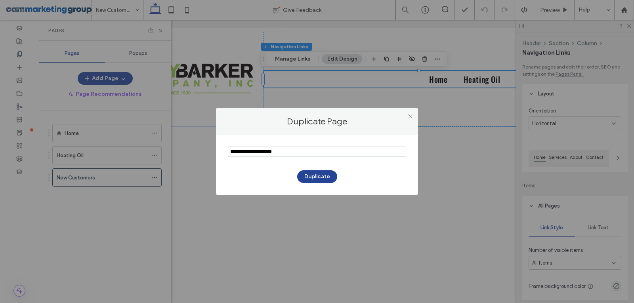
paste input "********"
type input "********"
click at [316, 177] on button "Duplicate" at bounding box center [317, 176] width 40 height 13
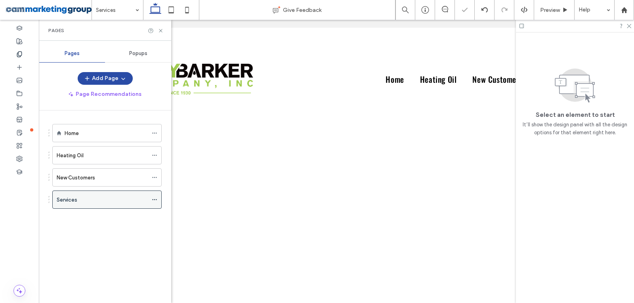
click at [152, 198] on icon at bounding box center [155, 200] width 6 height 6
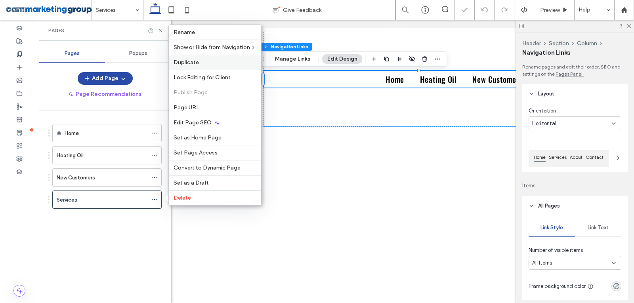
click at [191, 57] on div "Duplicate" at bounding box center [215, 62] width 92 height 15
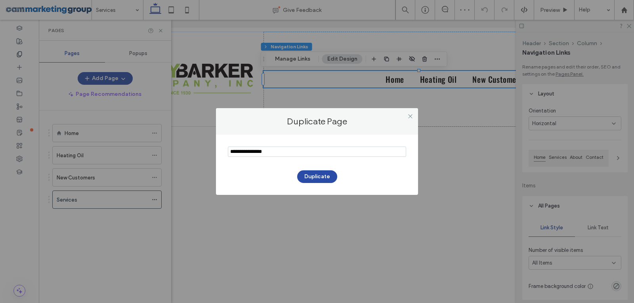
click at [275, 152] on input "notEmpty" at bounding box center [317, 152] width 178 height 10
paste input "********"
type input "********"
click at [319, 174] on button "Duplicate" at bounding box center [317, 176] width 40 height 13
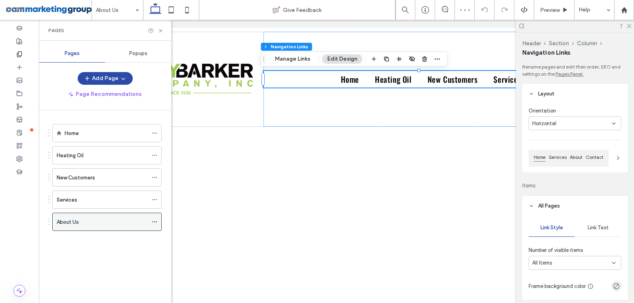
click at [153, 220] on icon at bounding box center [155, 222] width 6 height 6
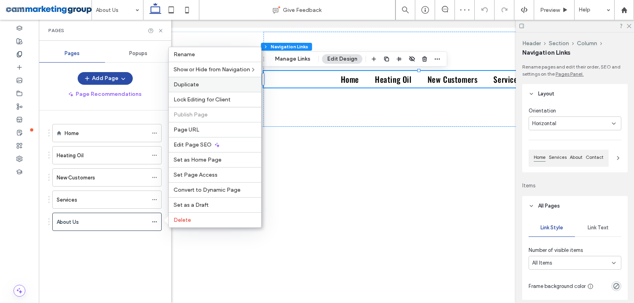
click at [188, 83] on span "Duplicate" at bounding box center [185, 84] width 25 height 7
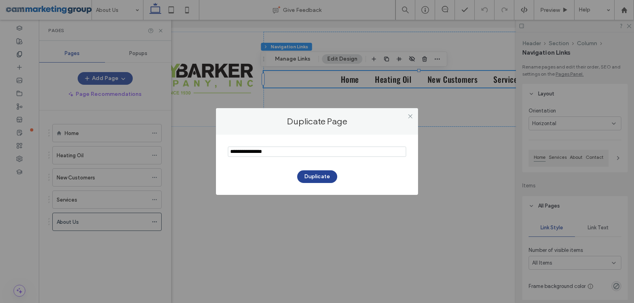
paste input "**********"
type input "**********"
click at [319, 172] on button "Duplicate" at bounding box center [317, 176] width 40 height 13
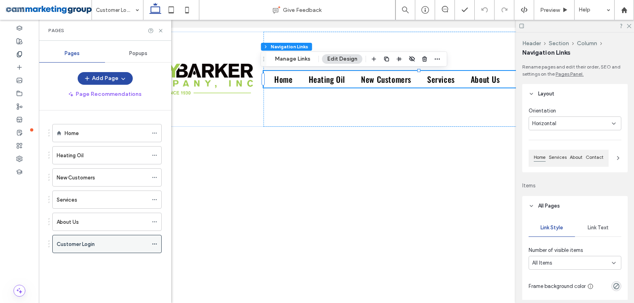
click at [154, 243] on icon at bounding box center [155, 244] width 6 height 6
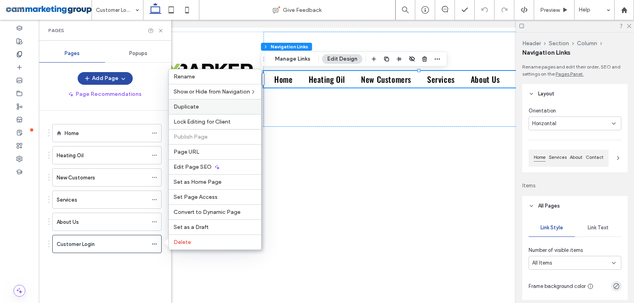
click at [196, 105] on span "Duplicate" at bounding box center [185, 106] width 25 height 7
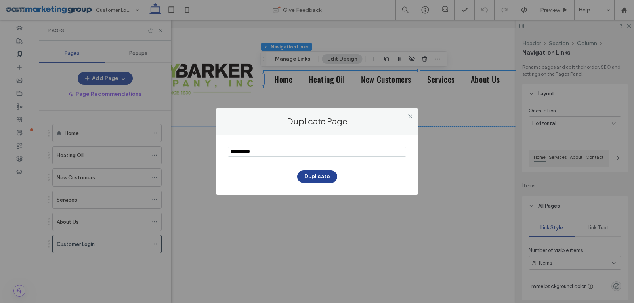
type input "**********"
click at [310, 175] on button "Duplicate" at bounding box center [317, 176] width 40 height 13
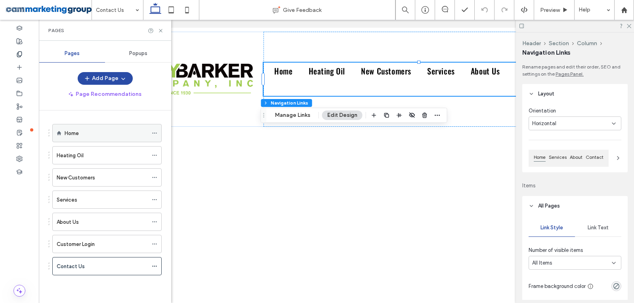
click at [154, 130] on span at bounding box center [155, 133] width 6 height 12
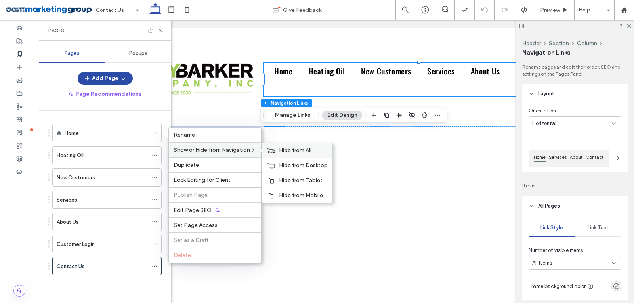
click at [284, 149] on span "Hide from All" at bounding box center [295, 150] width 32 height 7
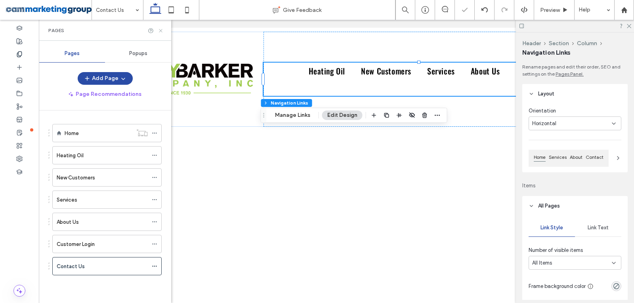
click at [160, 30] on use at bounding box center [160, 30] width 3 height 3
